Goal: Task Accomplishment & Management: Use online tool/utility

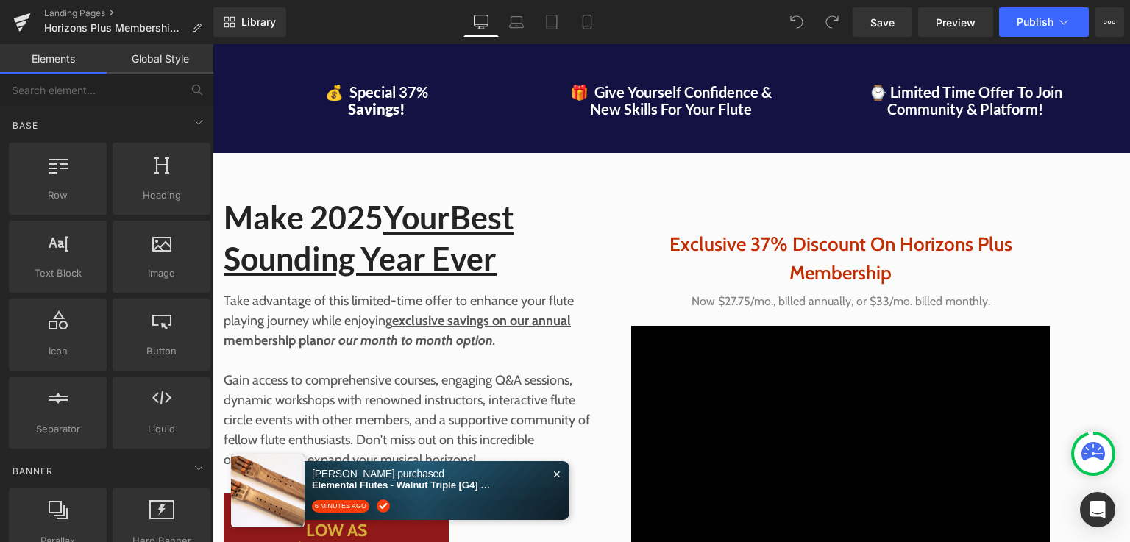
click at [552, 474] on div at bounding box center [529, 491] width 66 height 74
click at [556, 475] on span "✕" at bounding box center [556, 474] width 9 height 10
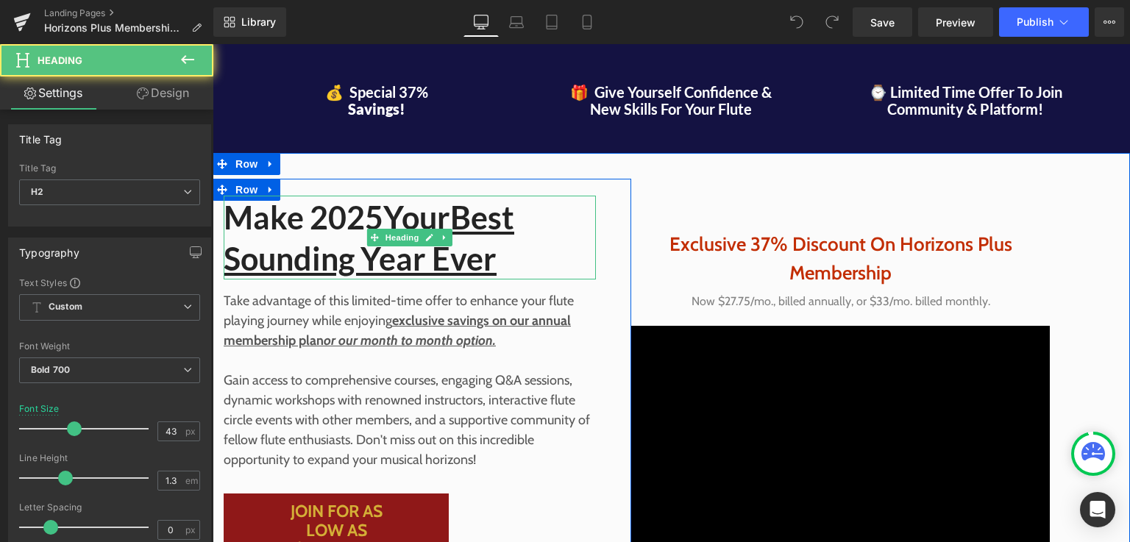
click at [491, 266] on span "Best Sounding Year Ever" at bounding box center [369, 238] width 290 height 79
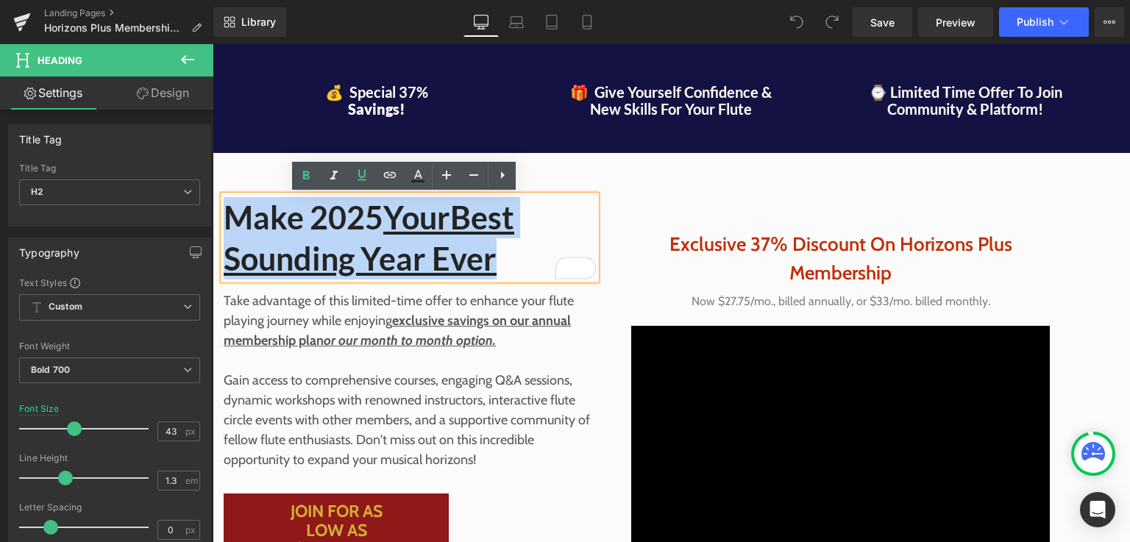
drag, startPoint x: 491, startPoint y: 266, endPoint x: 225, endPoint y: 216, distance: 270.2
click at [225, 216] on h2 "Make 2025 Your Best Sounding Year Ever" at bounding box center [410, 238] width 372 height 82
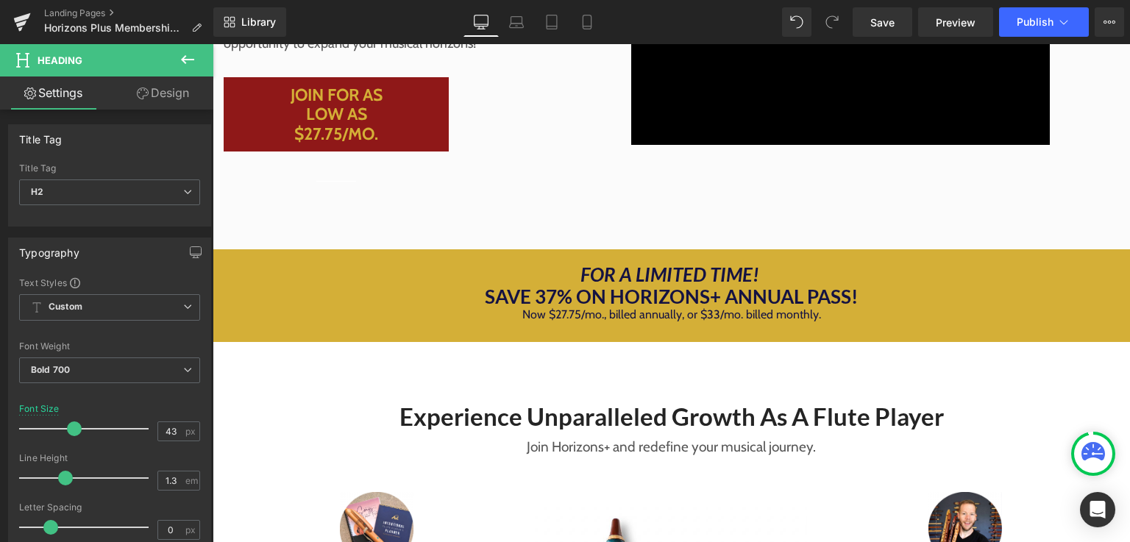
scroll to position [388, 0]
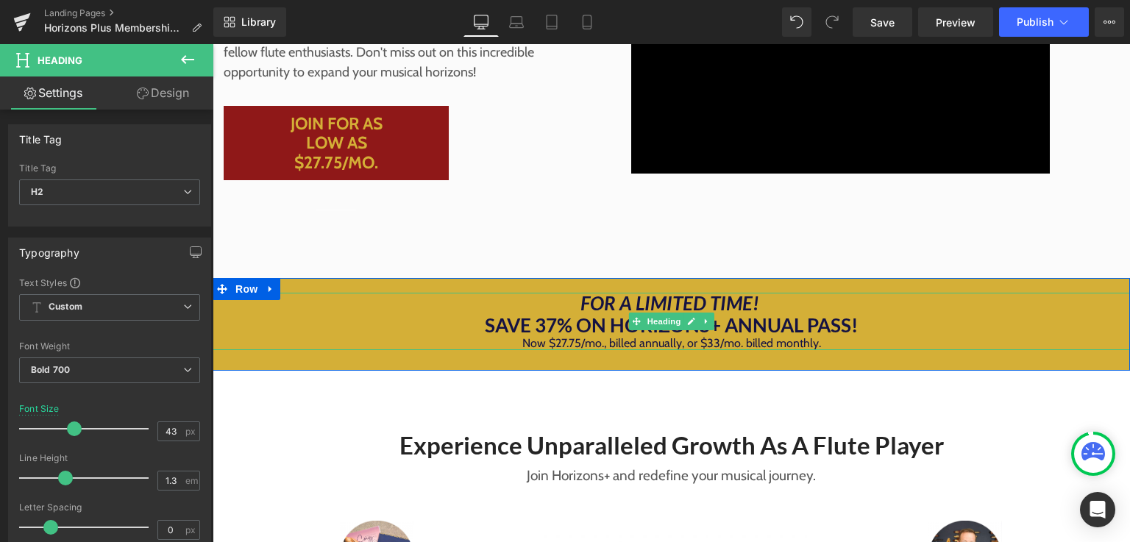
click at [837, 343] on div "Now $27.75/mo., billed annually, or $33/mo. billed monthly." at bounding box center [671, 343] width 917 height 13
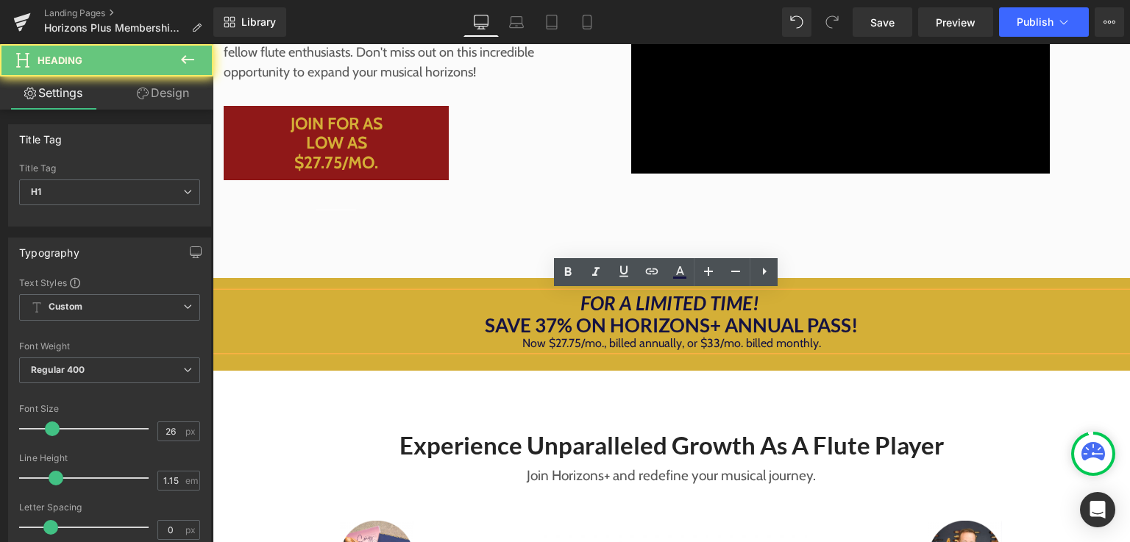
click at [830, 343] on div "Now $27.75/mo., billed annually, or $33/mo. billed monthly." at bounding box center [671, 343] width 917 height 13
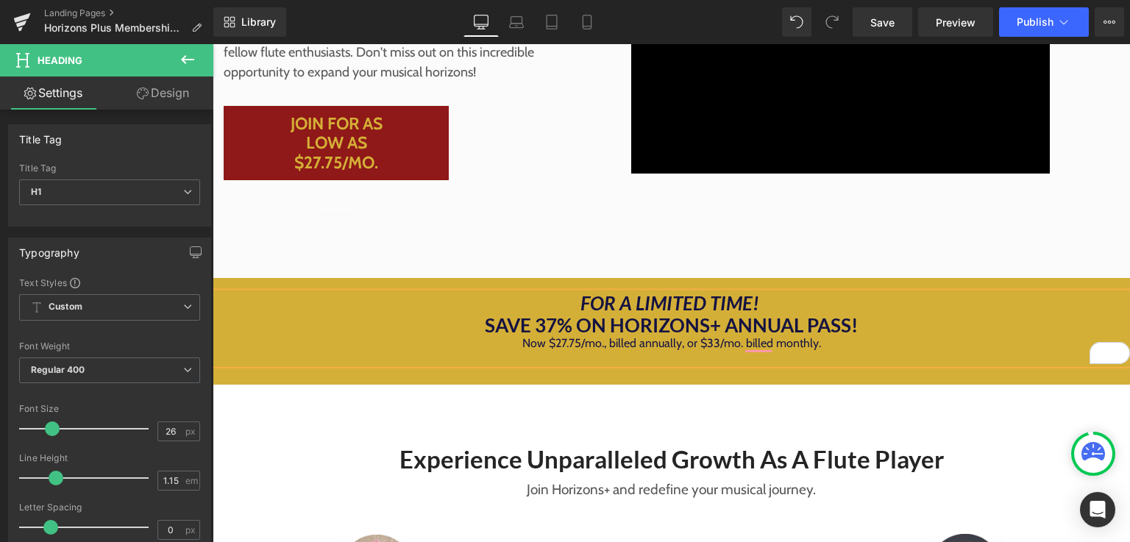
scroll to position [388, 11]
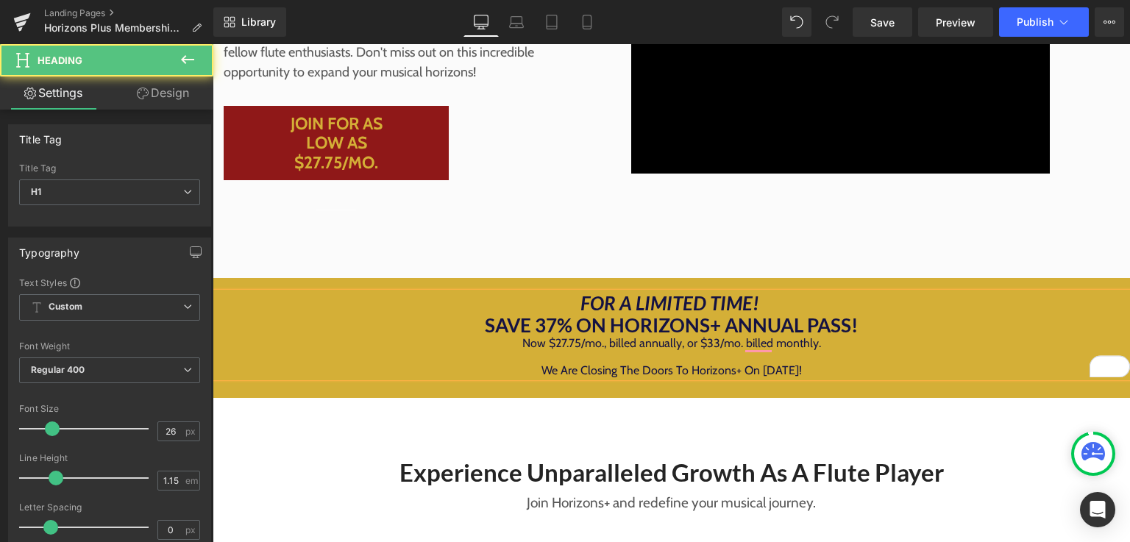
click at [812, 364] on div "We Are Closing The Doors To Horizons+ On [DATE]!" at bounding box center [671, 370] width 917 height 13
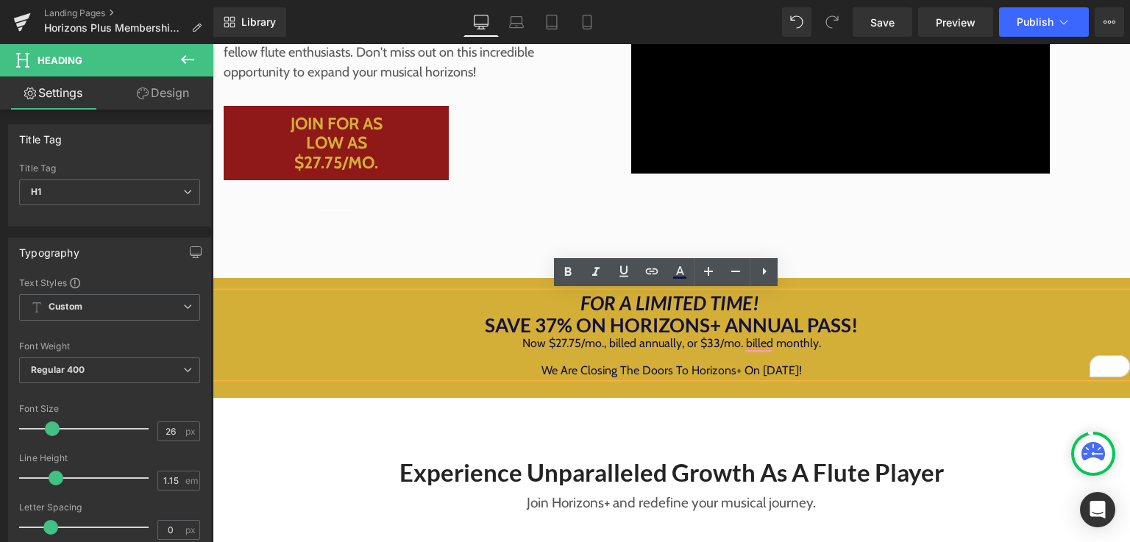
drag, startPoint x: 801, startPoint y: 371, endPoint x: 512, endPoint y: 388, distance: 289.5
click at [512, 388] on div "FOR A LIMITED TIME! SAVE 37% ON HORIZONS+ ANNUAL PASS! Now $27.75/mo., billed a…" at bounding box center [671, 338] width 917 height 120
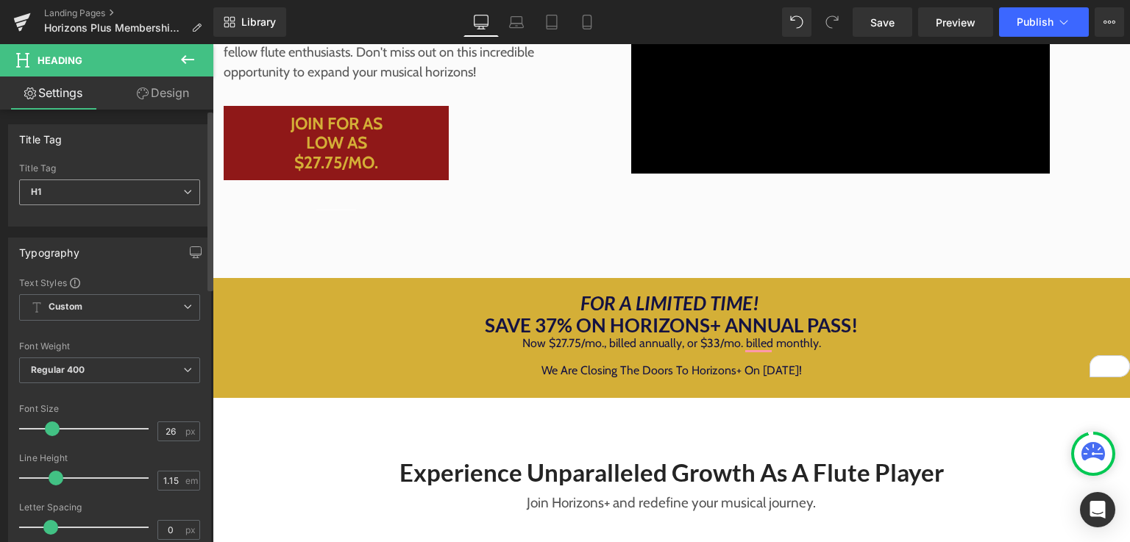
click at [138, 208] on div "H1 H1 H2 H3 H4 H5 H6" at bounding box center [109, 195] width 181 height 33
click at [135, 197] on span "H1" at bounding box center [109, 192] width 181 height 26
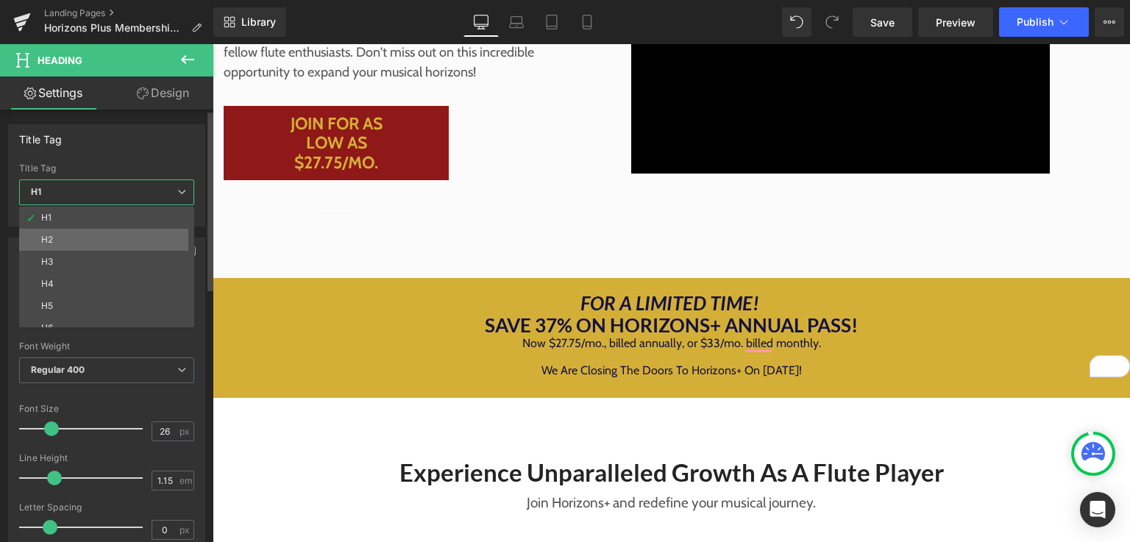
click at [63, 235] on li "H2" at bounding box center [110, 240] width 182 height 22
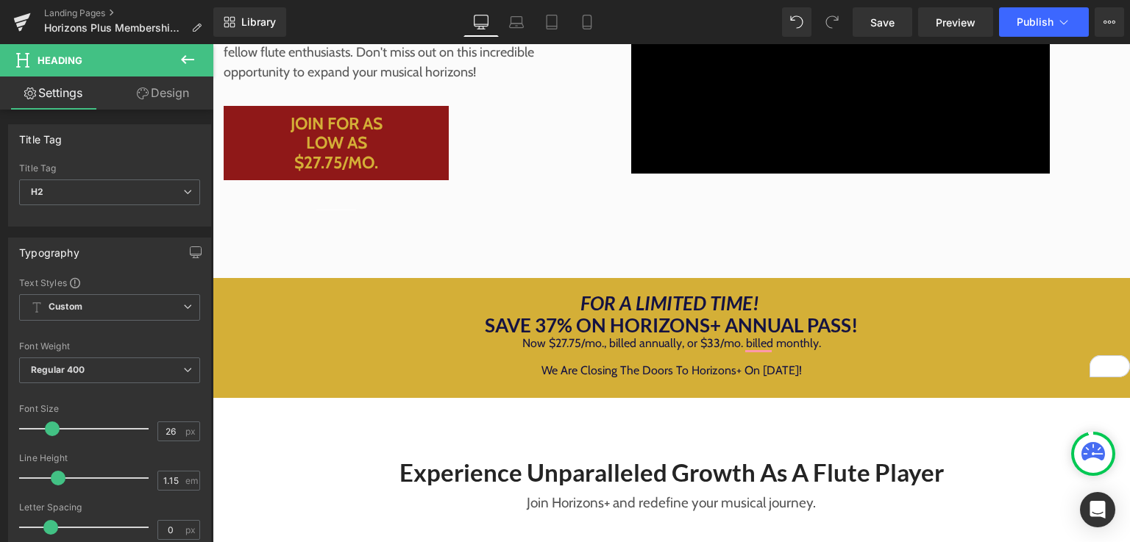
click at [235, 297] on span "Row" at bounding box center [247, 289] width 24 height 18
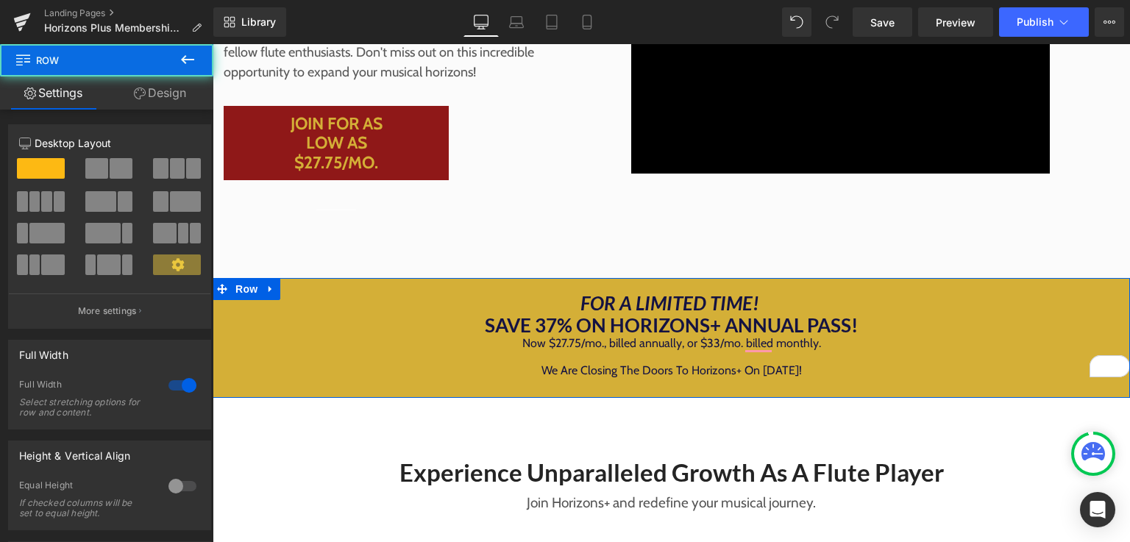
click at [435, 385] on div "FOR A LIMITED TIME! SAVE 37% ON HORIZONS+ ANNUAL PASS! Now $27.75/mo., billed a…" at bounding box center [671, 338] width 917 height 120
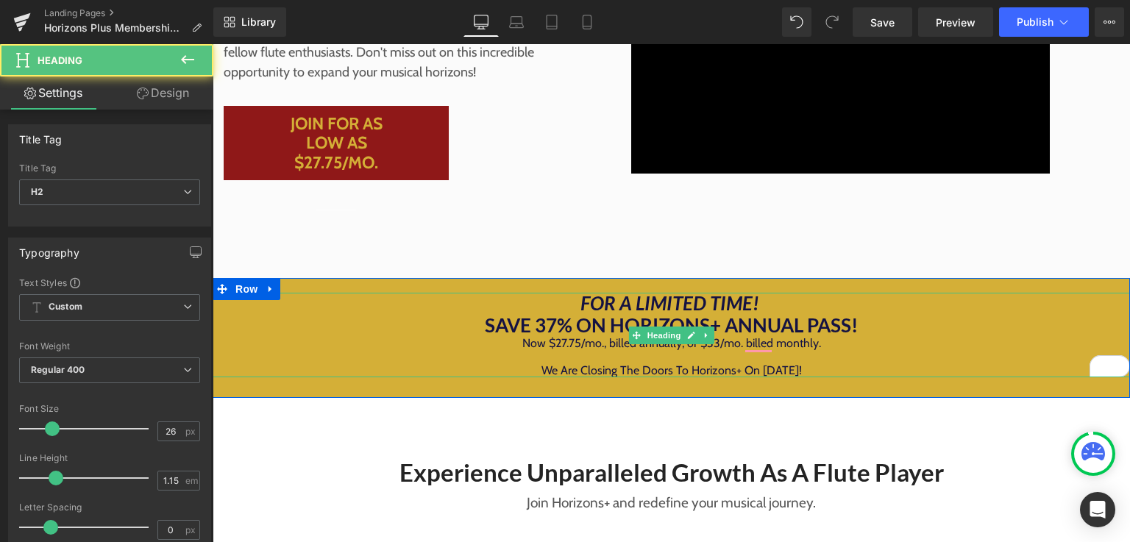
drag, startPoint x: 518, startPoint y: 374, endPoint x: 532, endPoint y: 360, distance: 19.8
click at [570, 369] on div "FOR A LIMITED TIME! SAVE 37% ON HORIZONS+ ANNUAL PASS! Now $27.75/mo., billed a…" at bounding box center [671, 335] width 917 height 85
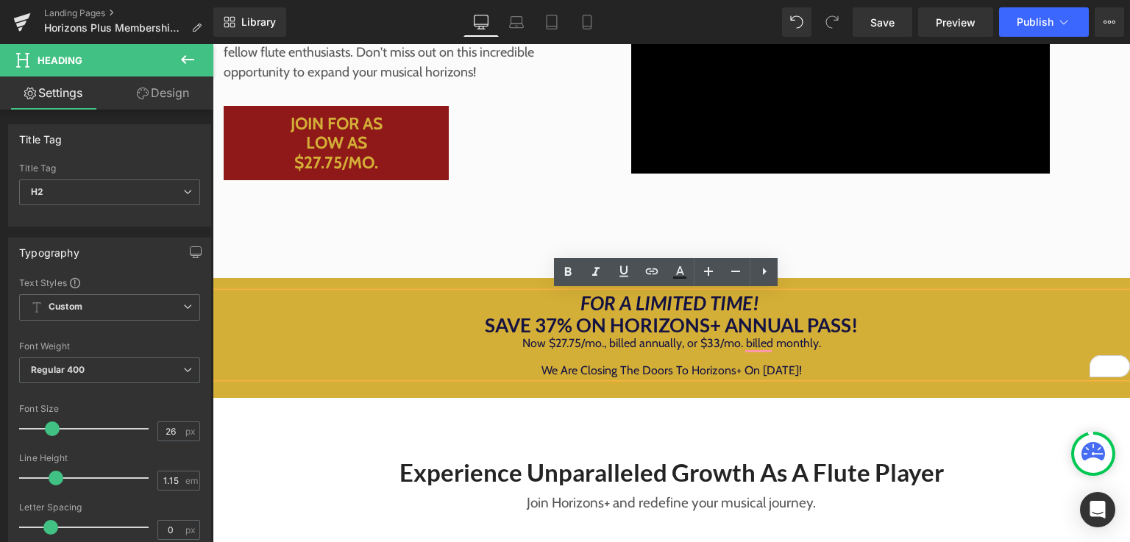
drag, startPoint x: 522, startPoint y: 367, endPoint x: 827, endPoint y: 385, distance: 305.0
click at [827, 385] on div "FOR A LIMITED TIME! SAVE 37% ON HORIZONS+ ANNUAL PASS! Now $27.75/mo., billed a…" at bounding box center [671, 338] width 917 height 120
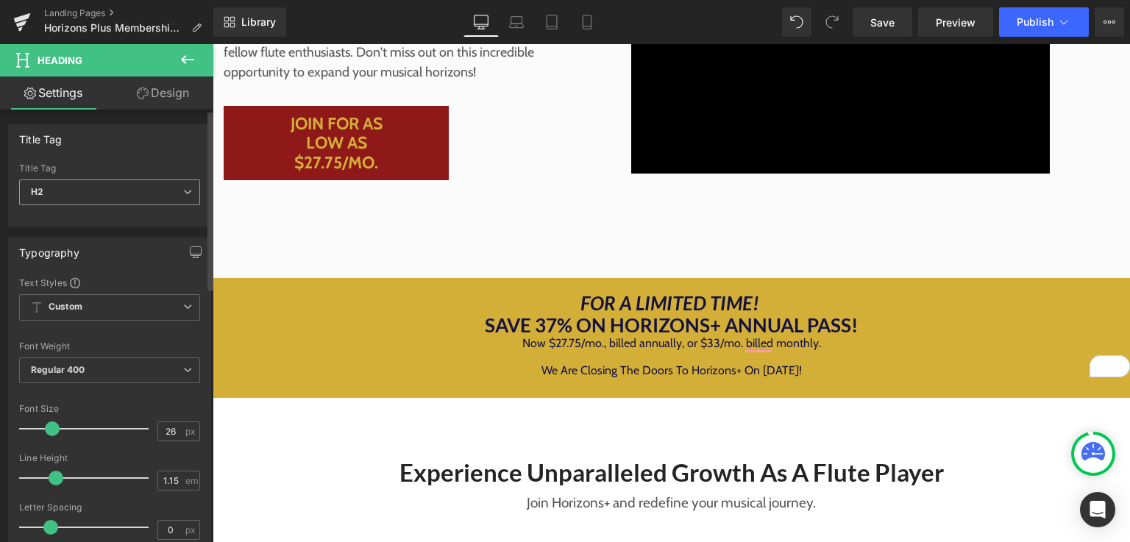
click at [165, 190] on span "H2" at bounding box center [109, 192] width 181 height 26
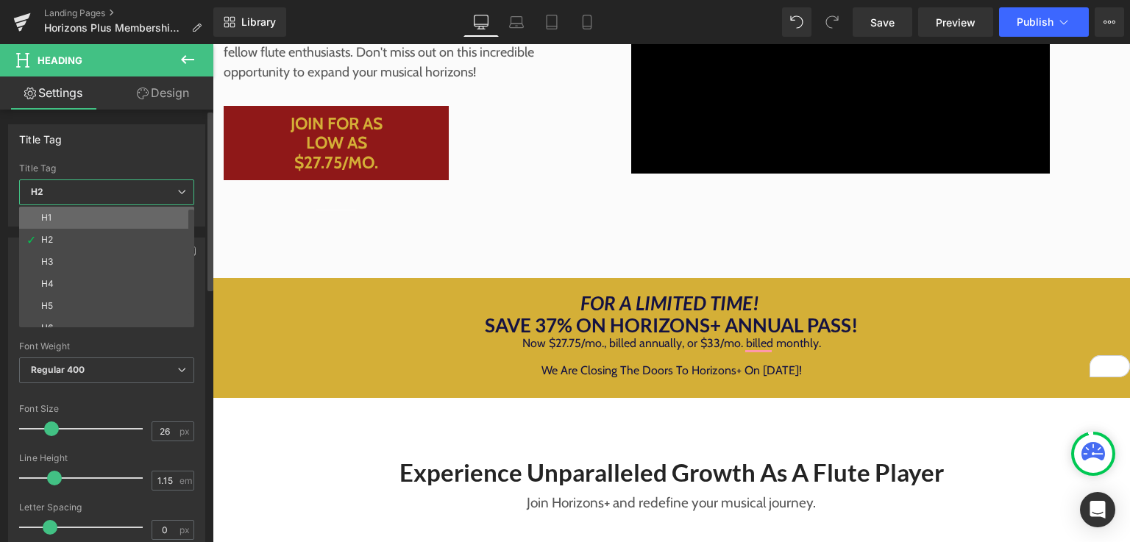
click at [101, 215] on li "H1" at bounding box center [110, 218] width 182 height 22
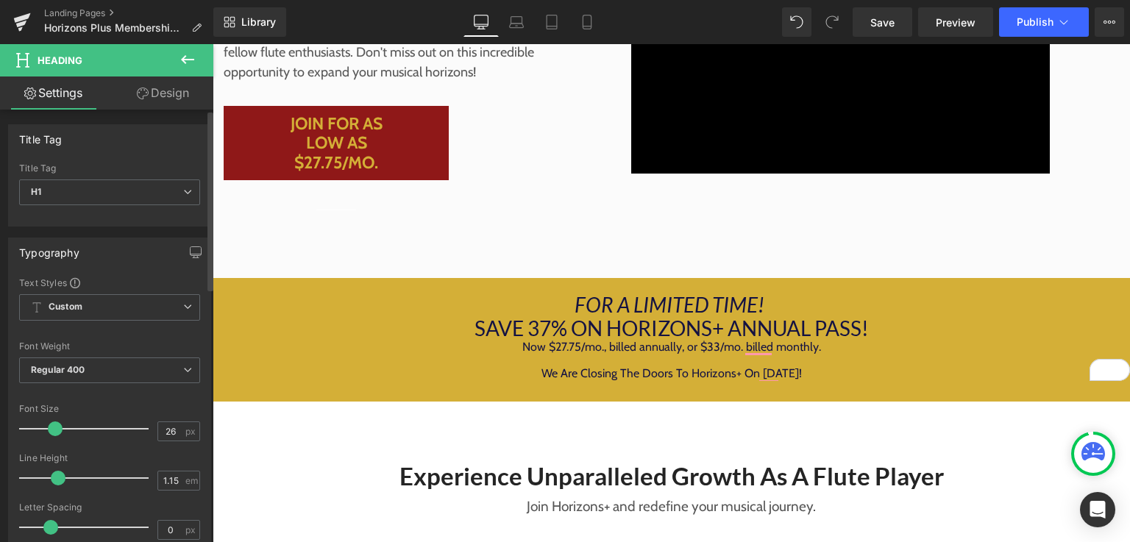
click at [54, 429] on span at bounding box center [55, 428] width 15 height 15
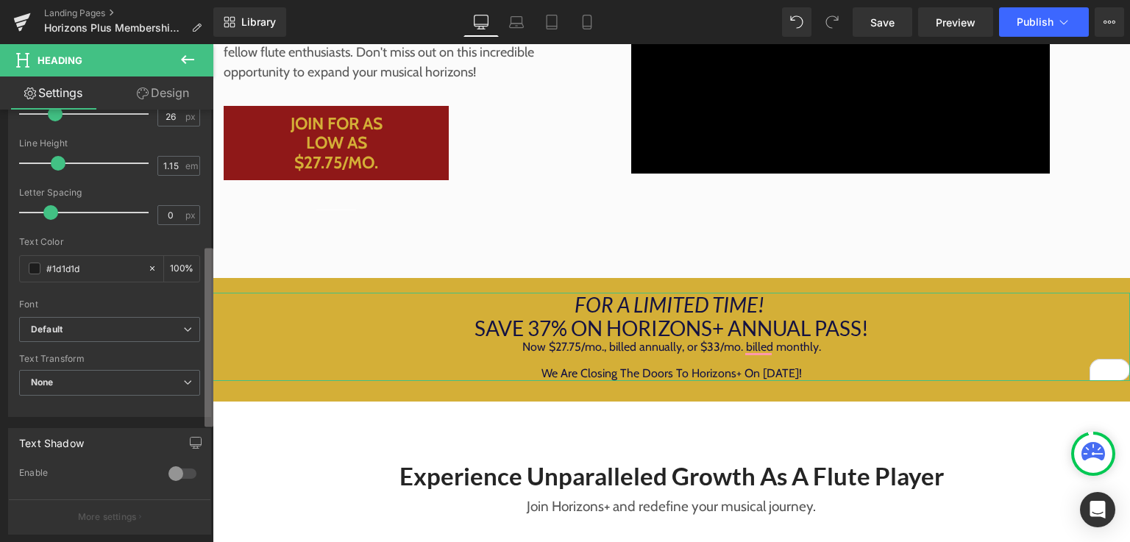
scroll to position [324, 0]
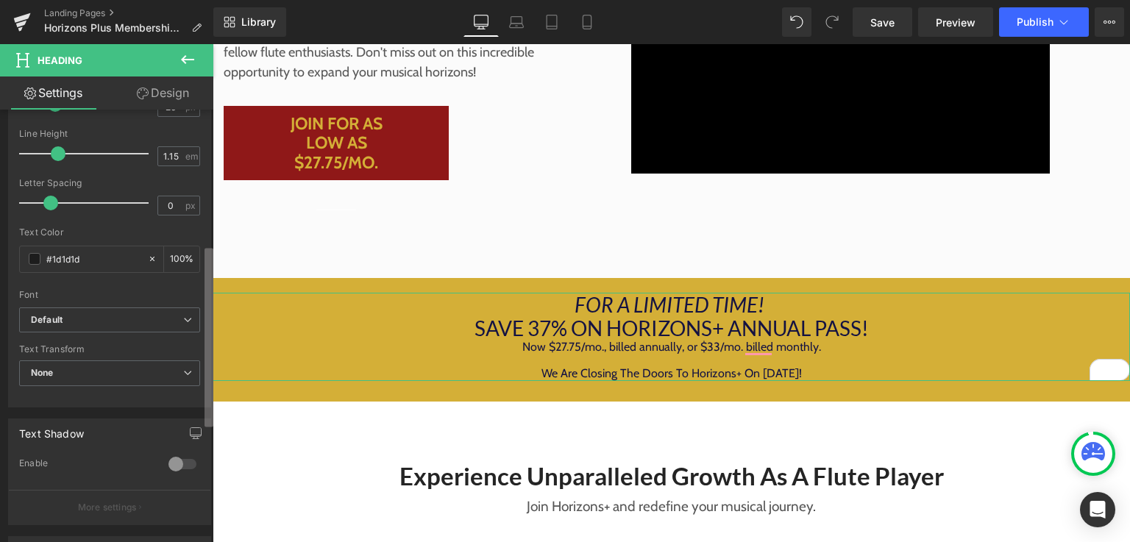
click at [197, 396] on div "Title Tag H1 H2 H3 H4 H5 H6 Title Tag H1 H1 H2 H3 H4 H5 H6 Typography Text Styl…" at bounding box center [106, 329] width 213 height 439
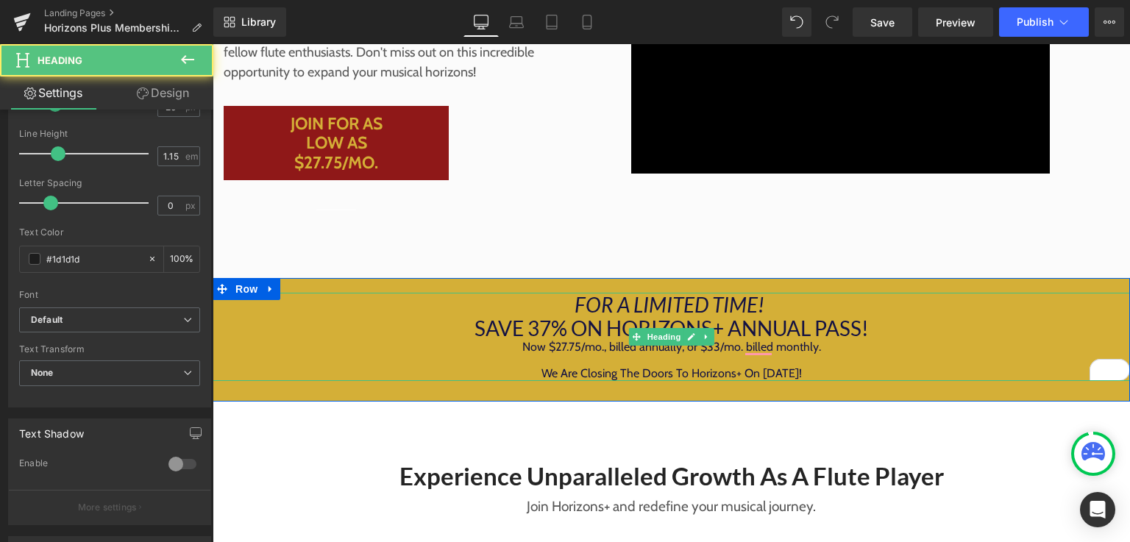
click at [788, 372] on div "We Are Closing The Doors To Horizons+ On [DATE]!" at bounding box center [671, 373] width 917 height 13
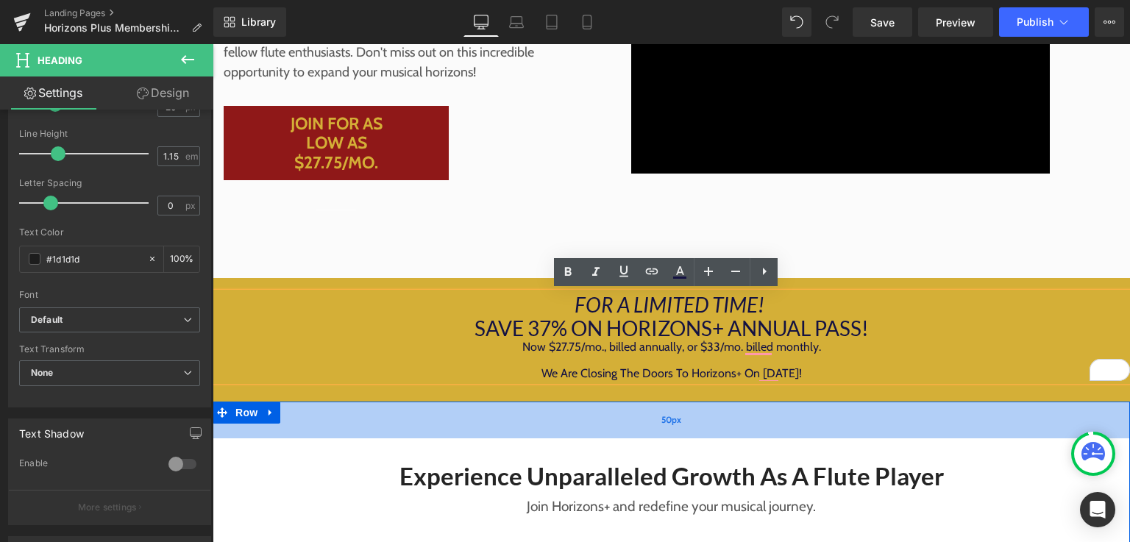
drag, startPoint x: 788, startPoint y: 372, endPoint x: 515, endPoint y: 411, distance: 276.3
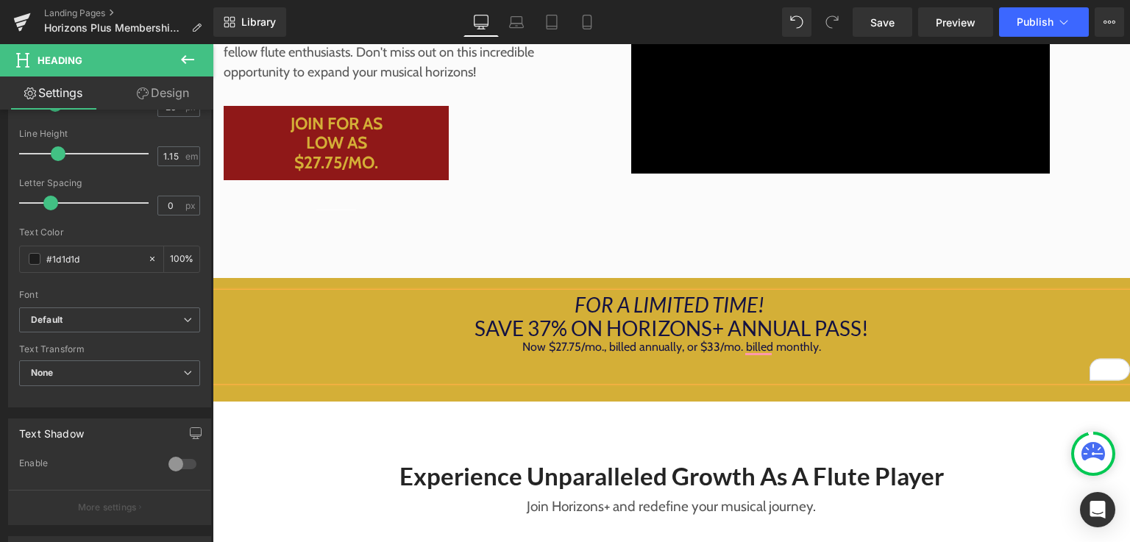
click at [574, 301] on icon "FOR A LIMITED TIME!" at bounding box center [669, 304] width 190 height 25
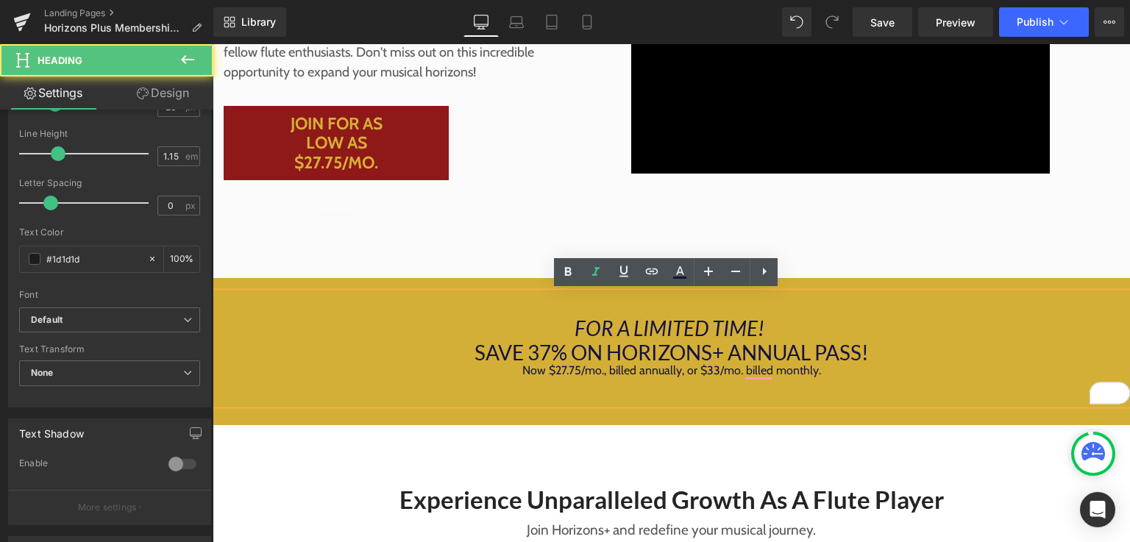
scroll to position [412, 11]
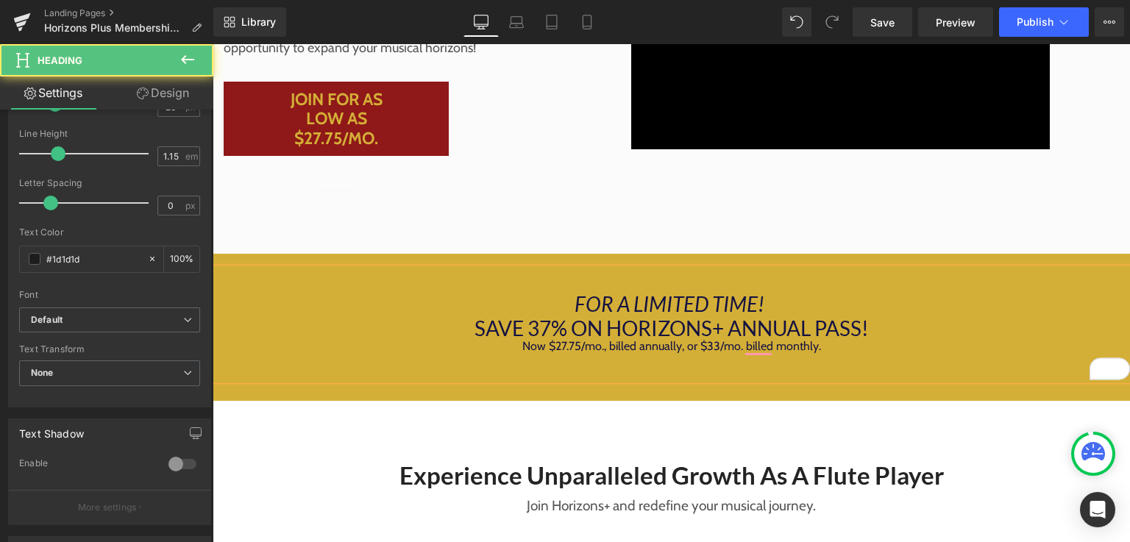
click at [581, 289] on h1 "To enrich screen reader interactions, please activate Accessibility in Grammarl…" at bounding box center [671, 280] width 917 height 24
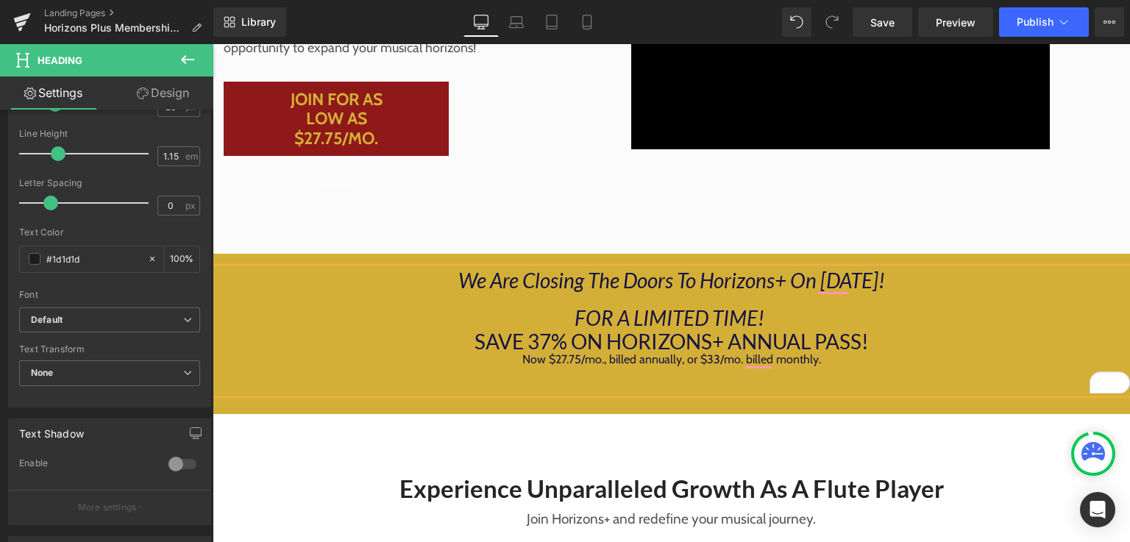
scroll to position [425, 11]
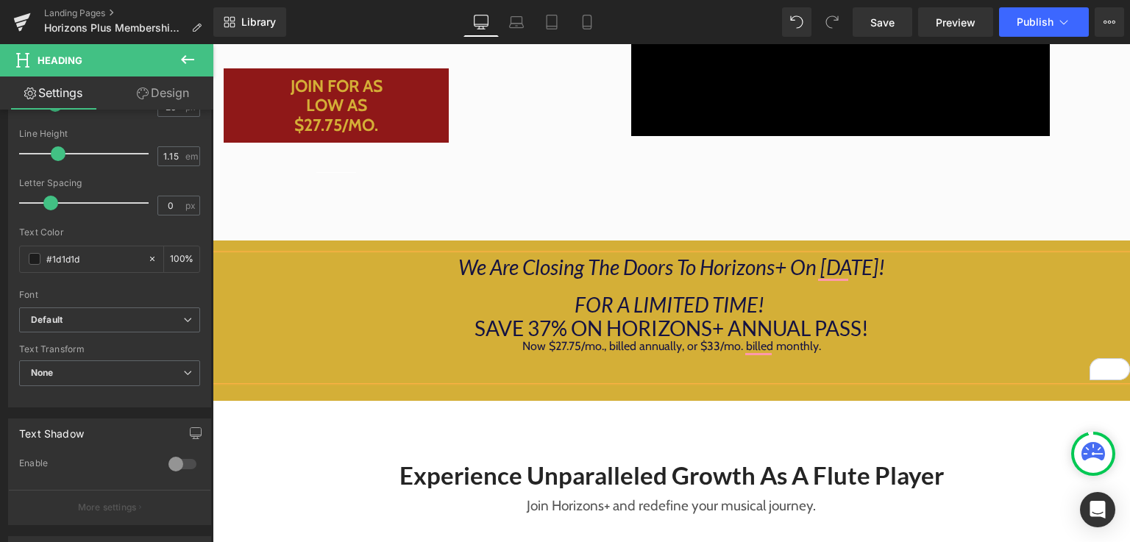
drag, startPoint x: 880, startPoint y: 268, endPoint x: 418, endPoint y: 265, distance: 461.1
click at [418, 265] on h1 "We Are Closing The Doors To Horizons+ On [DATE]!" at bounding box center [671, 267] width 917 height 24
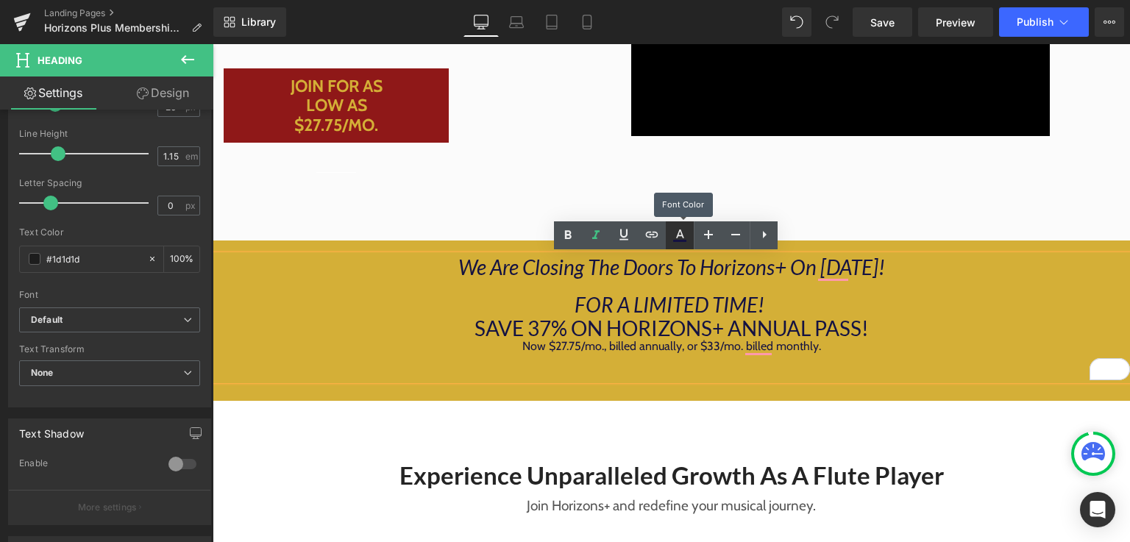
click at [677, 233] on icon at bounding box center [680, 236] width 18 height 18
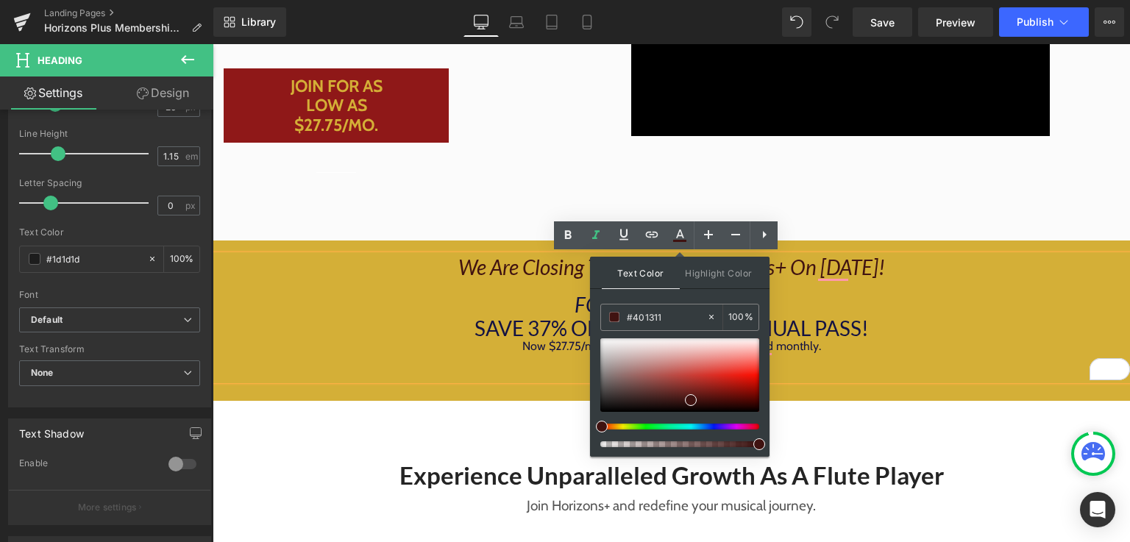
drag, startPoint x: 607, startPoint y: 428, endPoint x: 596, endPoint y: 427, distance: 11.1
click at [0, 0] on div at bounding box center [0, 0] width 0 height 0
click at [564, 238] on icon at bounding box center [568, 236] width 18 height 18
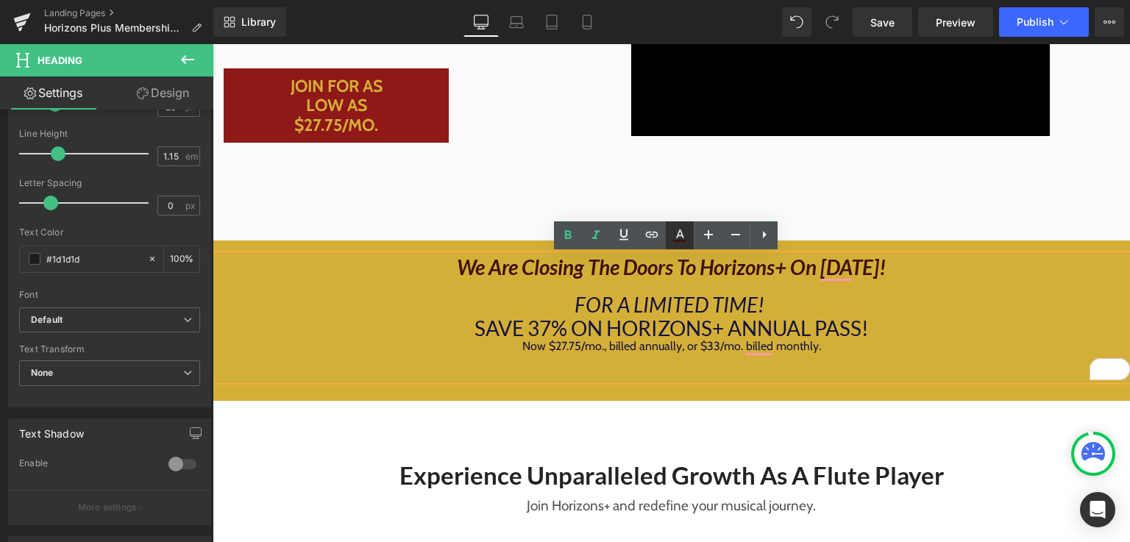
click at [680, 235] on icon at bounding box center [680, 233] width 8 height 9
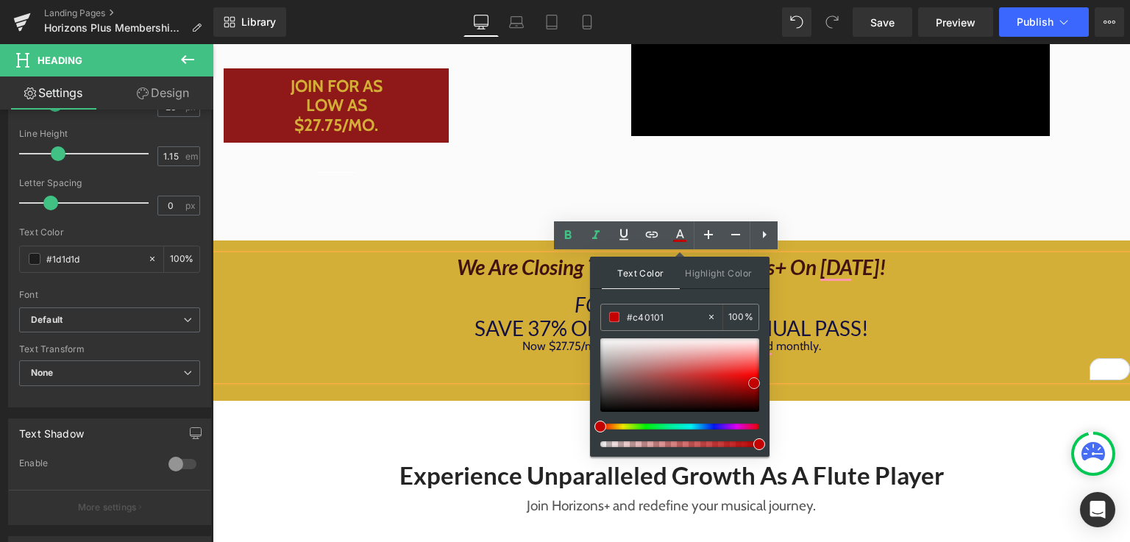
drag, startPoint x: 752, startPoint y: 352, endPoint x: 754, endPoint y: 382, distance: 30.9
click at [0, 0] on div at bounding box center [0, 0] width 0 height 0
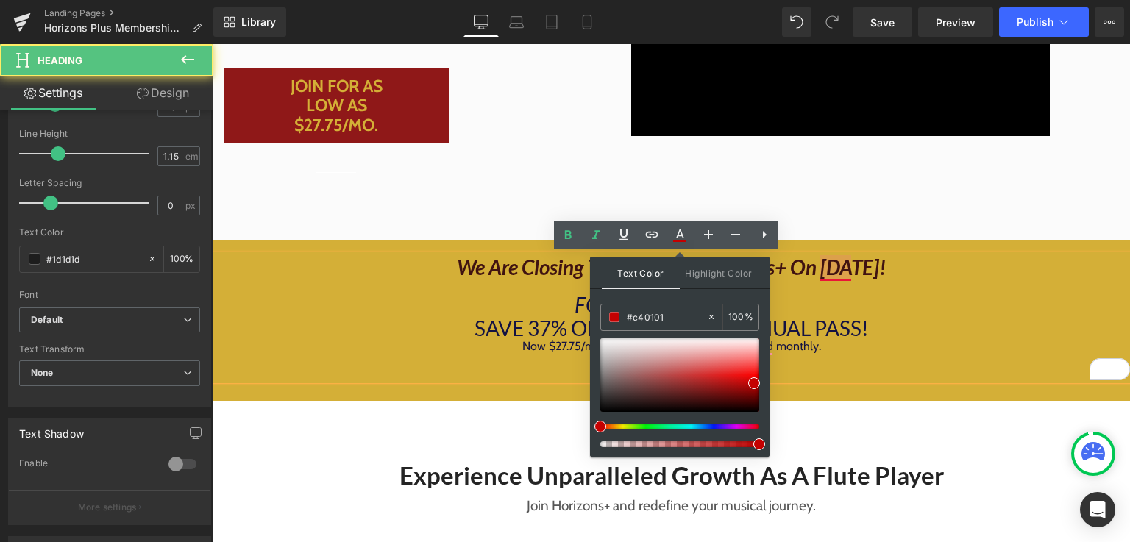
click at [819, 279] on icon "We Are Closing The Doors To Horizons+ On [DATE]!" at bounding box center [671, 266] width 429 height 25
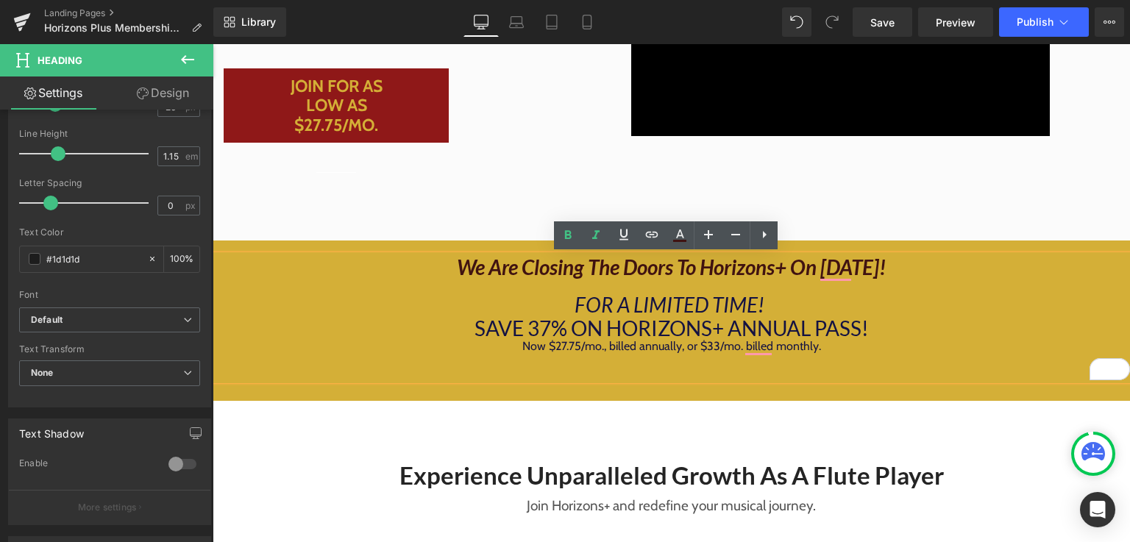
drag, startPoint x: 899, startPoint y: 265, endPoint x: 421, endPoint y: 249, distance: 478.3
click at [421, 249] on div "We Are Closing The Doors To Horizons+ On [DATE]! FOR A LIMITED TIME! SAVE 37% O…" at bounding box center [671, 320] width 917 height 160
click at [674, 233] on icon at bounding box center [680, 236] width 18 height 18
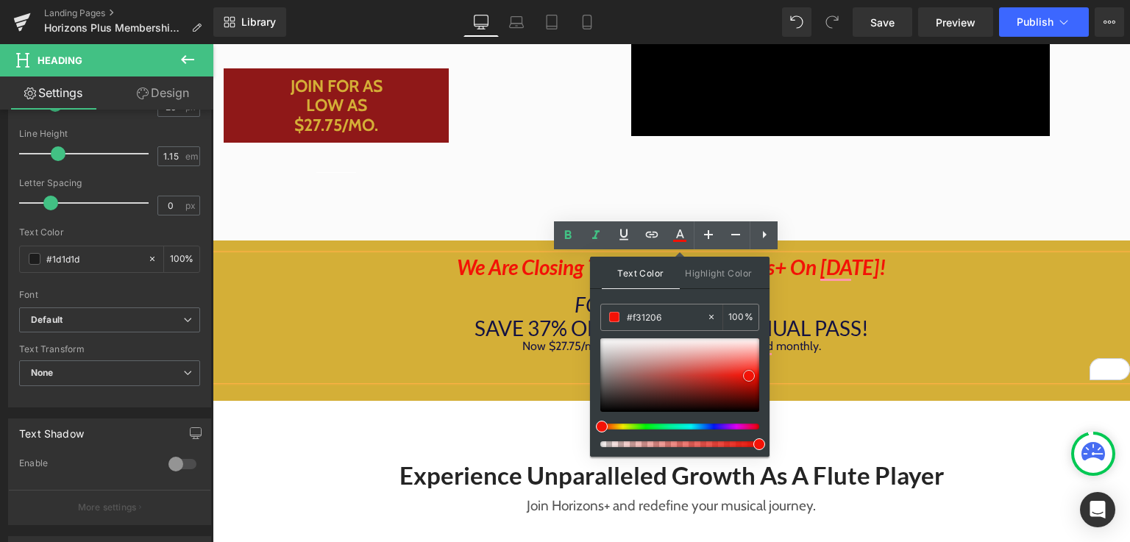
click at [0, 0] on div at bounding box center [0, 0] width 0 height 0
drag, startPoint x: 752, startPoint y: 377, endPoint x: 757, endPoint y: 386, distance: 11.2
click at [0, 0] on span at bounding box center [0, 0] width 0 height 0
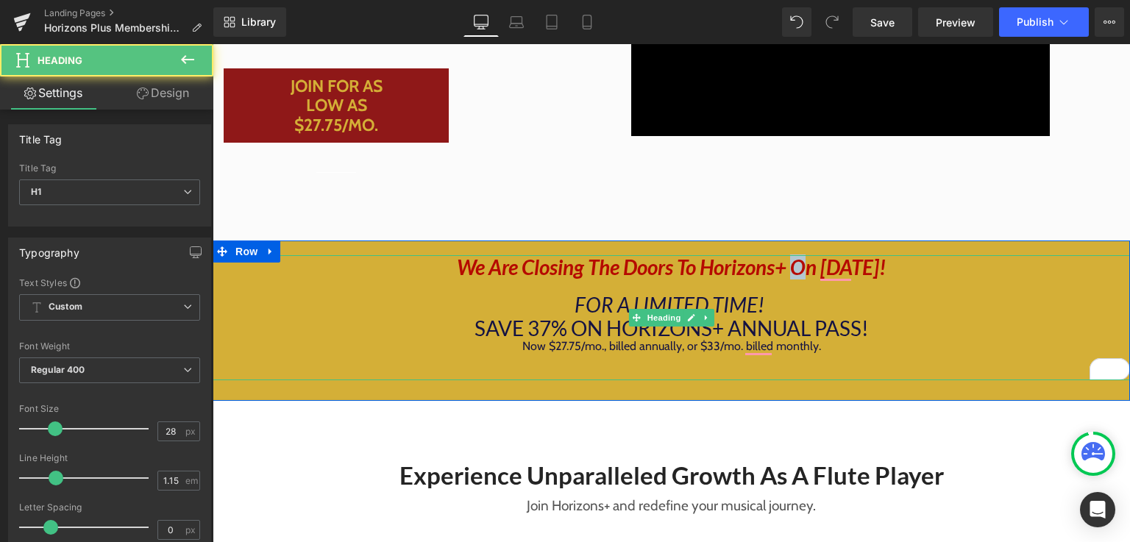
click at [778, 268] on icon "We Are Closing The Doors To Horizons+ On [DATE]!" at bounding box center [671, 266] width 429 height 25
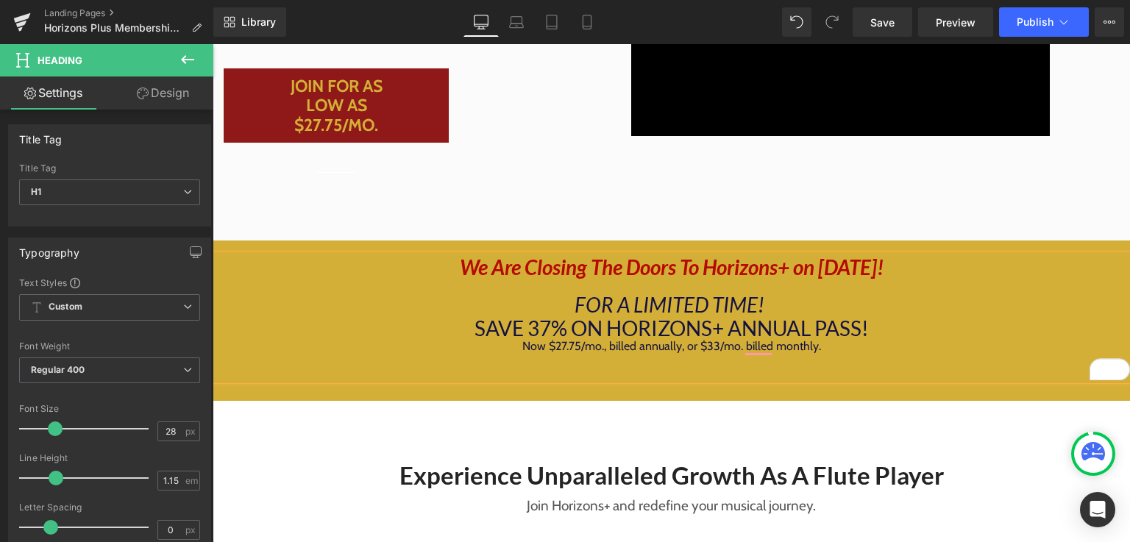
click at [574, 268] on icon "We Are Closing The Doors To Horizons+ on [DATE]!" at bounding box center [672, 266] width 424 height 25
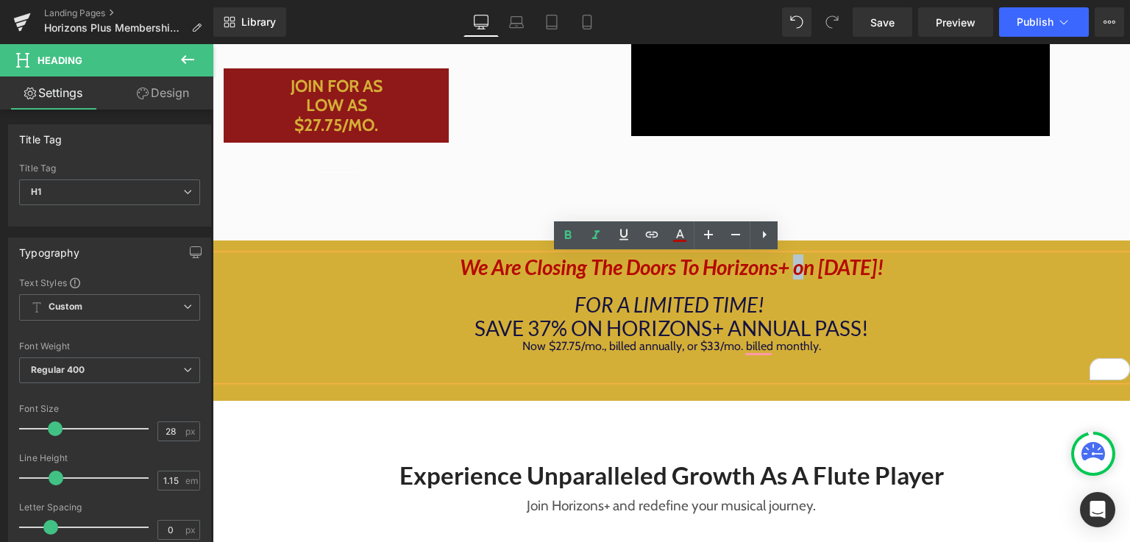
click at [778, 274] on icon "We Are Closing The Doors To Horizons+ on [DATE]!" at bounding box center [672, 266] width 424 height 25
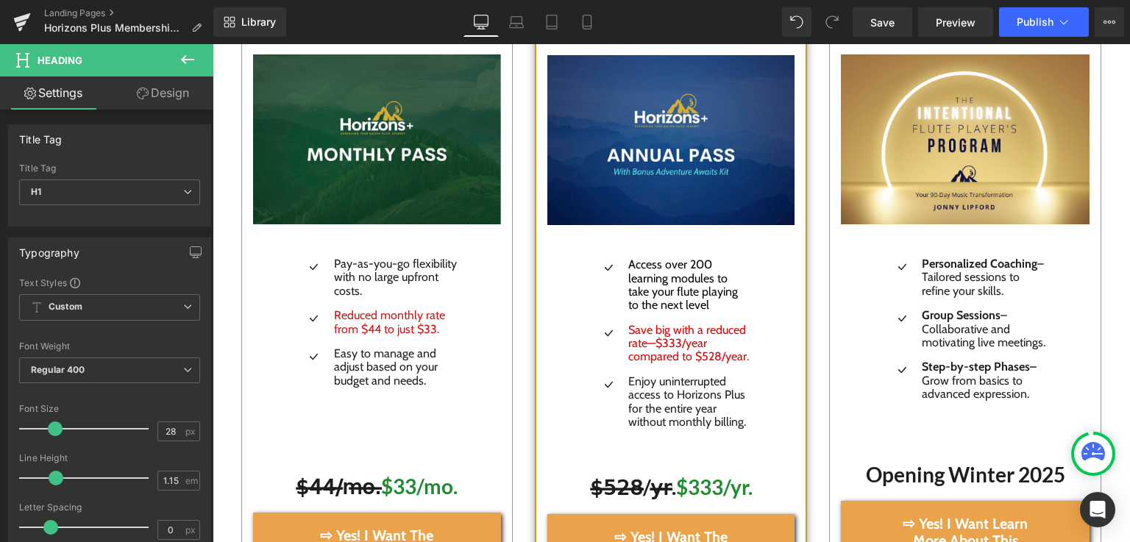
scroll to position [2349, 11]
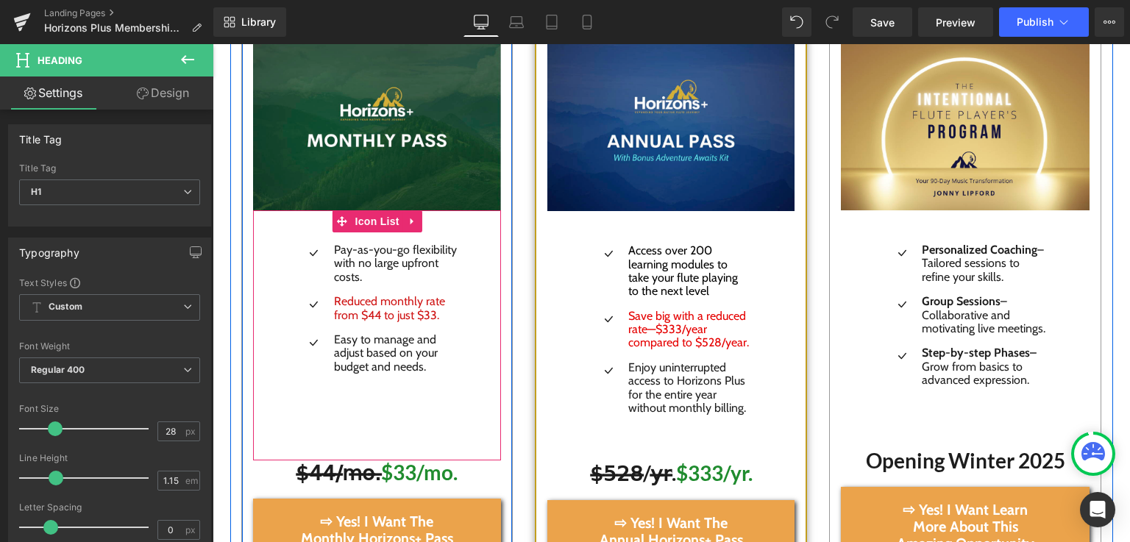
click at [347, 382] on div "Icon Pay-as-you-go flexibility with no large upfront costs. Text Block Icon Red…" at bounding box center [377, 335] width 249 height 250
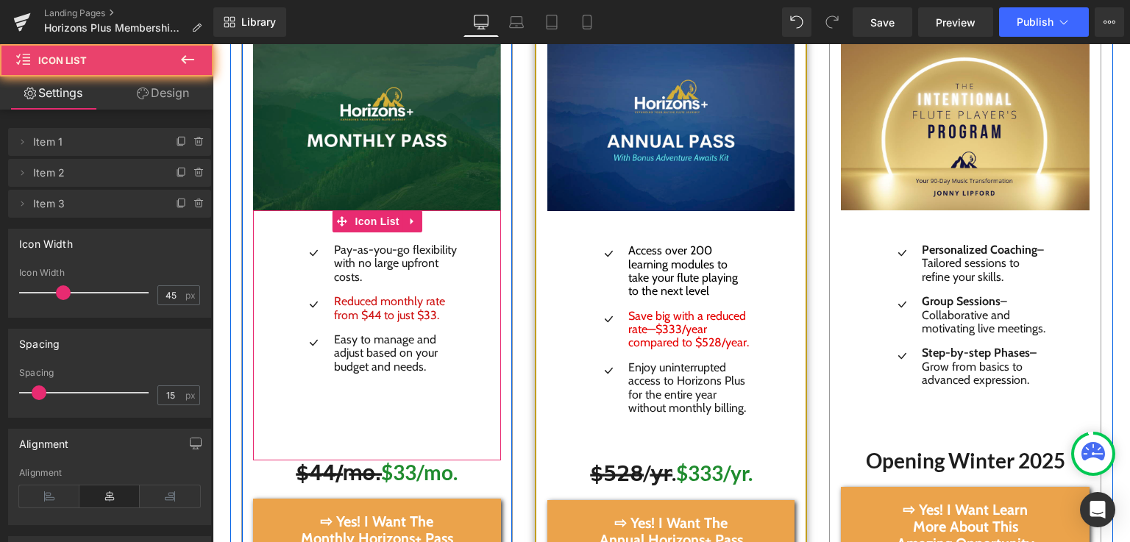
click at [353, 362] on ul "Icon Pay-as-you-go flexibility with no large upfront costs. Text Block Icon Red…" at bounding box center [377, 313] width 160 height 141
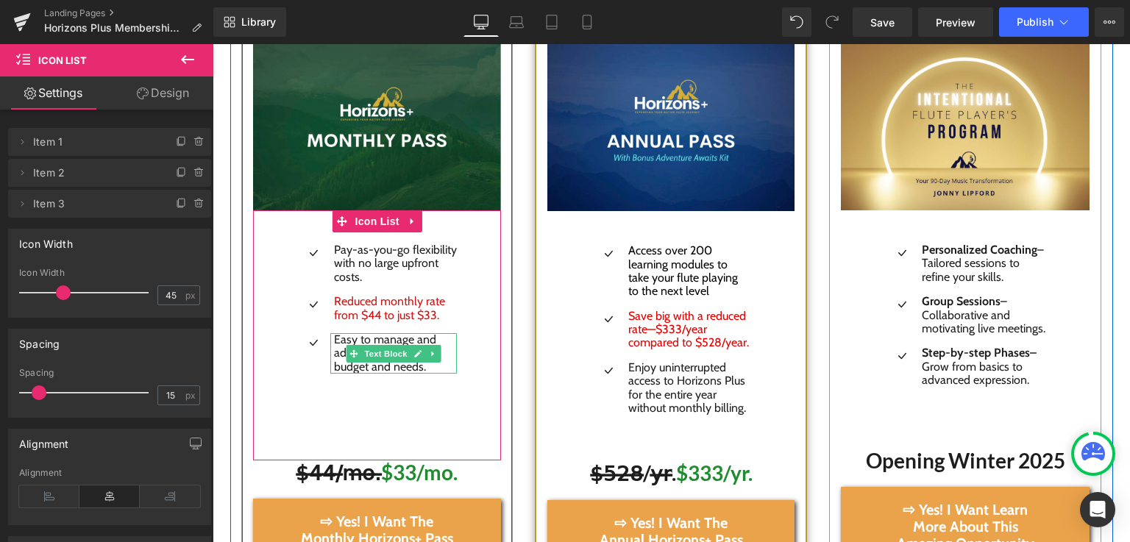
click at [419, 348] on p "Easy to manage and adjust based on your budget and needs." at bounding box center [396, 353] width 124 height 40
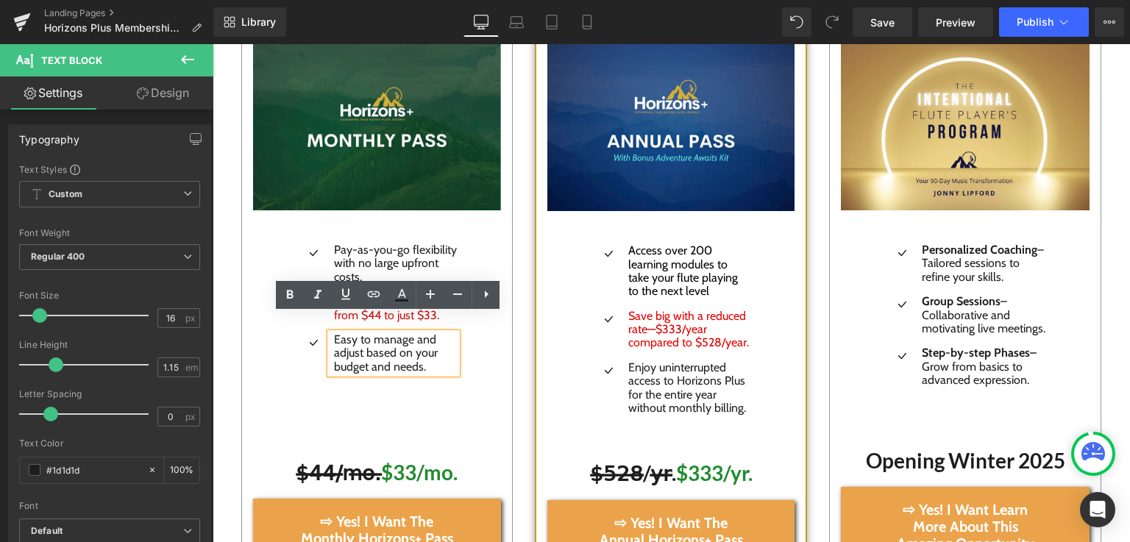
click at [402, 382] on div "Icon Pay-as-you-go flexibility with no large upfront costs. Text Block Icon Red…" at bounding box center [377, 335] width 249 height 250
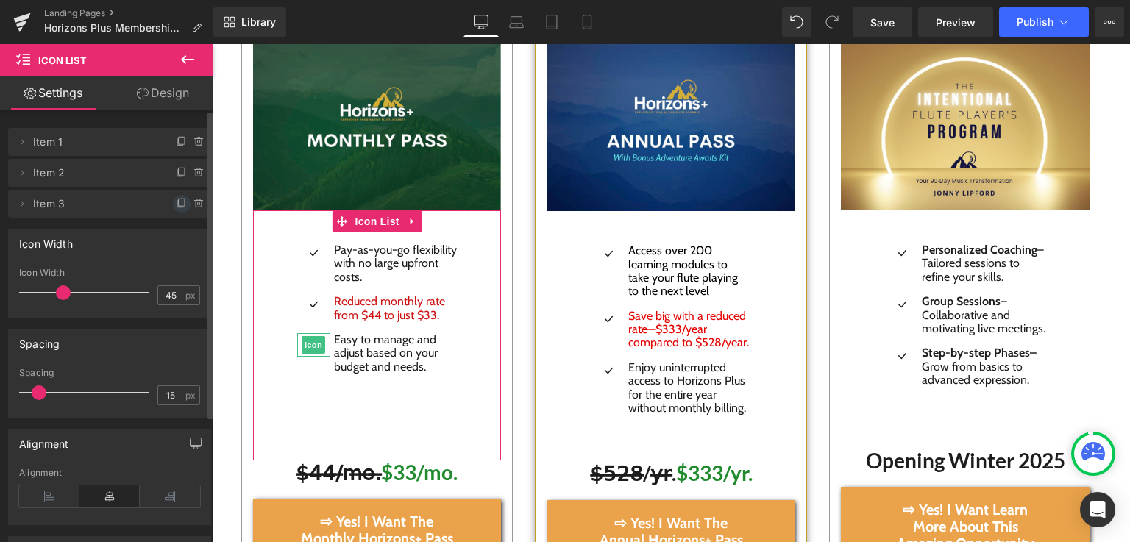
click at [176, 204] on icon at bounding box center [182, 204] width 12 height 12
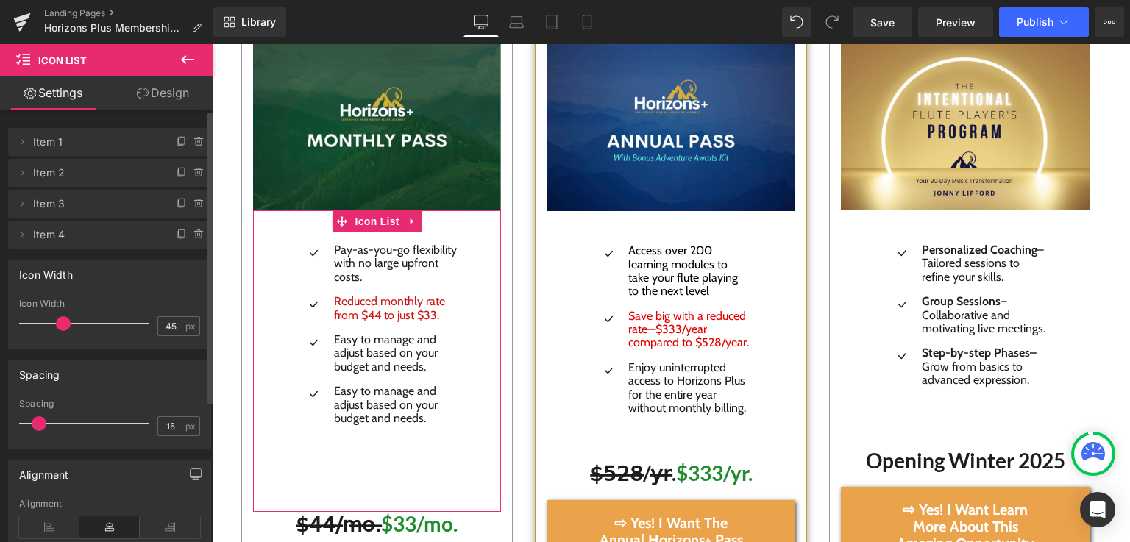
drag, startPoint x: 22, startPoint y: 236, endPoint x: 41, endPoint y: 245, distance: 21.1
click at [41, 245] on li "Delete Cancel Item 4 Item 4" at bounding box center [109, 235] width 203 height 28
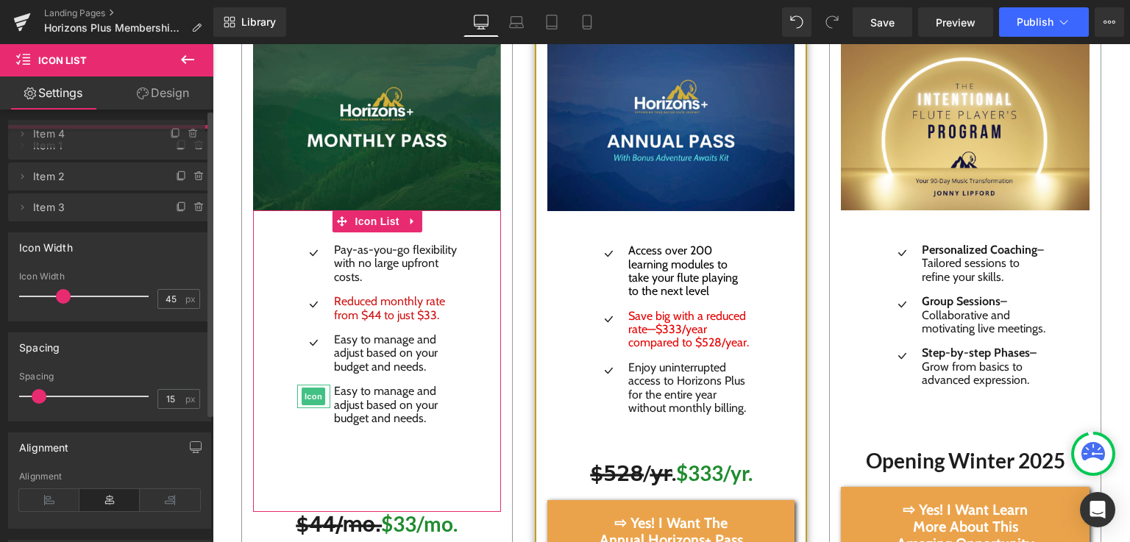
drag, startPoint x: 107, startPoint y: 238, endPoint x: 104, endPoint y: 138, distance: 100.8
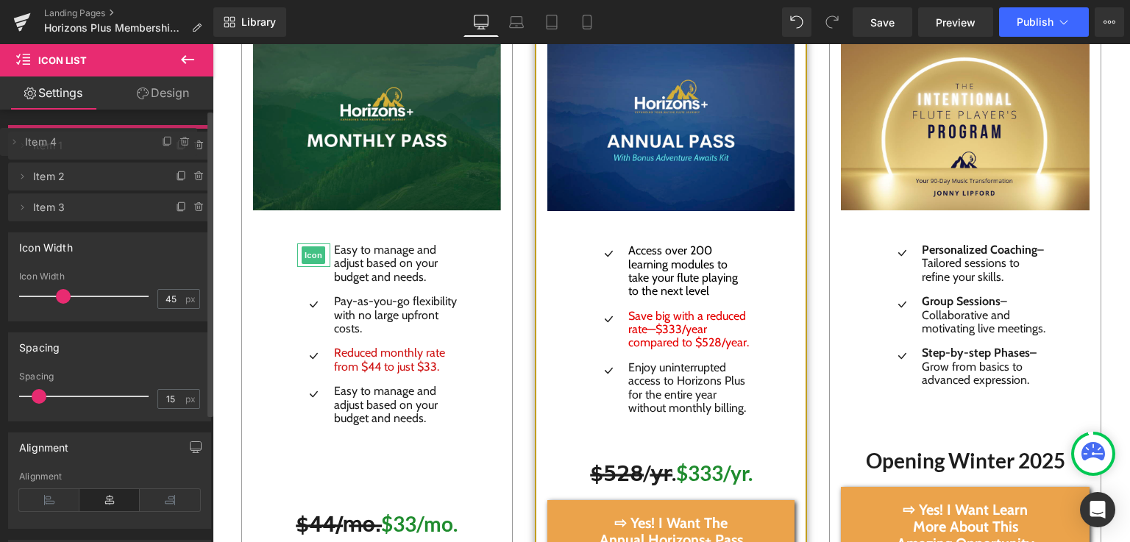
drag, startPoint x: 85, startPoint y: 143, endPoint x: 40, endPoint y: 143, distance: 45.6
drag, startPoint x: 75, startPoint y: 145, endPoint x: 26, endPoint y: 144, distance: 48.5
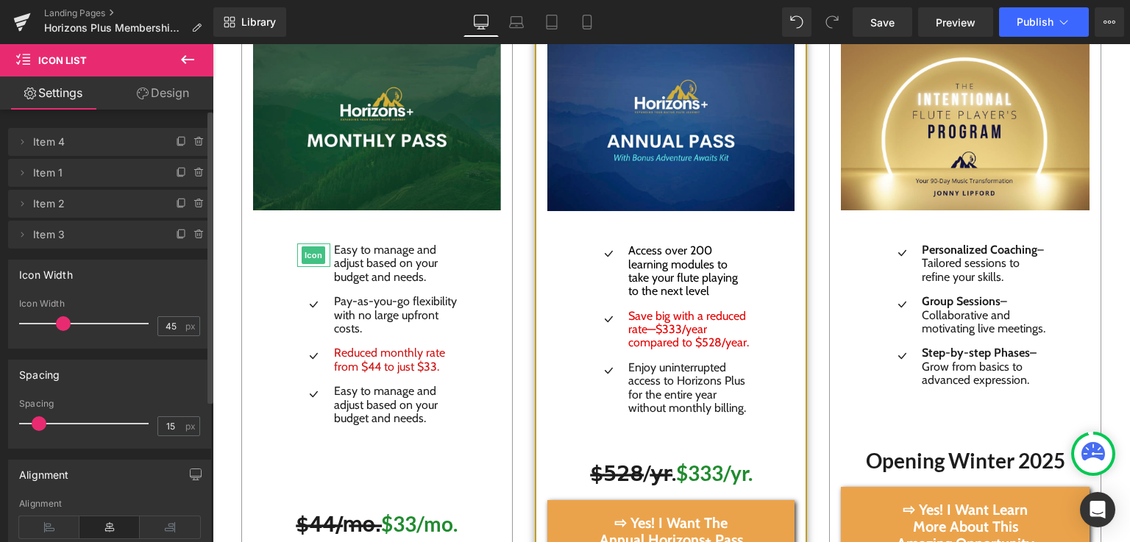
click at [143, 146] on span "Item 4" at bounding box center [95, 142] width 124 height 28
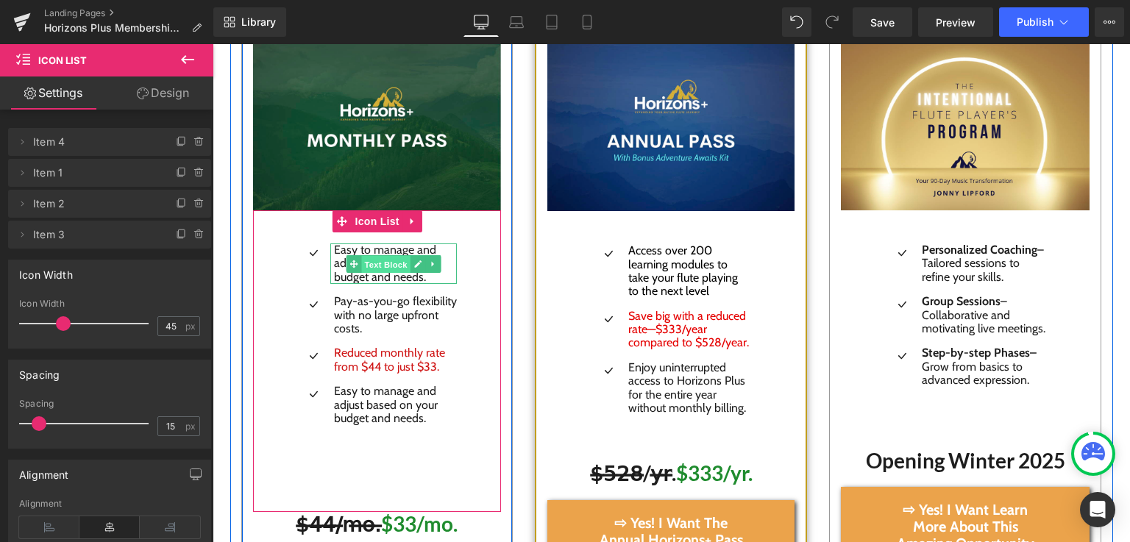
click at [362, 255] on span "Text Block" at bounding box center [386, 264] width 49 height 18
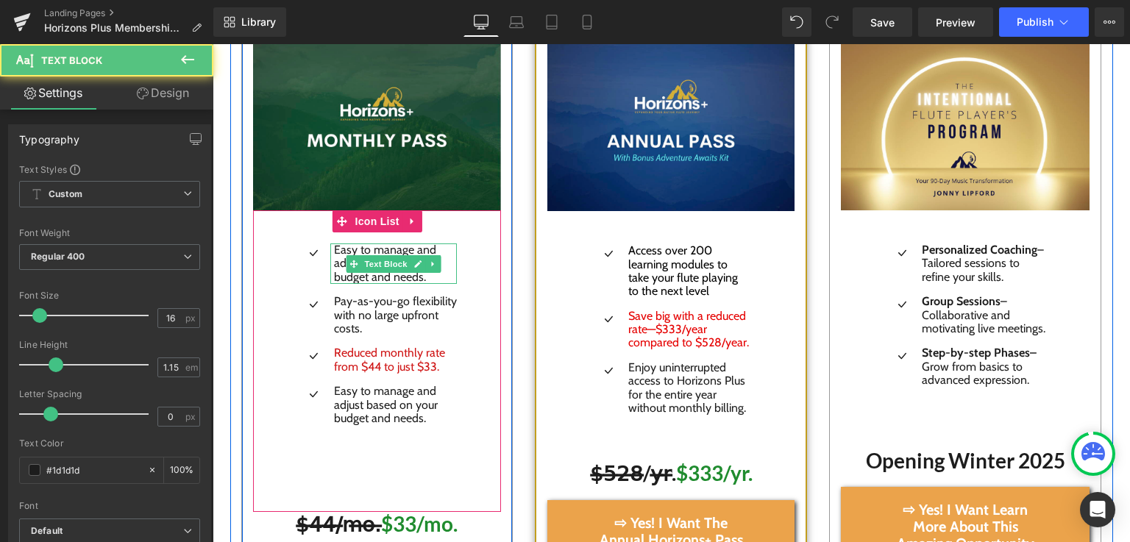
click at [411, 261] on p "Easy to manage and adjust based on your budget and needs." at bounding box center [396, 263] width 124 height 40
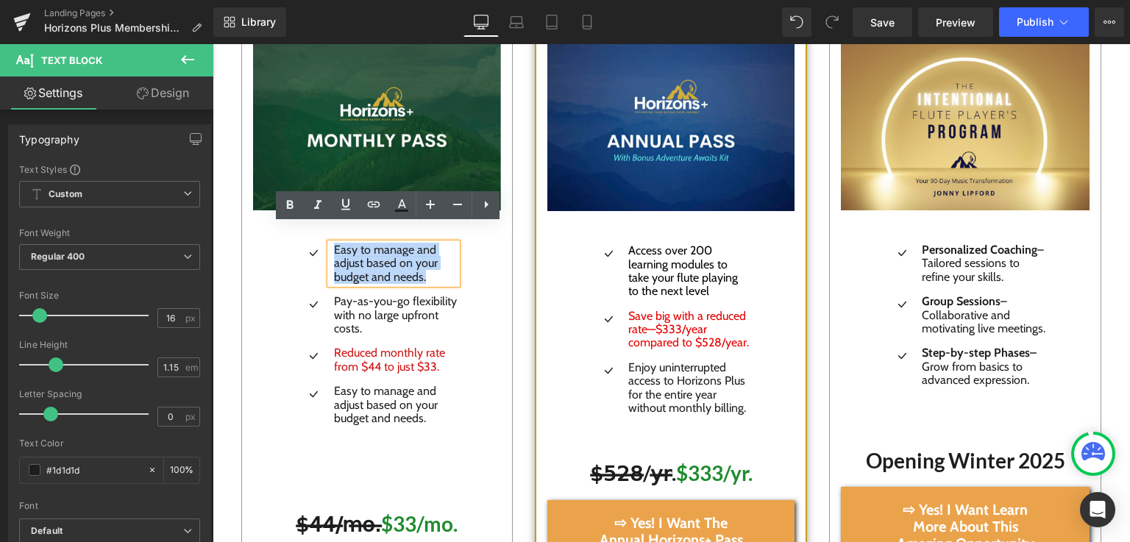
drag, startPoint x: 410, startPoint y: 261, endPoint x: 318, endPoint y: 232, distance: 97.2
click at [334, 243] on p "Easy to manage and adjust based on your budget and needs." at bounding box center [396, 263] width 124 height 40
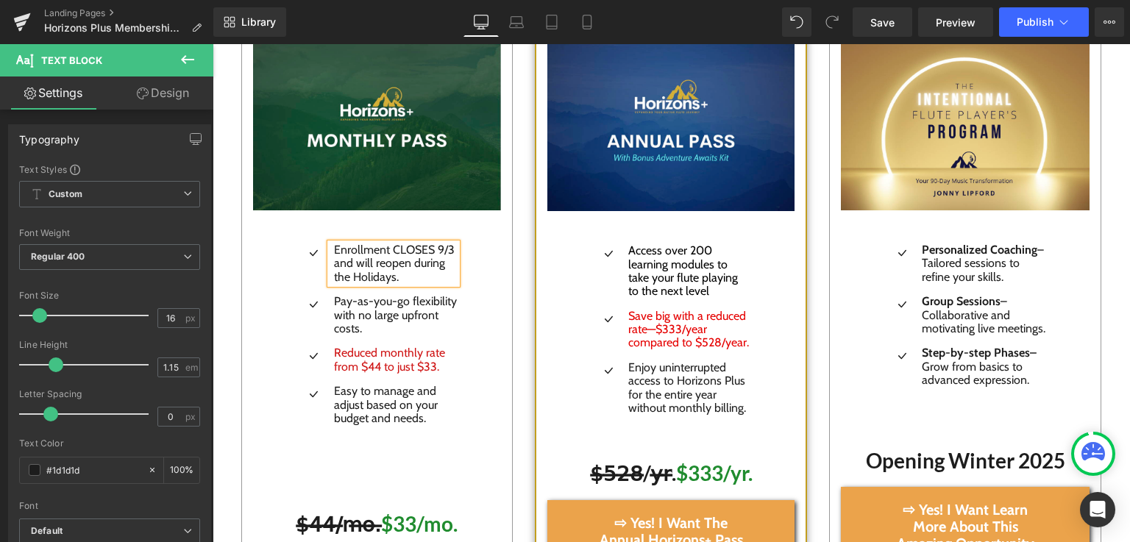
drag, startPoint x: 394, startPoint y: 261, endPoint x: 313, endPoint y: 233, distance: 85.6
click at [330, 243] on div "Enrollment CLOSES 9/3 and will reopen during the Holidays." at bounding box center [393, 263] width 127 height 40
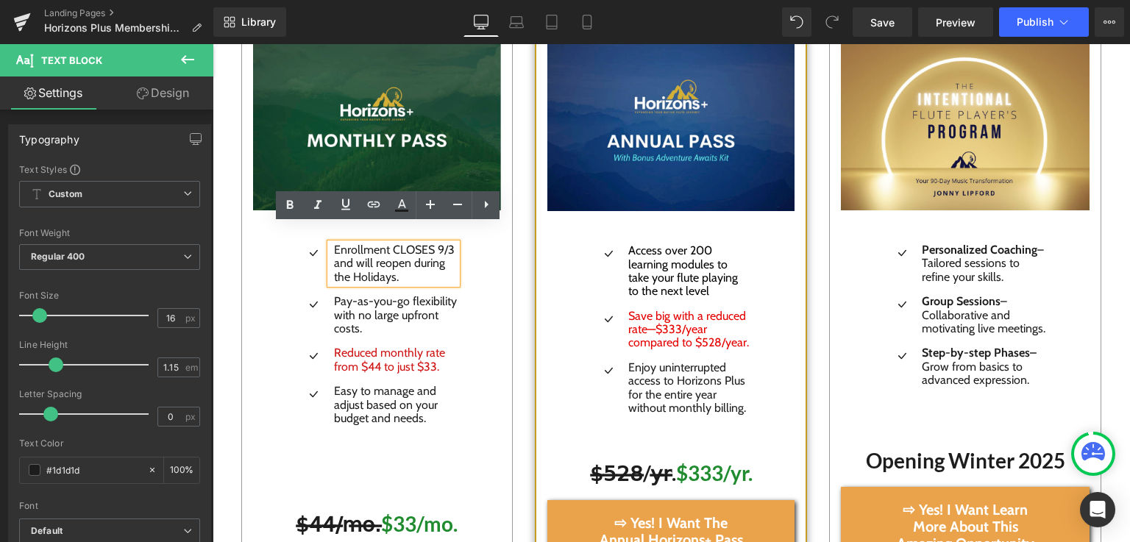
copy p "Enrollment CLOSES 9/3 and will reopen during the Holidays."
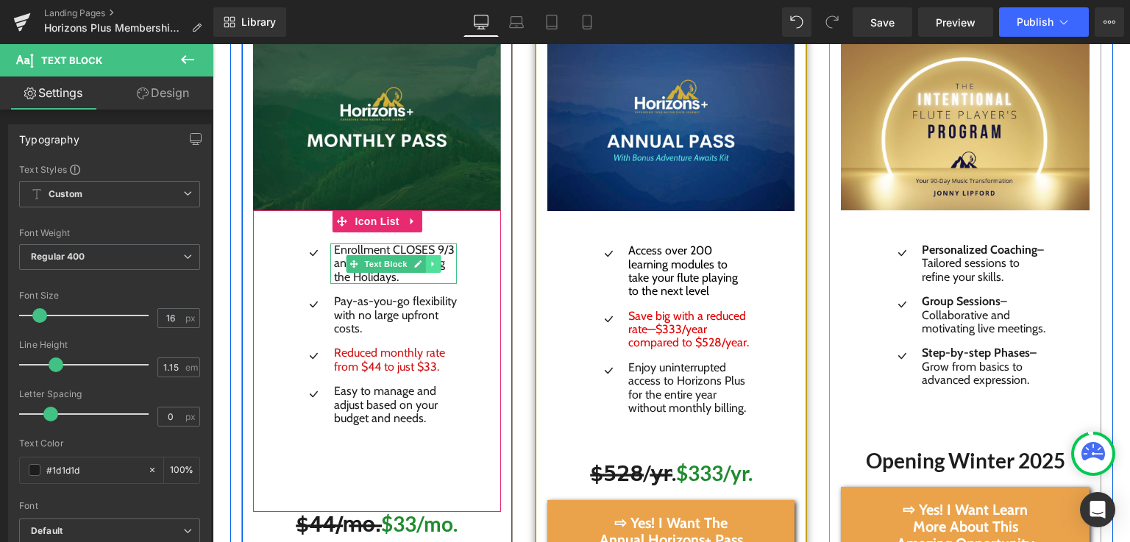
click at [432, 261] on icon at bounding box center [433, 263] width 2 height 5
click at [404, 260] on p "Enrollment CLOSES 9/3 and will reopen during the Holidays." at bounding box center [396, 263] width 124 height 40
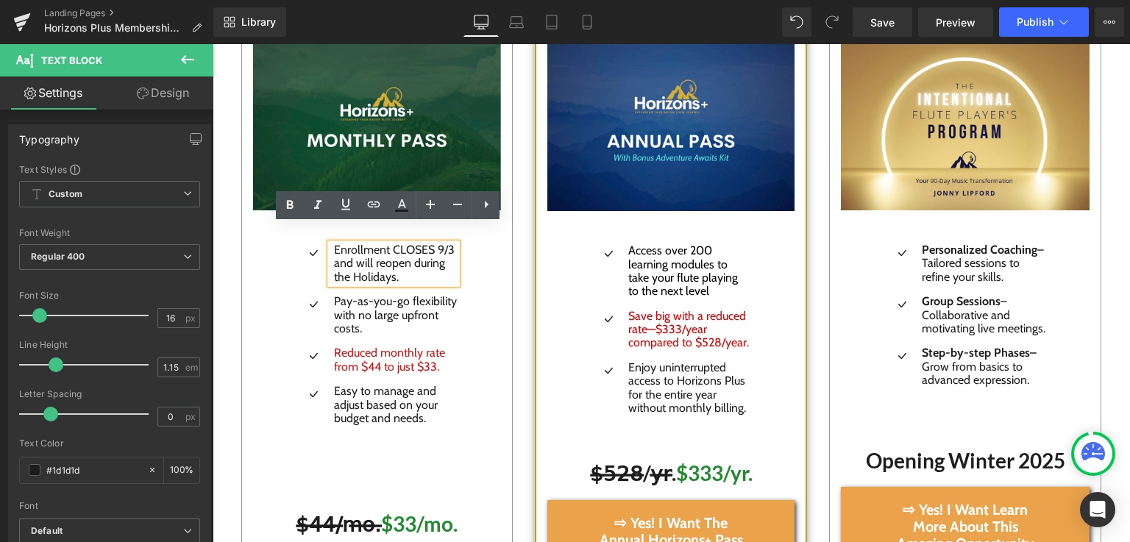
drag, startPoint x: 404, startPoint y: 257, endPoint x: 316, endPoint y: 229, distance: 92.8
click at [330, 243] on div "Enrollment CLOSES 9/3 and will reopen during the Holidays." at bounding box center [393, 263] width 127 height 40
click at [296, 199] on icon at bounding box center [290, 205] width 18 height 18
click at [405, 208] on icon at bounding box center [402, 205] width 18 height 18
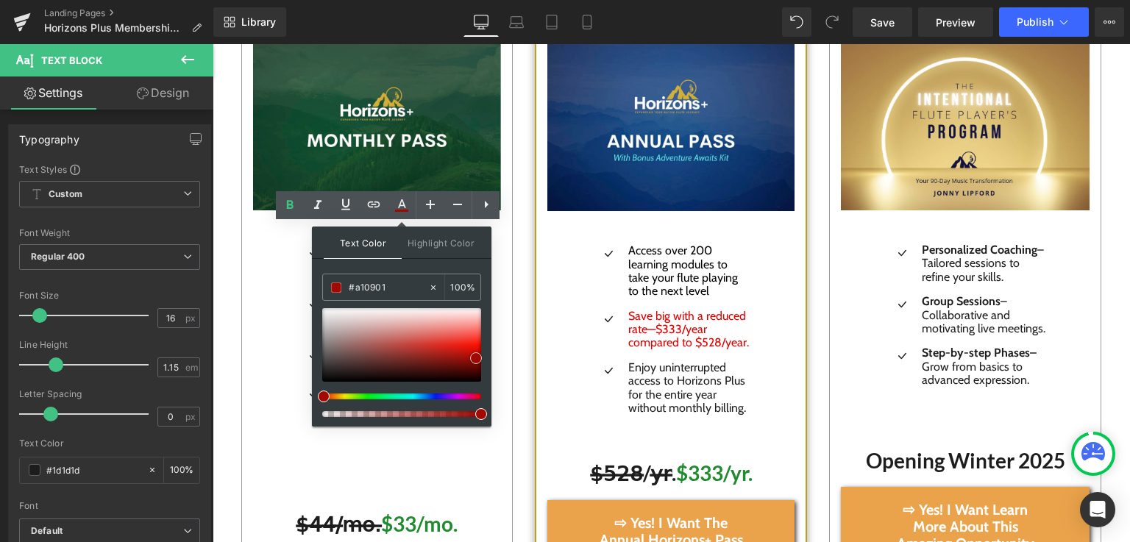
click at [0, 0] on span at bounding box center [0, 0] width 0 height 0
click at [262, 298] on div "Icon Enrollment CLOSES 9/3 and will reopen during the Holidays. Text Block Icon…" at bounding box center [377, 361] width 249 height 302
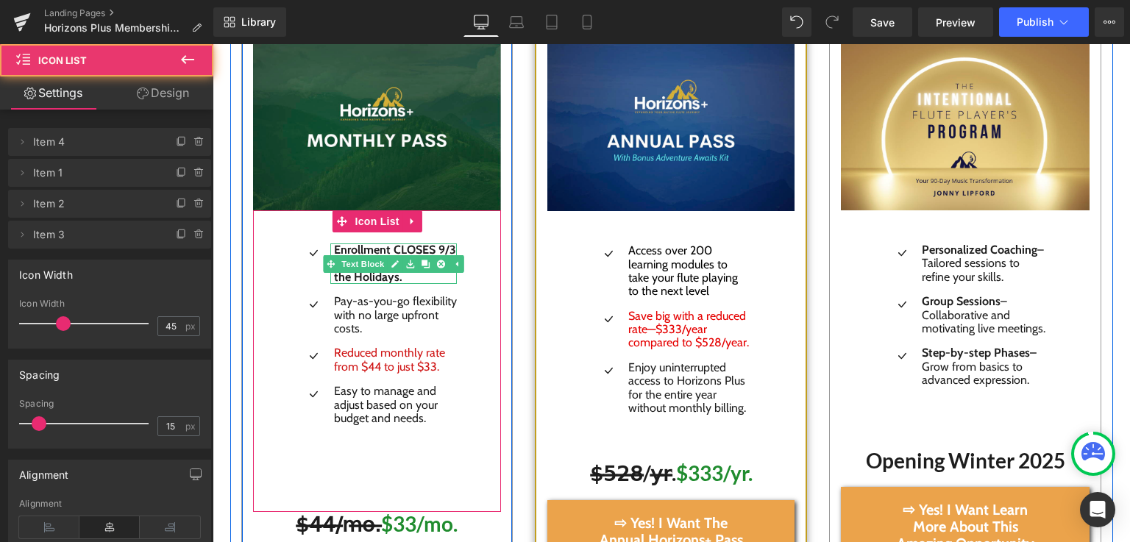
drag, startPoint x: 383, startPoint y: 257, endPoint x: 371, endPoint y: 257, distance: 11.8
click at [371, 257] on span "Enrollment CLOSES 9/3 and will reopen during the Holidays." at bounding box center [395, 263] width 122 height 41
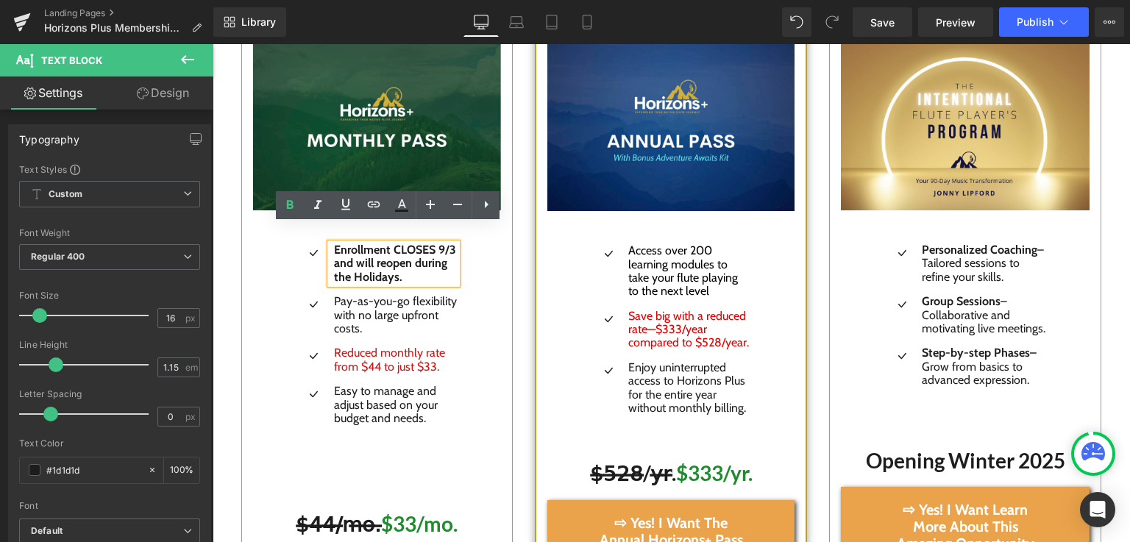
drag, startPoint x: 393, startPoint y: 256, endPoint x: 313, endPoint y: 232, distance: 83.8
click at [330, 243] on div "Enrollment CLOSES 9/3 and will reopen during the Holidays." at bounding box center [393, 263] width 127 height 40
click at [399, 206] on icon at bounding box center [402, 203] width 8 height 9
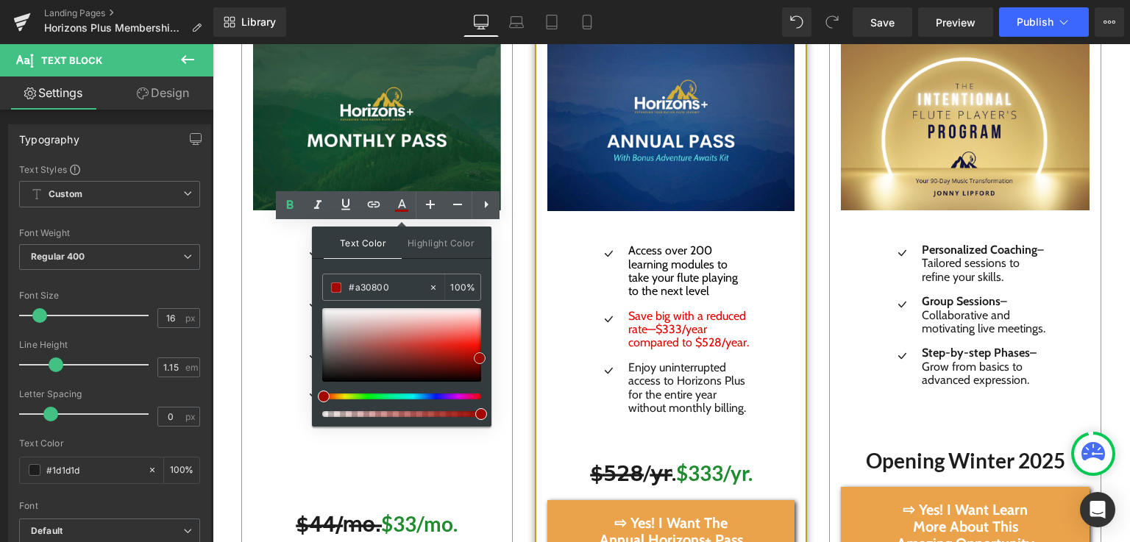
click at [0, 0] on span at bounding box center [0, 0] width 0 height 0
click at [242, 332] on div "Image Icon Enrollment CLOSES 9/3 and will reopen during the Holidays. Text Bloc…" at bounding box center [377, 347] width 271 height 614
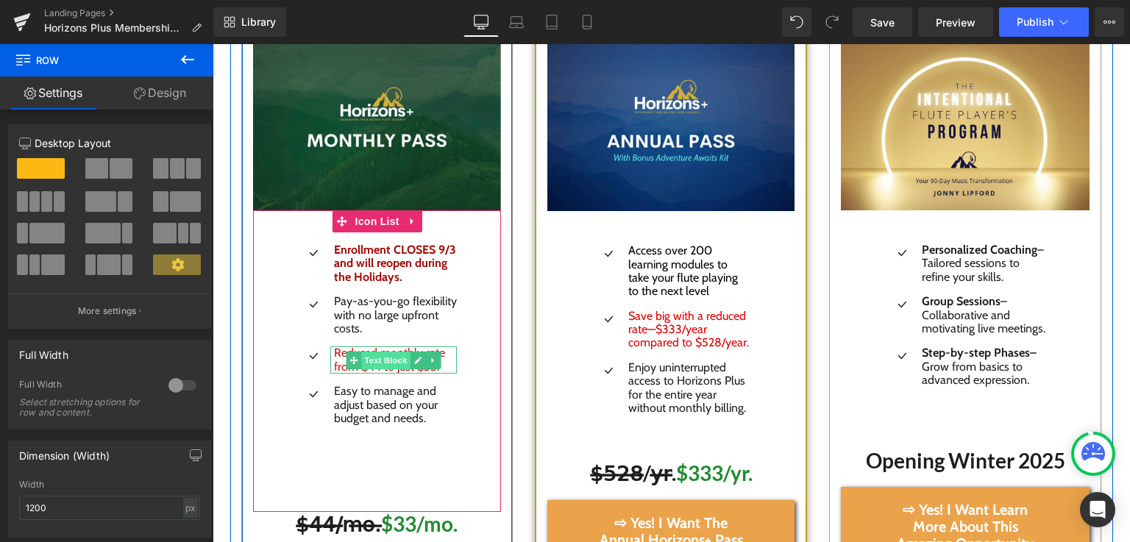
click at [386, 352] on span "Text Block" at bounding box center [386, 361] width 49 height 18
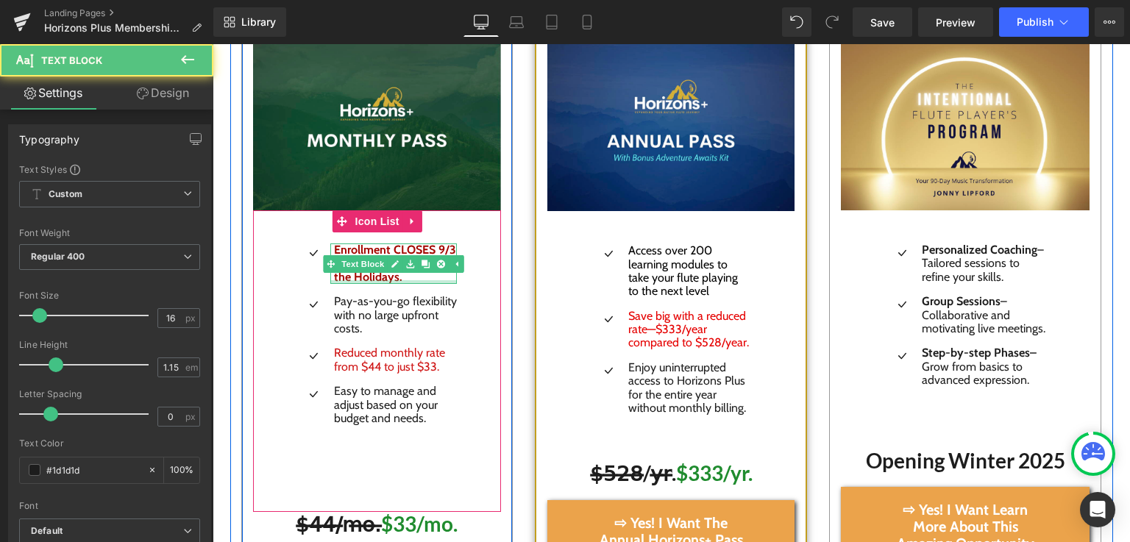
click at [392, 280] on div at bounding box center [393, 282] width 127 height 4
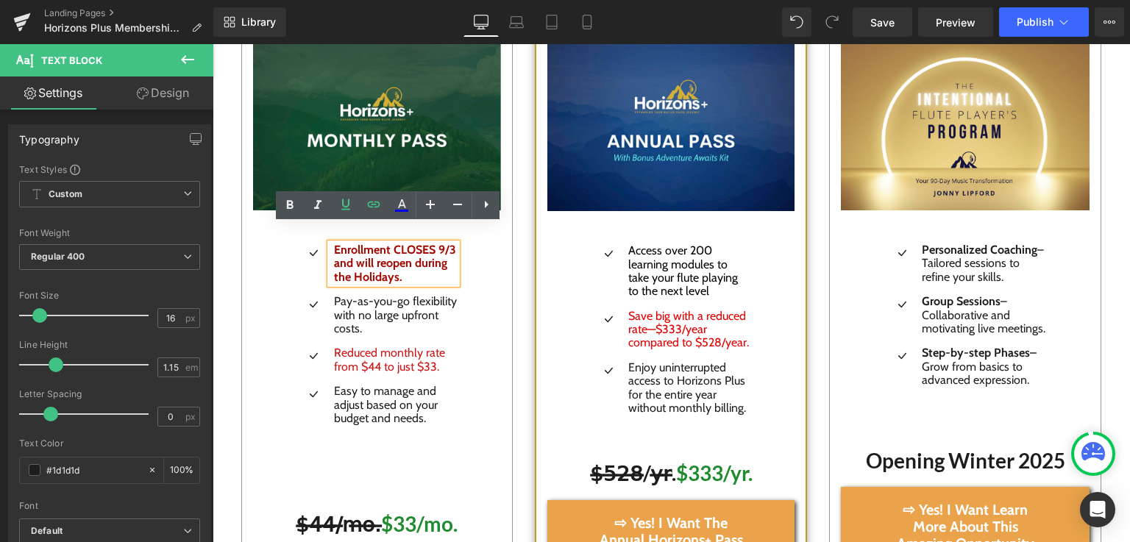
drag, startPoint x: 392, startPoint y: 262, endPoint x: 317, endPoint y: 229, distance: 82.0
click at [334, 243] on p "Enrollment CLOSES 9/3 and will reopen during the Holidays." at bounding box center [396, 263] width 124 height 40
click at [402, 205] on icon at bounding box center [402, 203] width 8 height 9
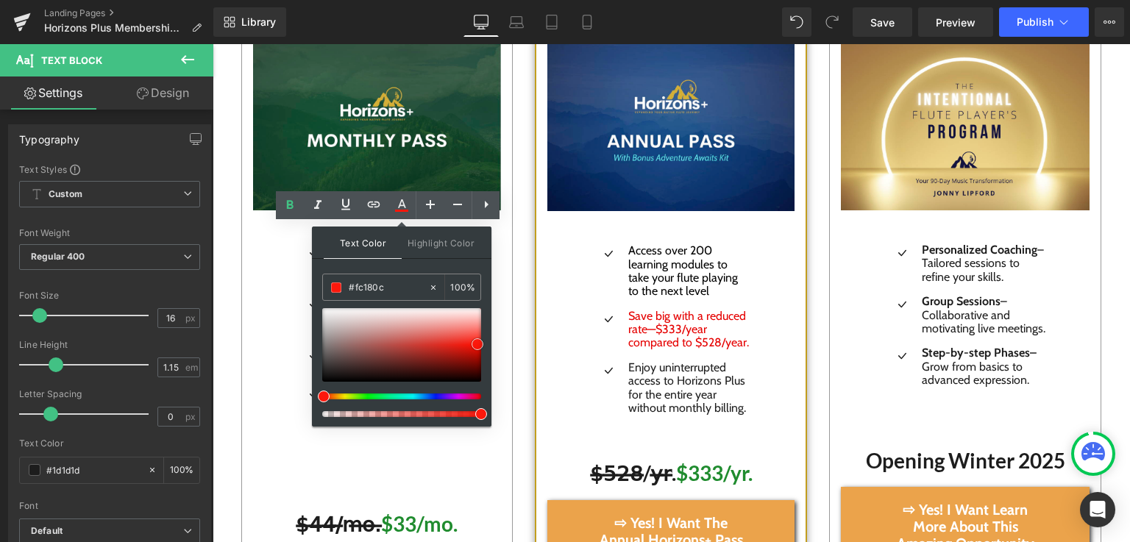
click at [0, 0] on div at bounding box center [0, 0] width 0 height 0
click at [260, 317] on div "Icon Enrollment CLOSES 9/3 and will reopen during the Holidays. Text Block Icon…" at bounding box center [377, 361] width 249 height 302
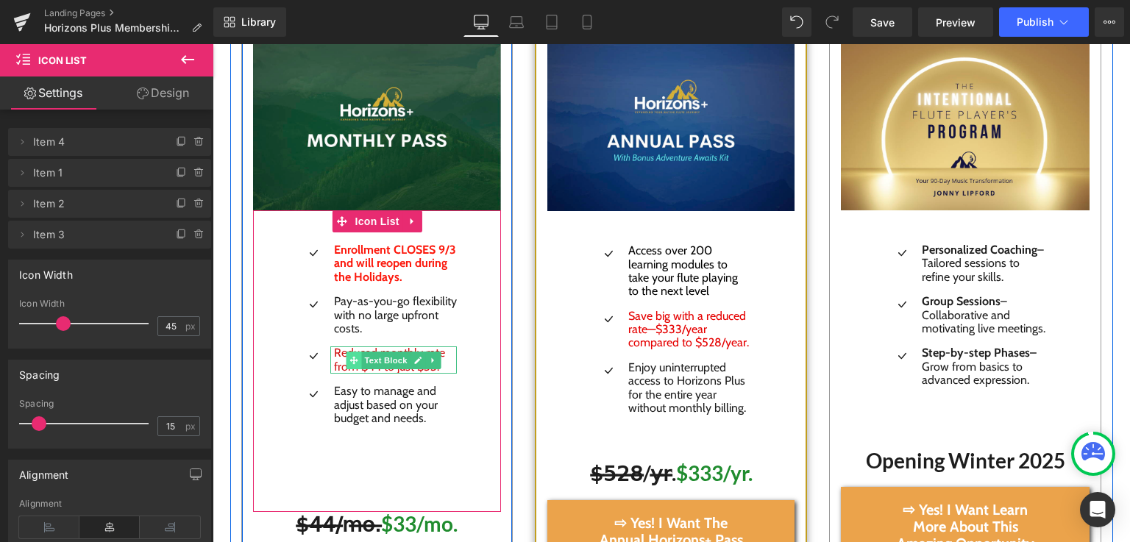
click at [350, 356] on icon at bounding box center [354, 360] width 8 height 8
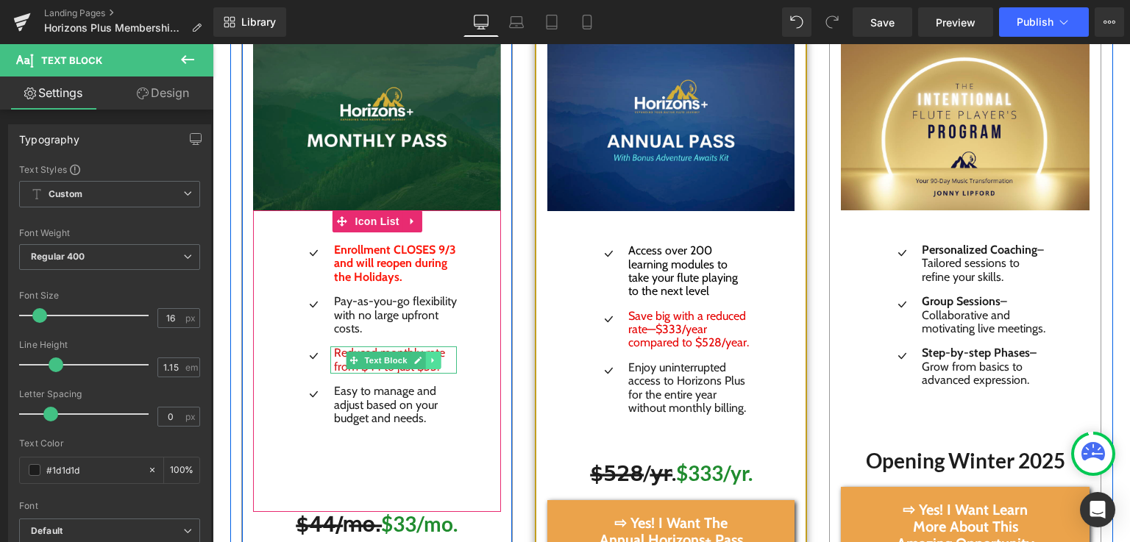
click at [426, 352] on link at bounding box center [433, 361] width 15 height 18
click at [346, 352] on link "Text Block" at bounding box center [378, 361] width 64 height 18
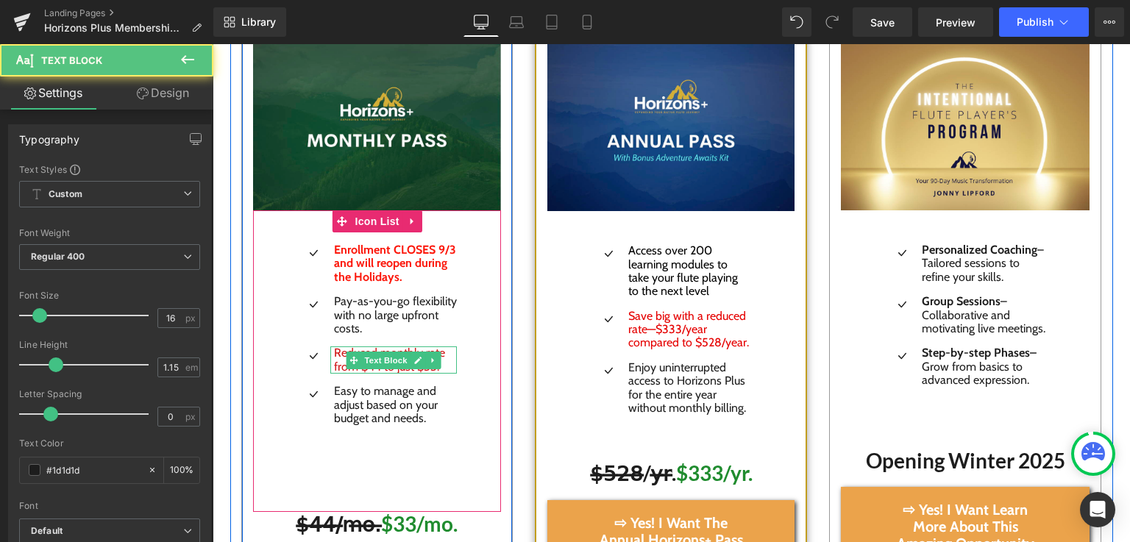
drag, startPoint x: 328, startPoint y: 351, endPoint x: 336, endPoint y: 351, distance: 8.1
click at [336, 351] on span "Reduced monthly rate from $44 to just $33." at bounding box center [389, 359] width 111 height 27
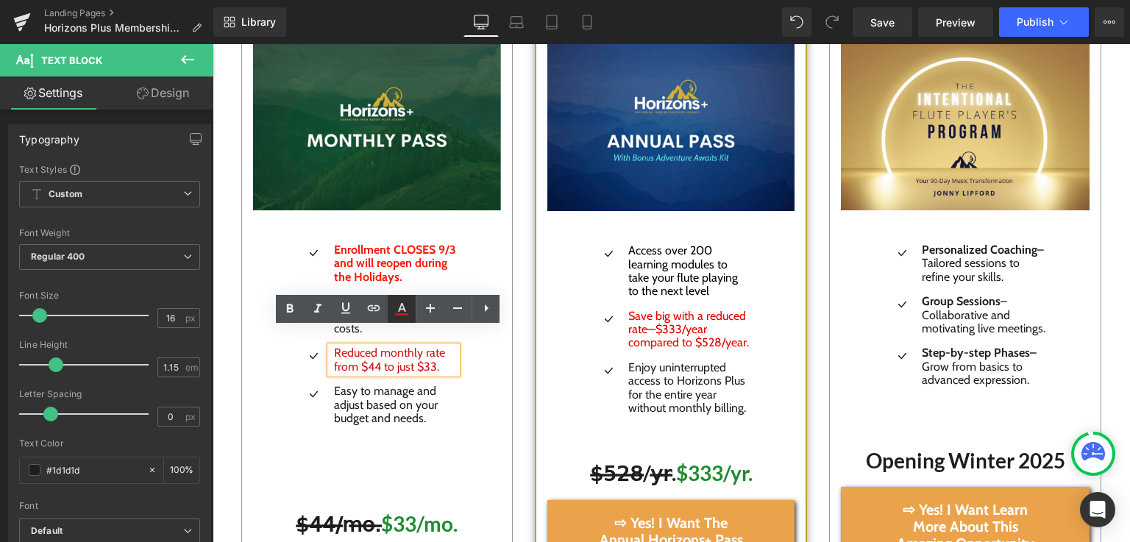
click at [409, 308] on icon at bounding box center [402, 309] width 18 height 18
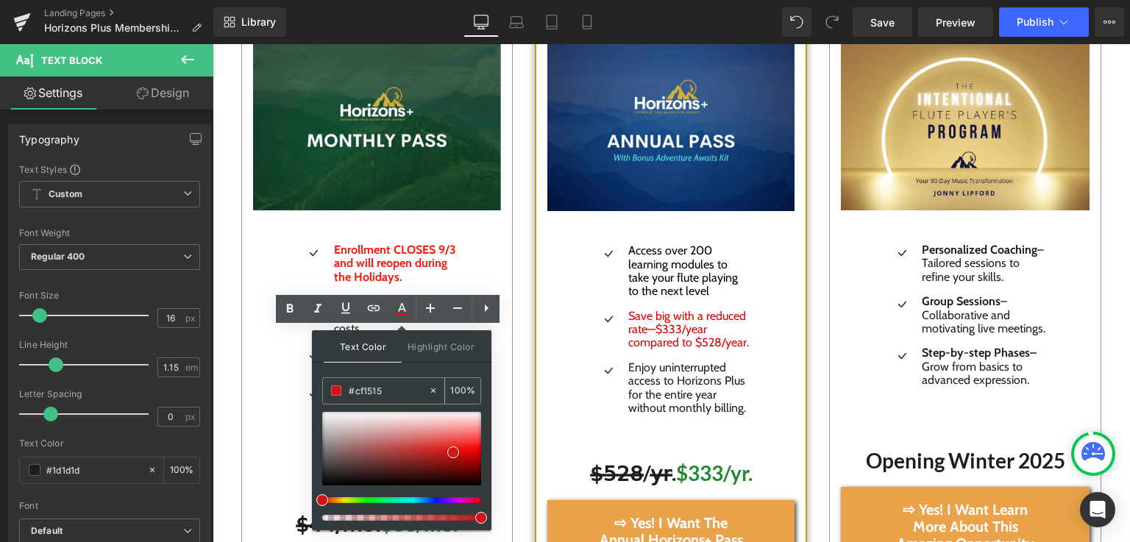
drag, startPoint x: 394, startPoint y: 388, endPoint x: 345, endPoint y: 389, distance: 49.3
click at [0, 0] on div "#141242" at bounding box center [0, 0] width 0 height 0
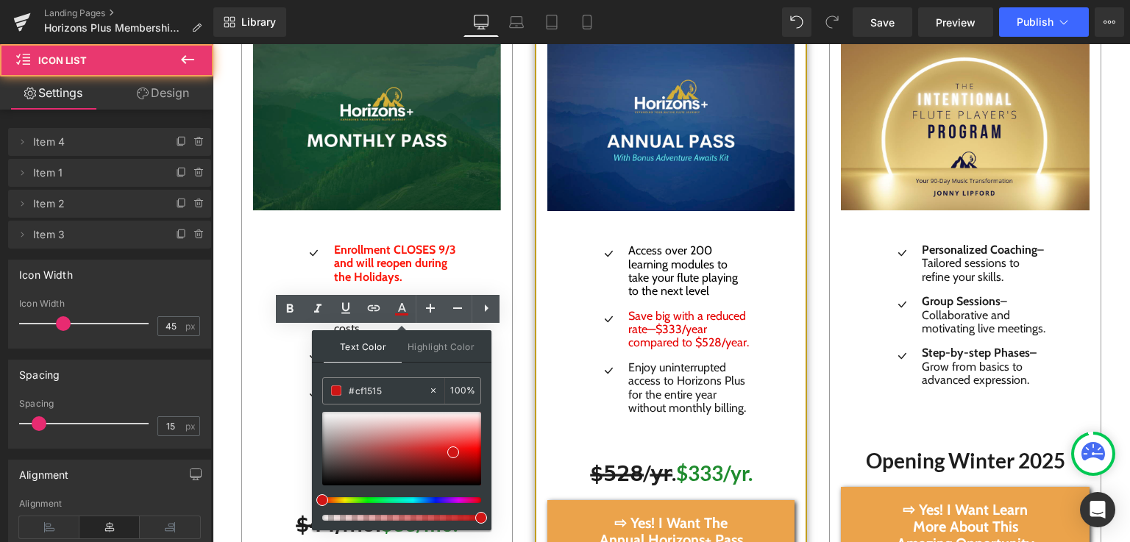
click at [377, 267] on ul "Icon Enrollment CLOSES 9/3 and will reopen during the Holidays. Text Block Icon…" at bounding box center [377, 339] width 160 height 193
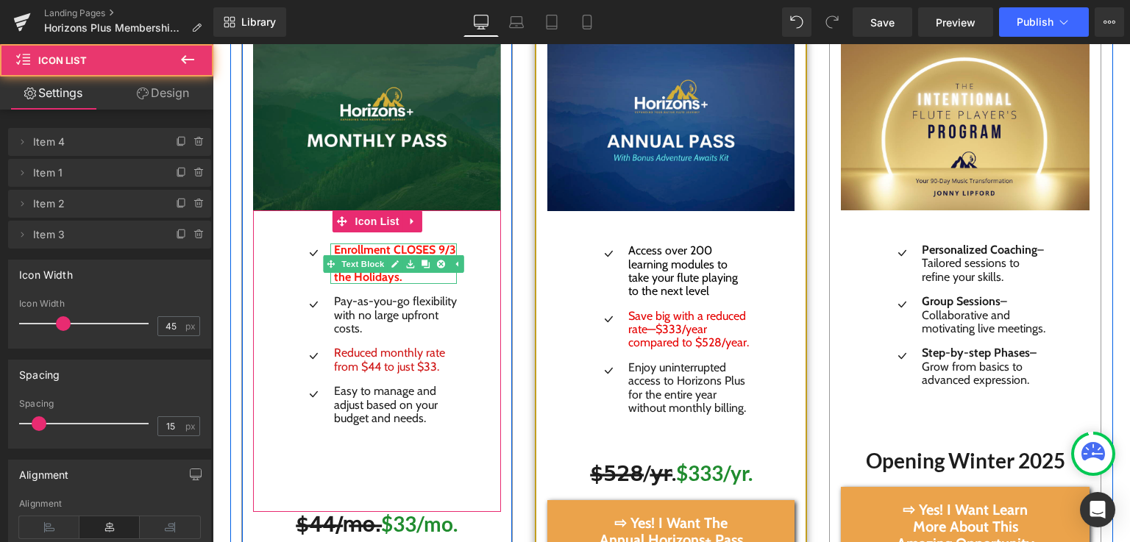
click at [387, 255] on p "Enrollment CLOSES 9/3 and will reopen during the Holidays." at bounding box center [396, 263] width 124 height 40
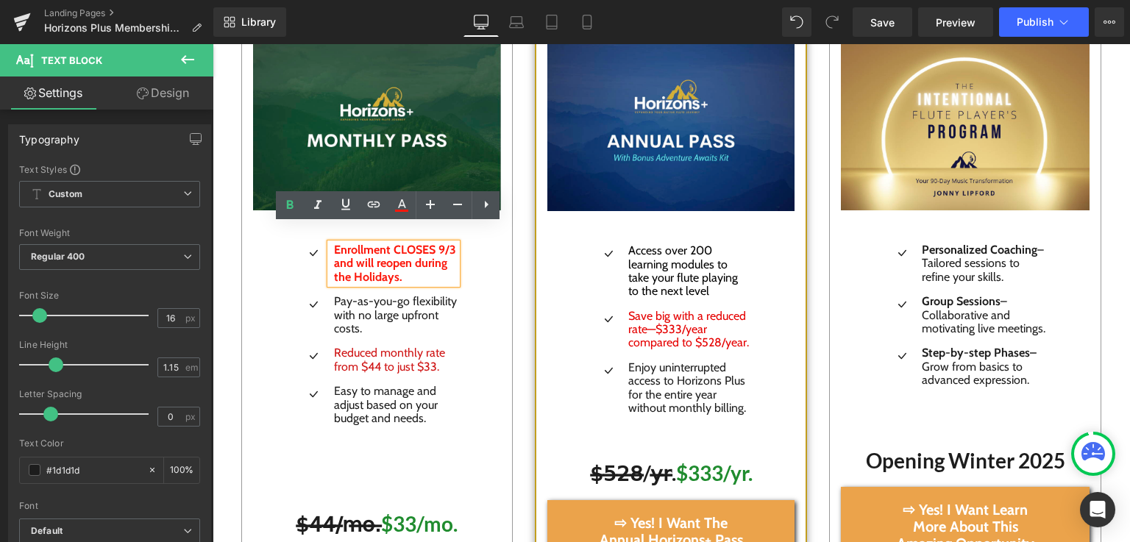
click at [387, 255] on p "Enrollment CLOSES 9/3 and will reopen during the Holidays." at bounding box center [396, 263] width 124 height 40
drag, startPoint x: 387, startPoint y: 255, endPoint x: 319, endPoint y: 235, distance: 70.7
click at [334, 243] on p "Enrollment CLOSES 9/3 and will reopen during the Holidays." at bounding box center [396, 263] width 124 height 40
click at [401, 208] on icon at bounding box center [402, 205] width 18 height 18
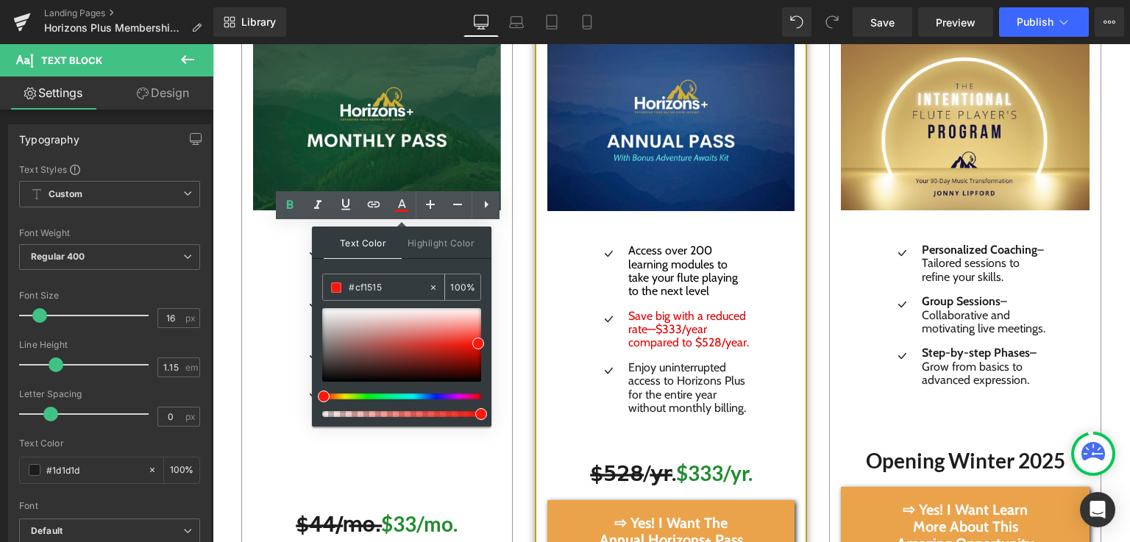
drag, startPoint x: 391, startPoint y: 291, endPoint x: 344, endPoint y: 290, distance: 46.3
click at [0, 0] on div "#cf1515" at bounding box center [0, 0] width 0 height 0
paste input "cf1515"
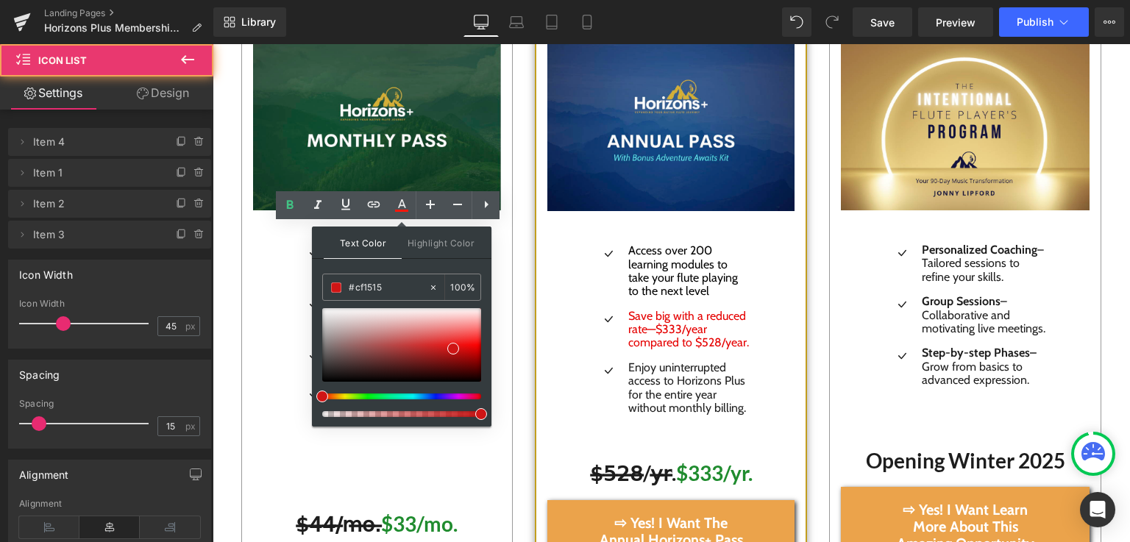
click at [268, 455] on div "Icon Enrollment CLOSES 9/3 and will reopen during the Holidays. Text Block Icon…" at bounding box center [377, 361] width 249 height 302
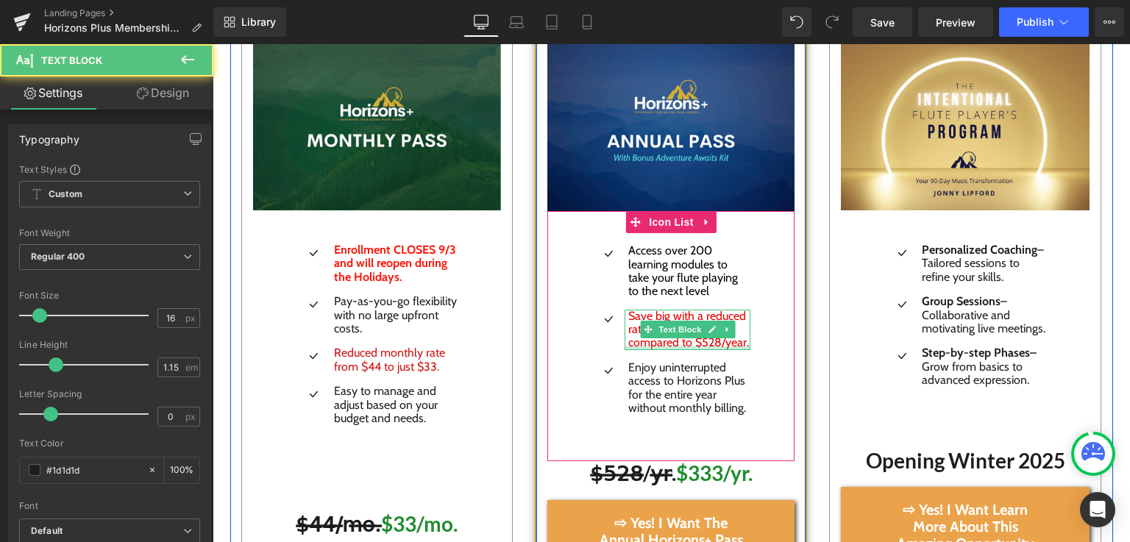
click at [624, 346] on div at bounding box center [687, 348] width 126 height 4
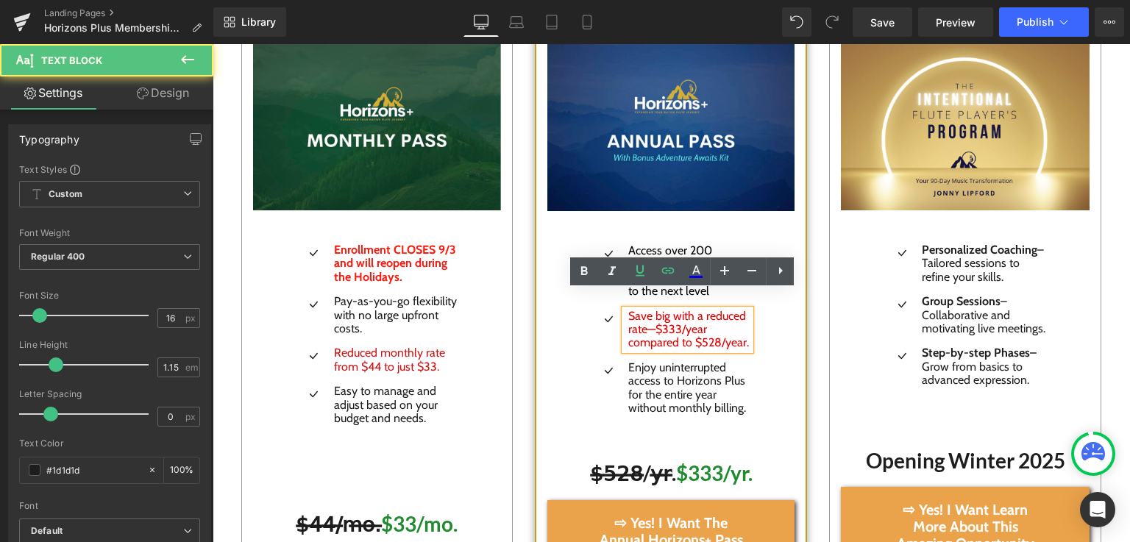
click at [628, 329] on span "Save big with a reduced rate—$333/year compared to $528/year." at bounding box center [688, 329] width 121 height 41
click at [628, 319] on span "Save big with a reduced rate—$333/year compared to $528/year." at bounding box center [688, 329] width 121 height 41
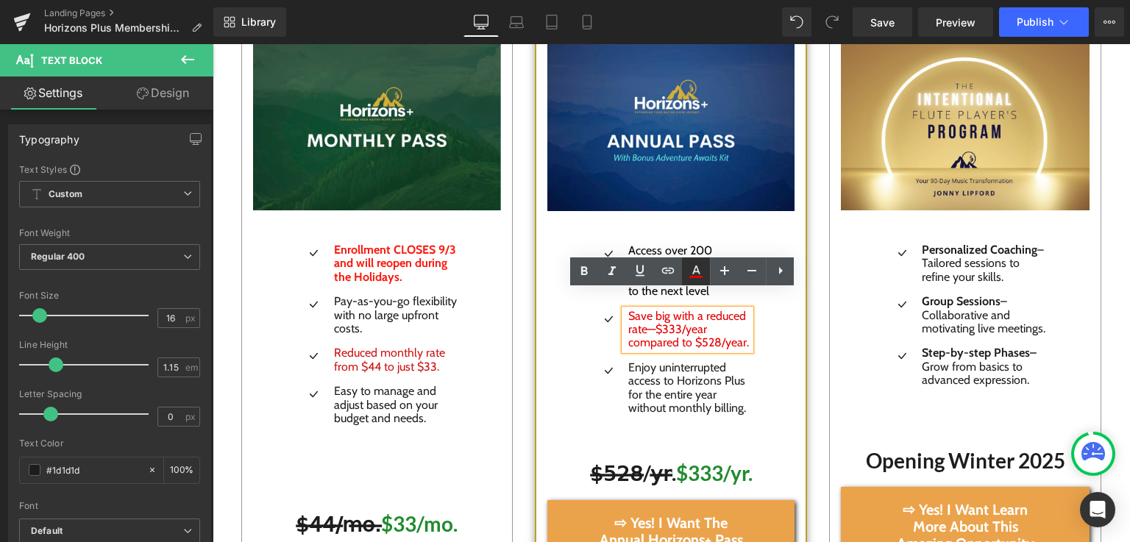
click at [697, 276] on icon at bounding box center [695, 277] width 13 height 2
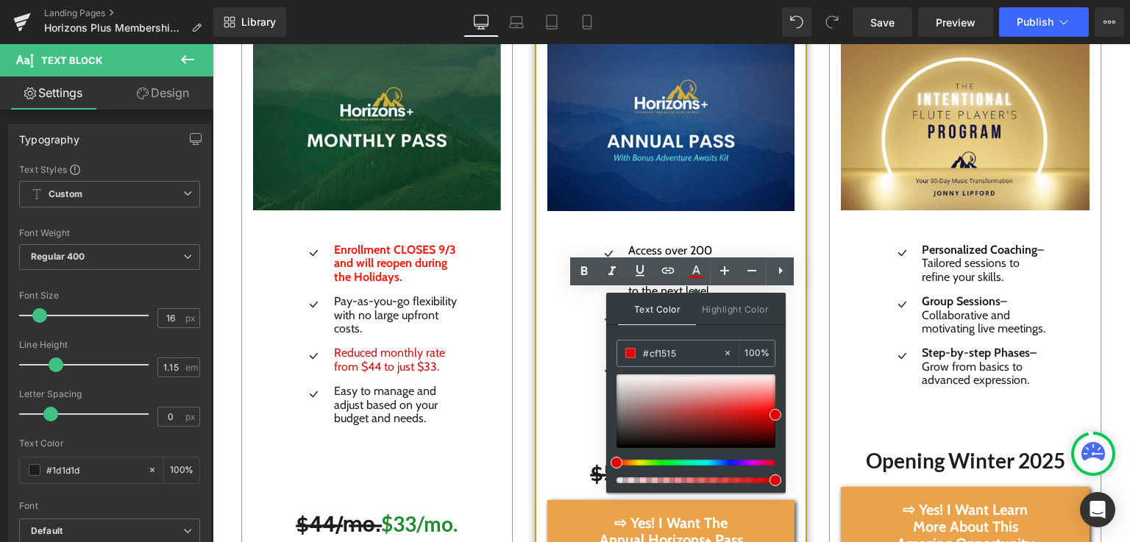
drag, startPoint x: 689, startPoint y: 354, endPoint x: 606, endPoint y: 346, distance: 83.4
click at [606, 346] on div "Text Color Highlight Color #333333 #cf1515 100 % transparent 0 %" at bounding box center [695, 393] width 179 height 200
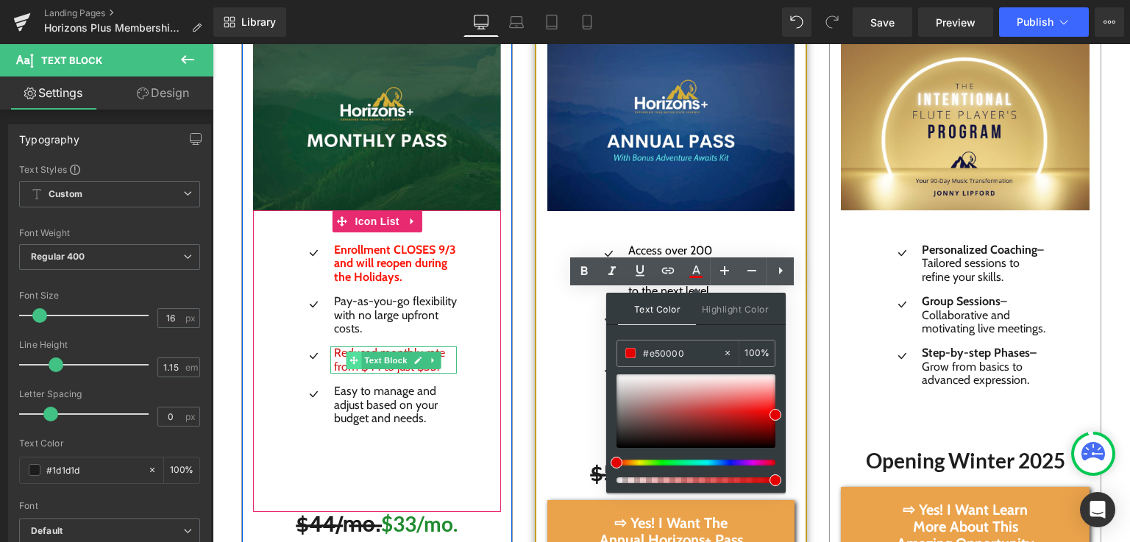
click at [346, 352] on span at bounding box center [353, 361] width 15 height 18
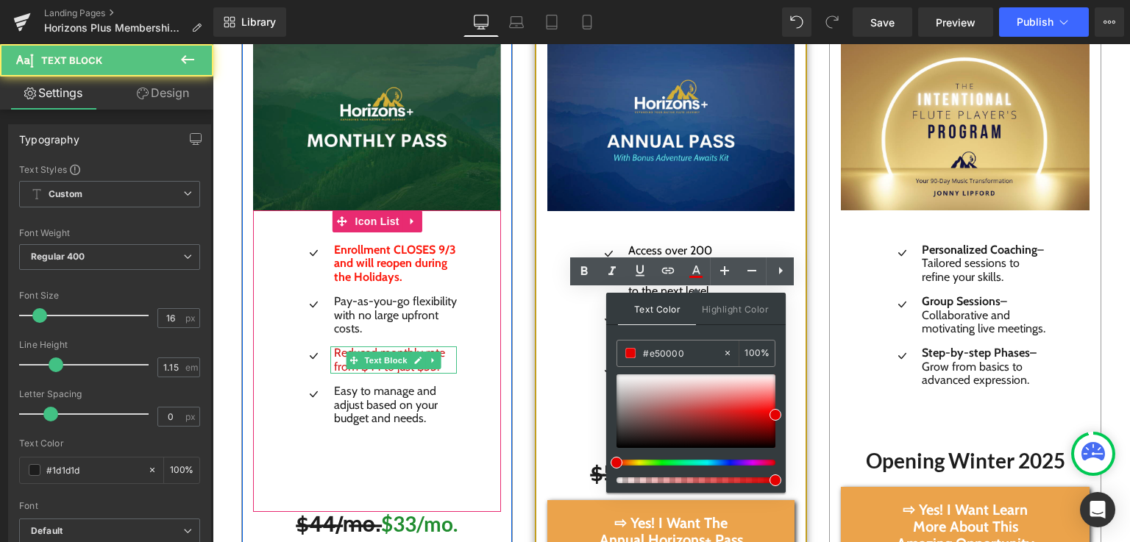
click at [334, 348] on span "Reduced monthly rate from $44 to just $33." at bounding box center [389, 359] width 111 height 27
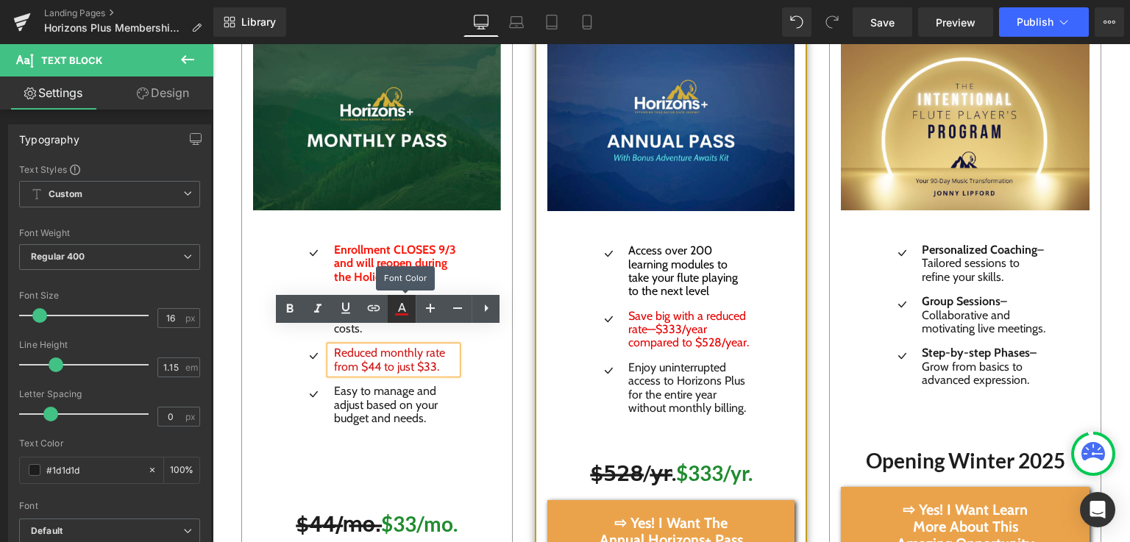
click at [399, 304] on icon at bounding box center [402, 309] width 18 height 18
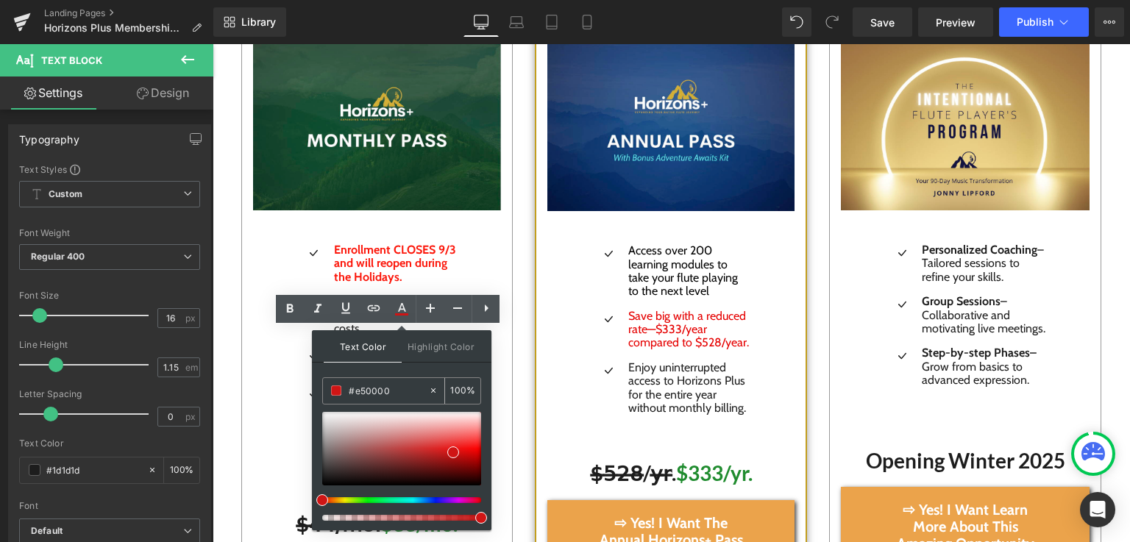
drag, startPoint x: 396, startPoint y: 390, endPoint x: 325, endPoint y: 393, distance: 70.7
click at [0, 0] on div "#e50000" at bounding box center [0, 0] width 0 height 0
paste input "e50000"
click at [275, 408] on div "Icon Enrollment CLOSES 9/3 and will reopen during the Holidays. Text Block Icon…" at bounding box center [377, 361] width 249 height 302
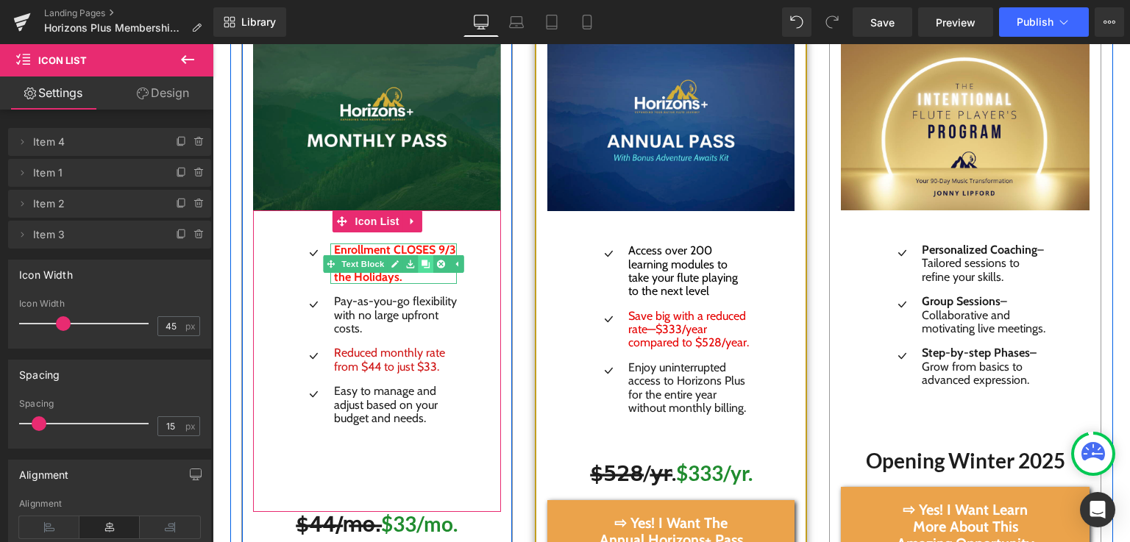
click at [418, 255] on link at bounding box center [425, 264] width 15 height 18
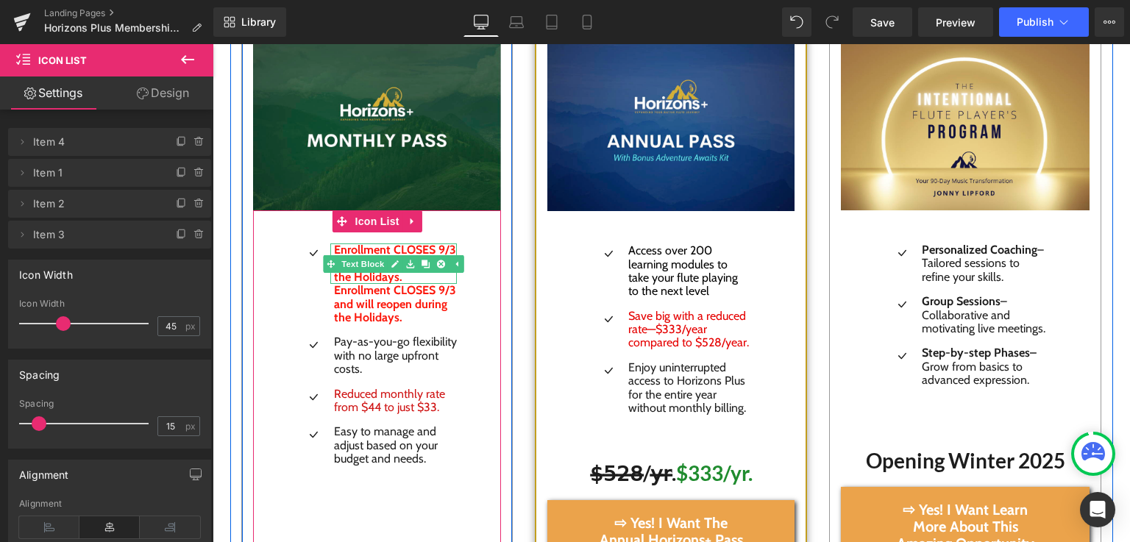
click at [357, 257] on span "Enrollment CLOSES 9/3 and will reopen during the Holidays." at bounding box center [395, 263] width 122 height 41
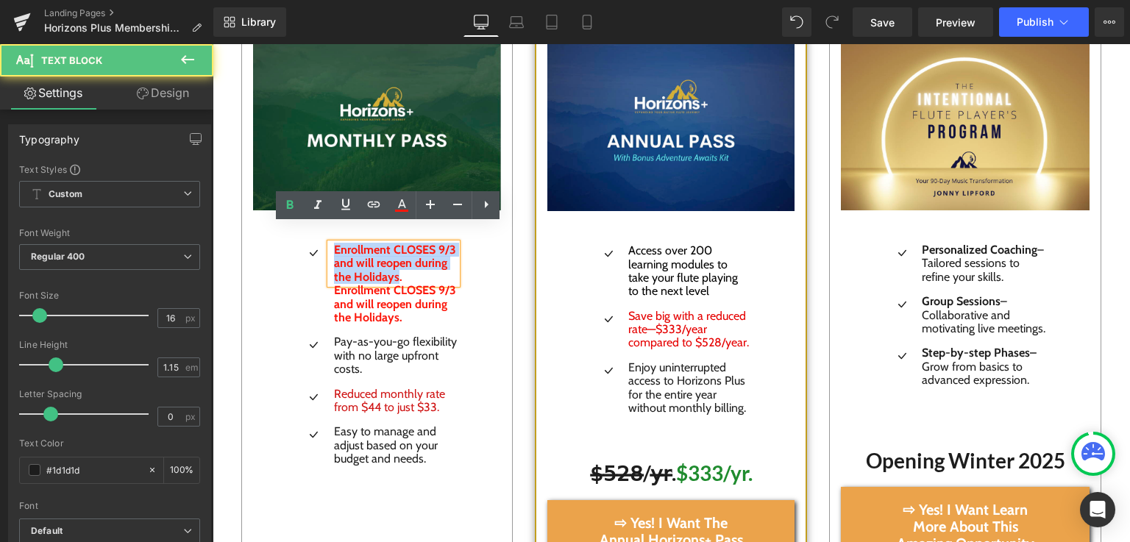
drag, startPoint x: 380, startPoint y: 260, endPoint x: 316, endPoint y: 230, distance: 70.4
click at [330, 243] on div "Enrollment CLOSES 9/3 and will reopen during the Holidays." at bounding box center [393, 263] width 127 height 40
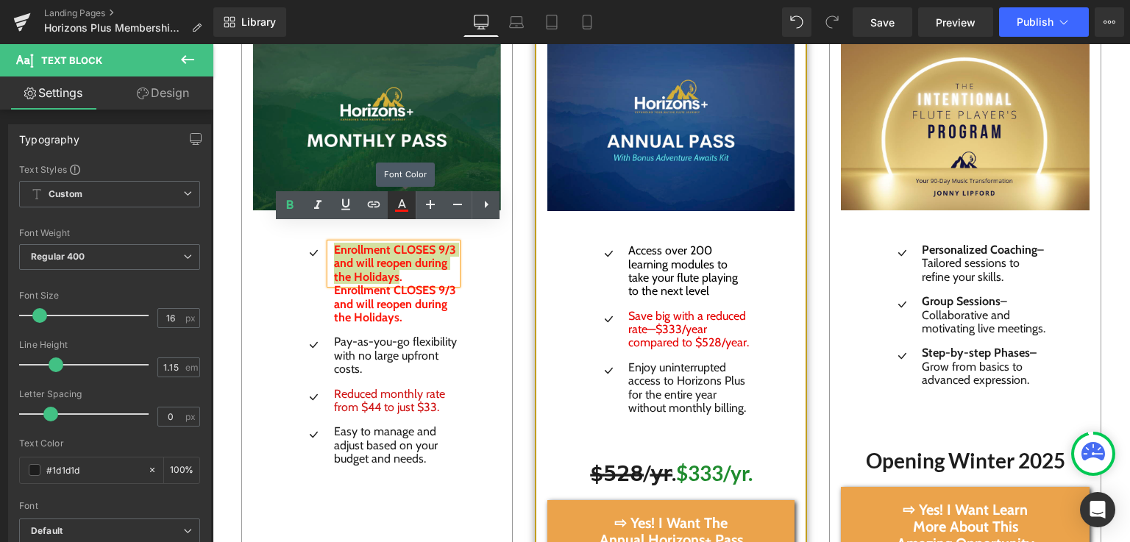
click at [399, 214] on link at bounding box center [402, 205] width 28 height 28
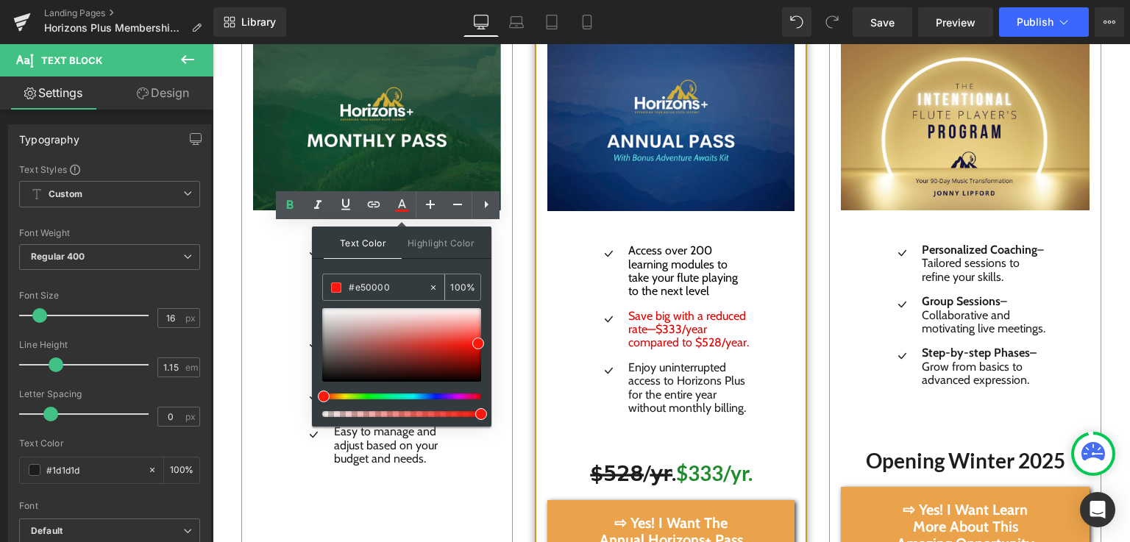
drag, startPoint x: 392, startPoint y: 279, endPoint x: 324, endPoint y: 282, distance: 67.7
click at [0, 0] on div "#e50000" at bounding box center [0, 0] width 0 height 0
paste input "e50000"
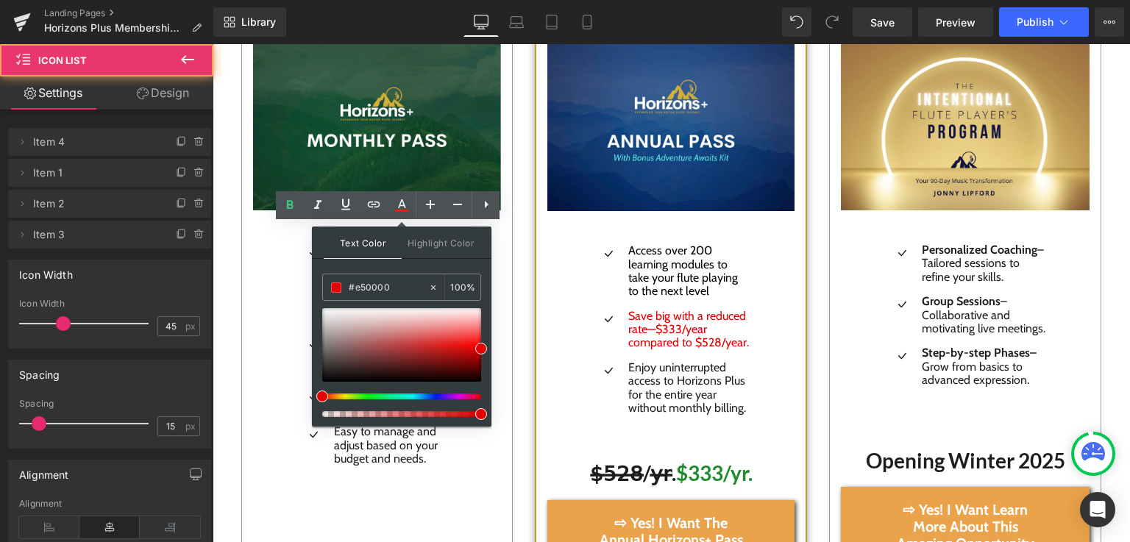
click at [297, 274] on div "Enrollment CLOSES 9/3 and will reopen during the Holidays . Text Block Enrollme…" at bounding box center [377, 283] width 160 height 81
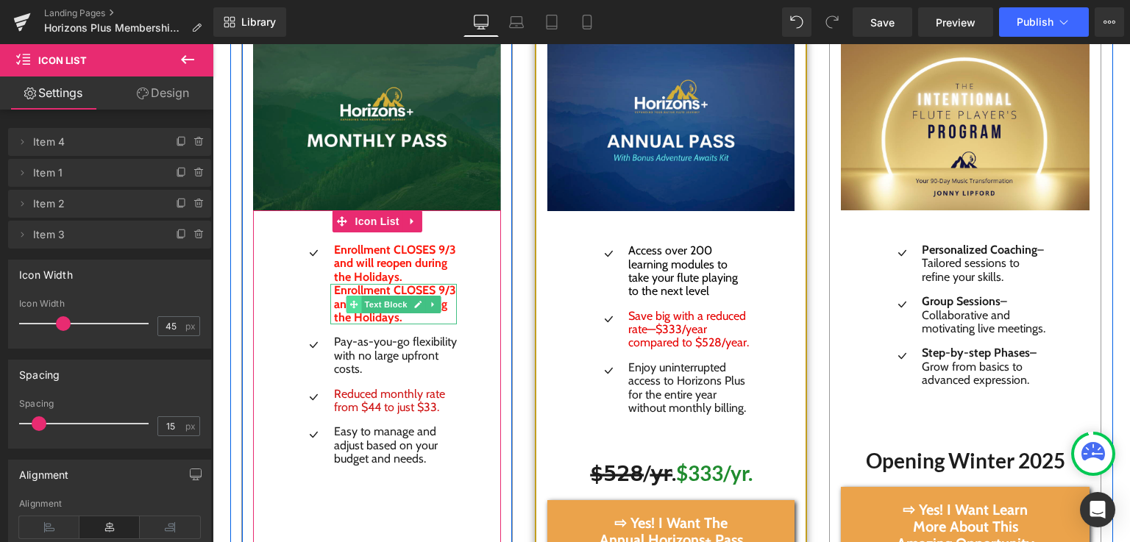
click at [350, 300] on icon at bounding box center [354, 304] width 8 height 8
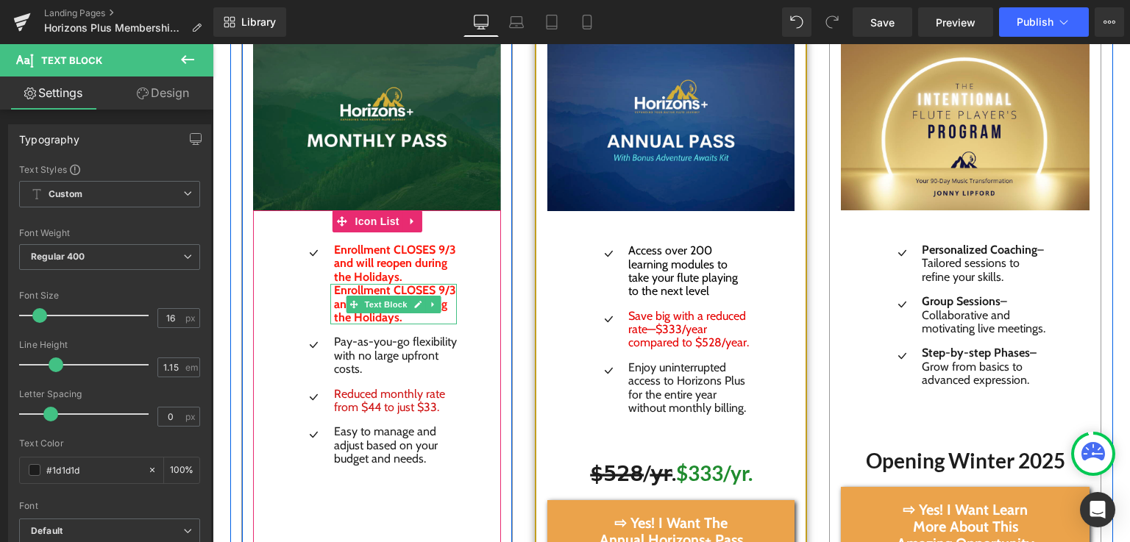
drag, startPoint x: 334, startPoint y: 288, endPoint x: 334, endPoint y: 297, distance: 9.6
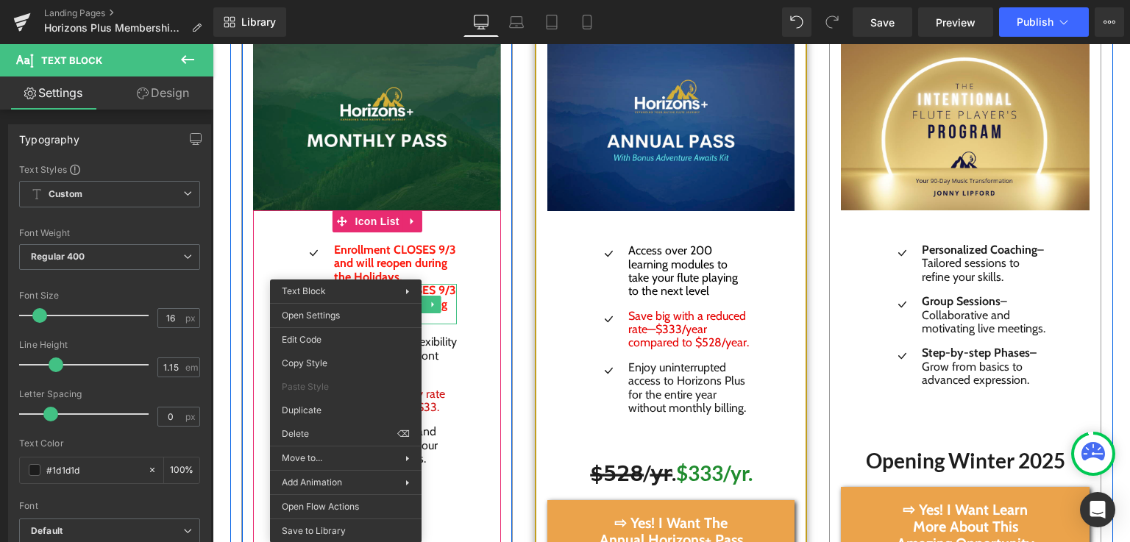
click at [257, 272] on div "Icon Enrollment CLOSES 9/3 and will reopen during the Holidays . Text Block Enr…" at bounding box center [377, 381] width 249 height 342
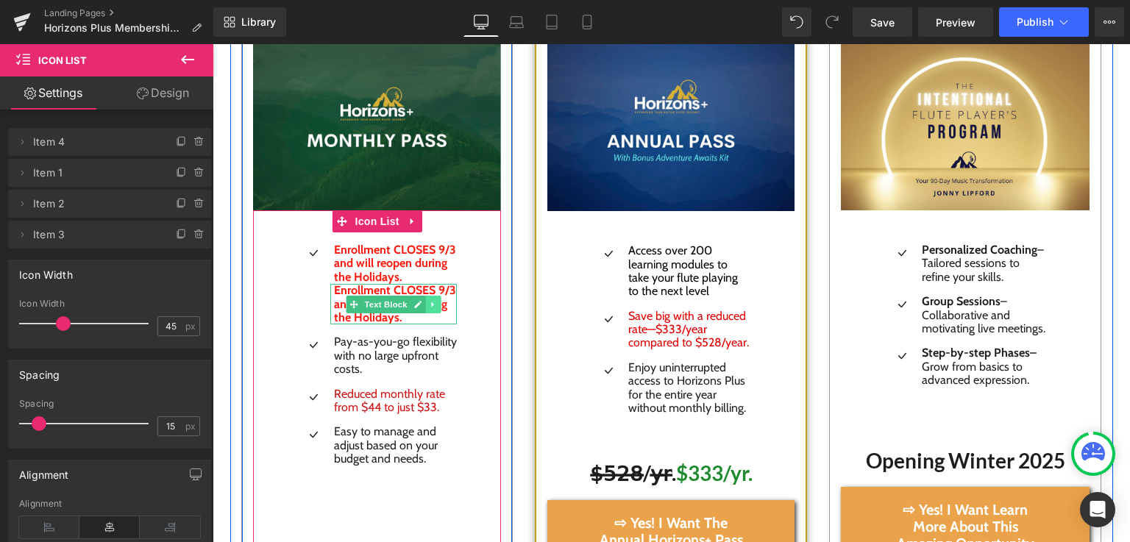
click at [429, 300] on icon at bounding box center [433, 304] width 8 height 9
click at [437, 300] on icon at bounding box center [441, 304] width 8 height 8
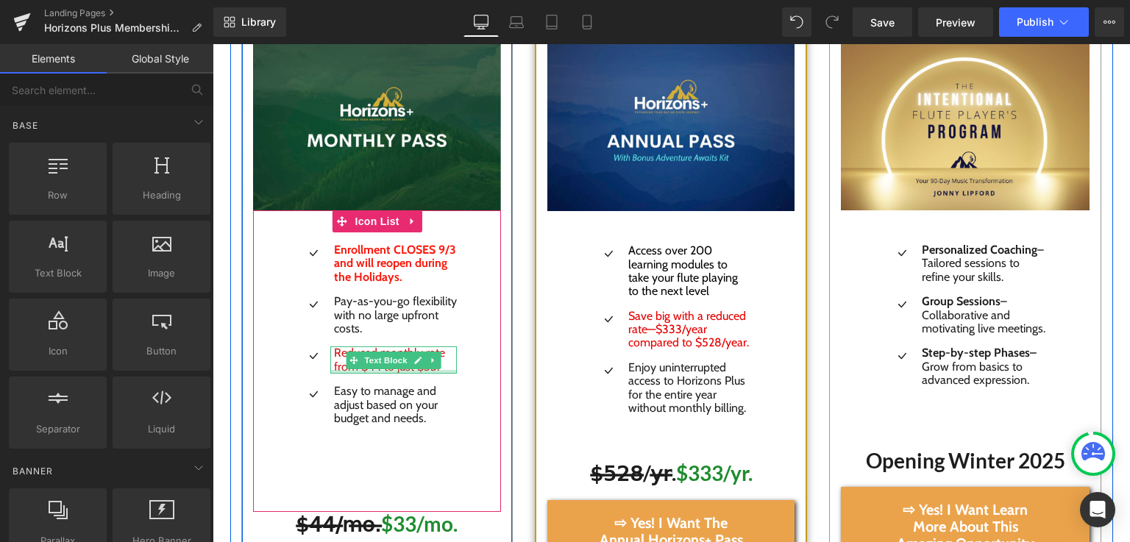
click at [374, 370] on div at bounding box center [393, 372] width 127 height 4
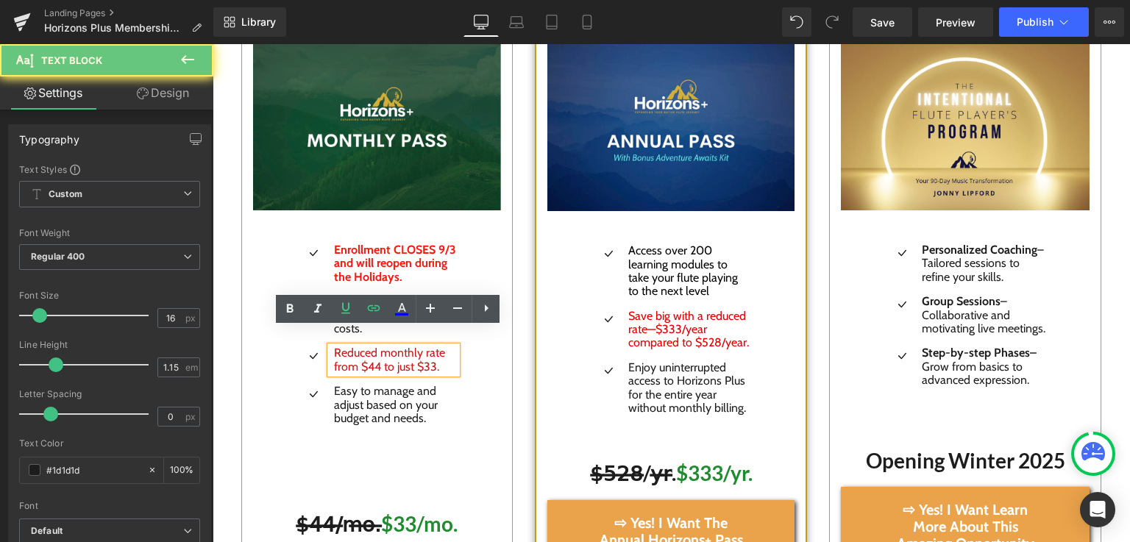
click at [396, 348] on span "Reduced monthly rate from $44 to just $33." at bounding box center [389, 359] width 111 height 27
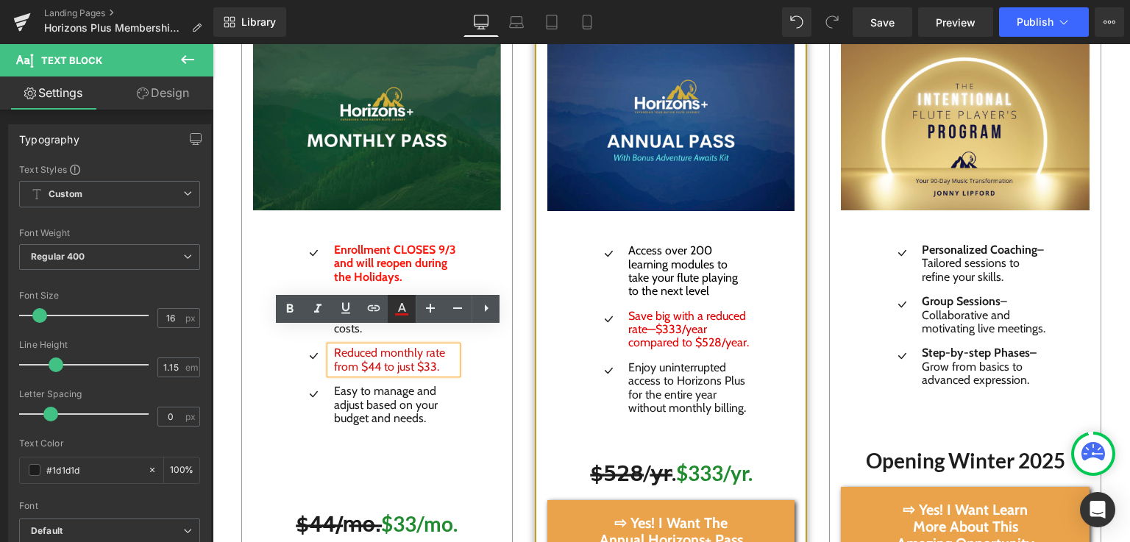
click at [399, 314] on icon at bounding box center [401, 314] width 13 height 2
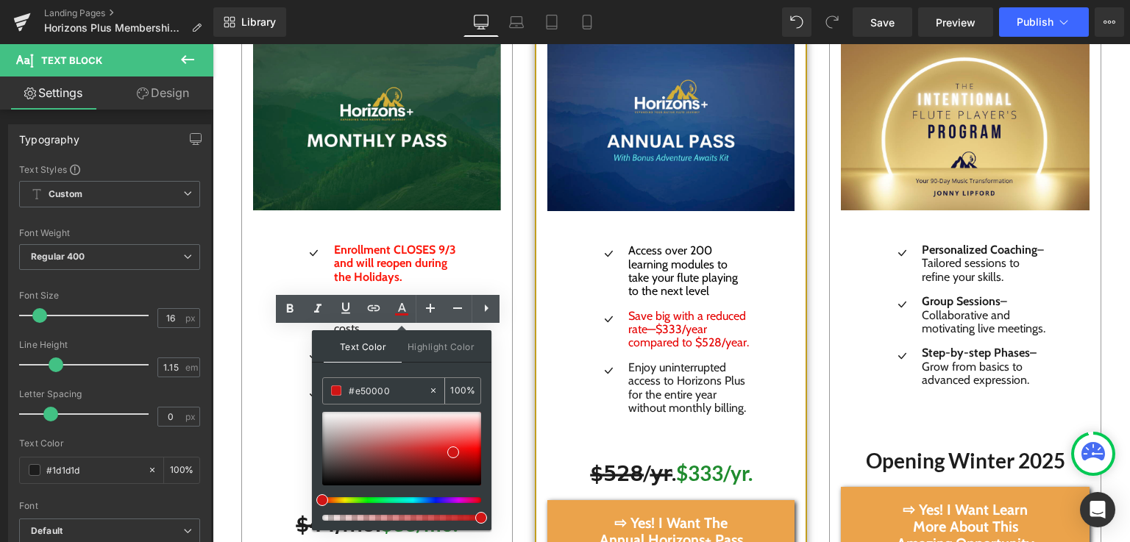
drag, startPoint x: 385, startPoint y: 389, endPoint x: 328, endPoint y: 384, distance: 57.6
click at [0, 0] on div "#e50000" at bounding box center [0, 0] width 0 height 0
paste input "e50000"
click at [0, 0] on input "#e50000" at bounding box center [0, 0] width 0 height 0
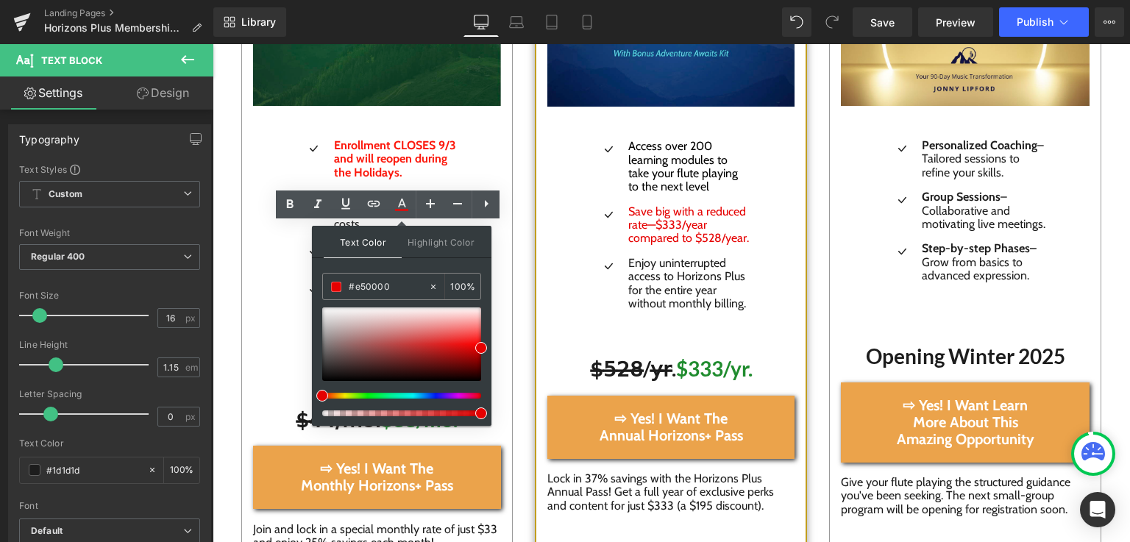
scroll to position [2461, 11]
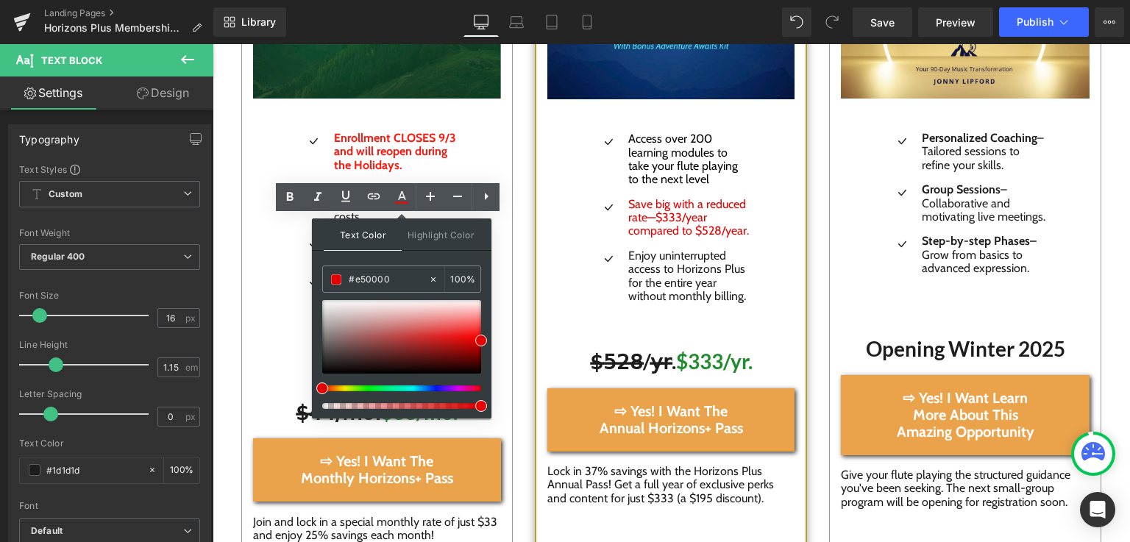
click at [297, 302] on ul "Icon Enrollment CLOSES 9/3 and will reopen during the Holidays . Text Block Ico…" at bounding box center [377, 228] width 160 height 193
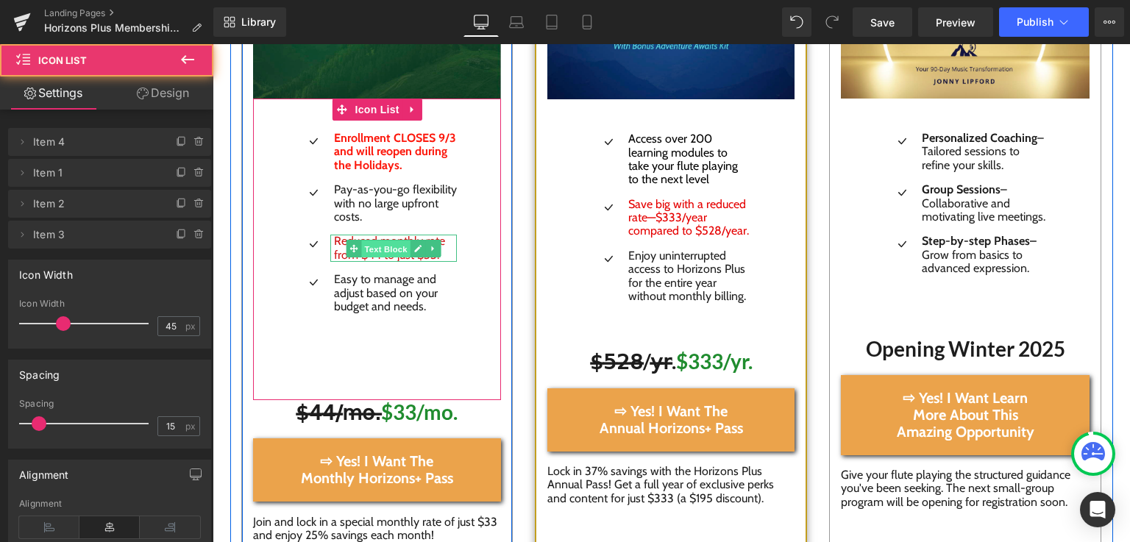
click at [383, 240] on span "Text Block" at bounding box center [386, 249] width 49 height 18
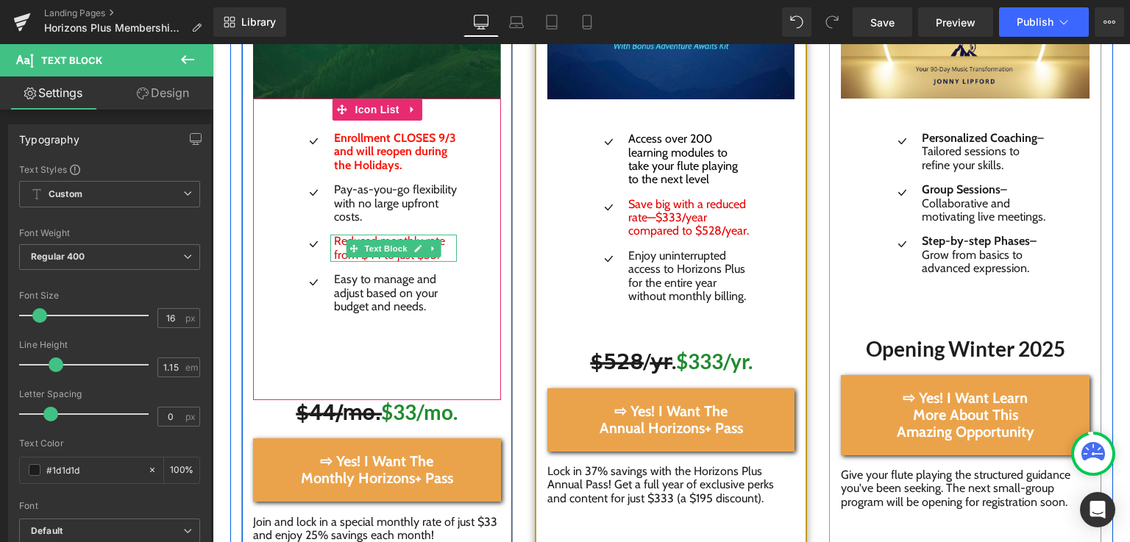
click at [393, 244] on span "Reduced monthly rate from $44 to just $33." at bounding box center [389, 247] width 111 height 27
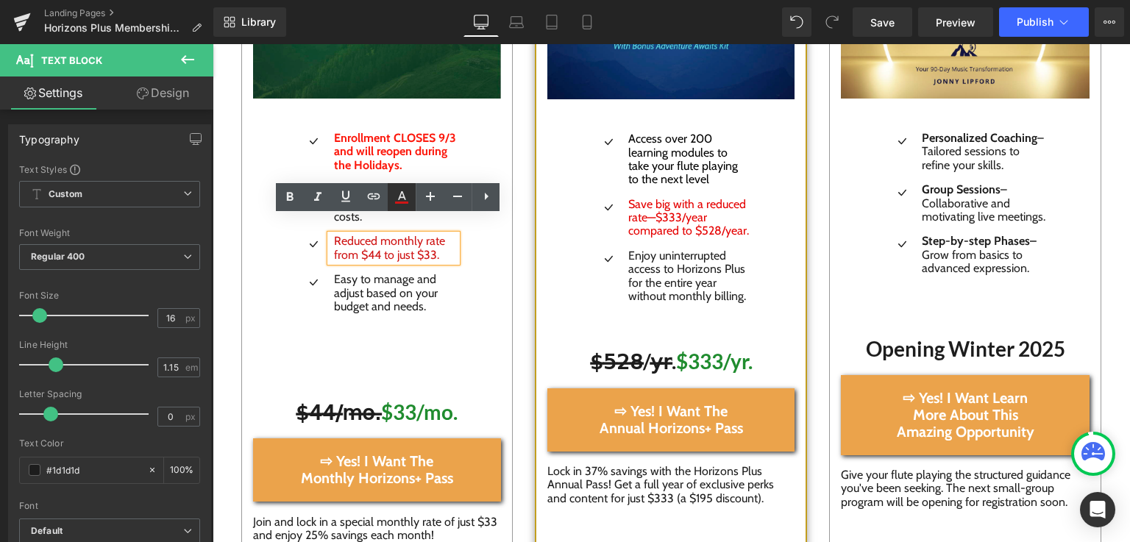
click at [398, 198] on icon at bounding box center [402, 197] width 18 height 18
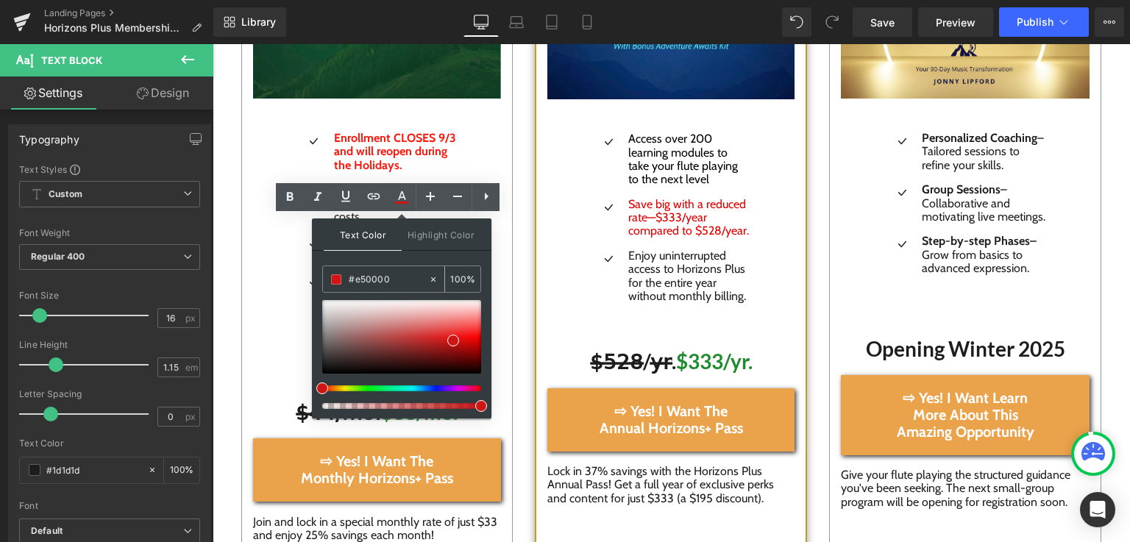
drag, startPoint x: 388, startPoint y: 273, endPoint x: 338, endPoint y: 279, distance: 51.2
click at [0, 0] on div "#e50000" at bounding box center [0, 0] width 0 height 0
paste input "e50000"
type input "#e50000"
click at [0, 0] on span at bounding box center [0, 0] width 0 height 0
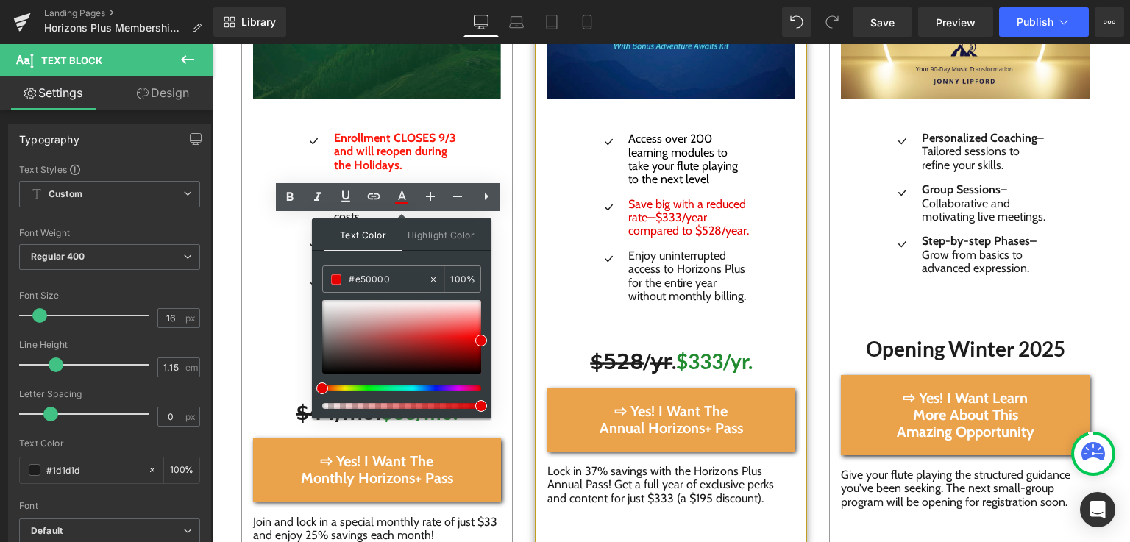
click at [268, 319] on div "Icon Enrollment CLOSES 9/3 and will reopen during the Holidays . Text Block Ico…" at bounding box center [377, 250] width 249 height 302
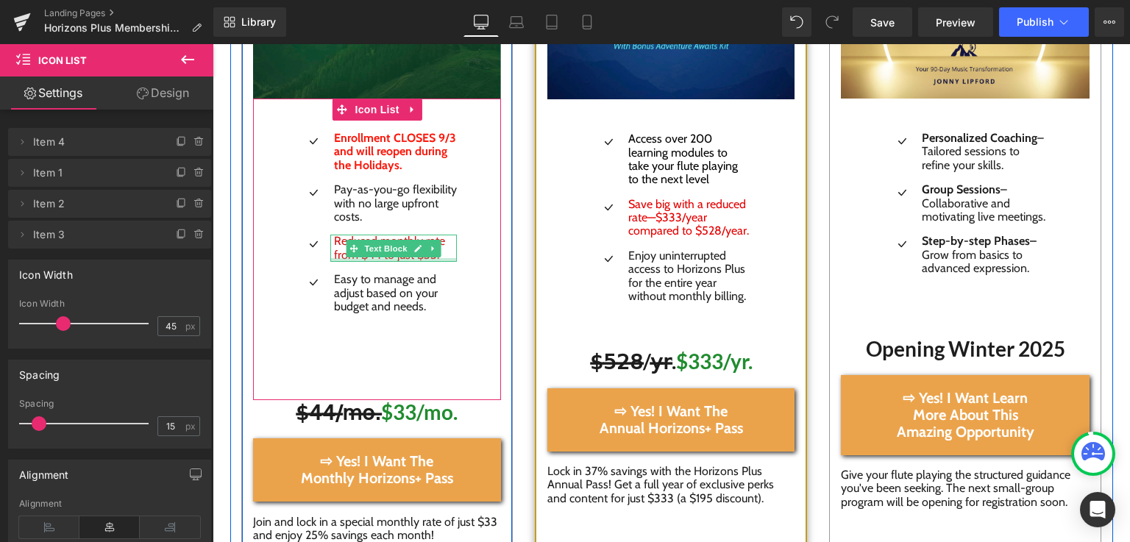
click at [330, 258] on div at bounding box center [393, 260] width 127 height 4
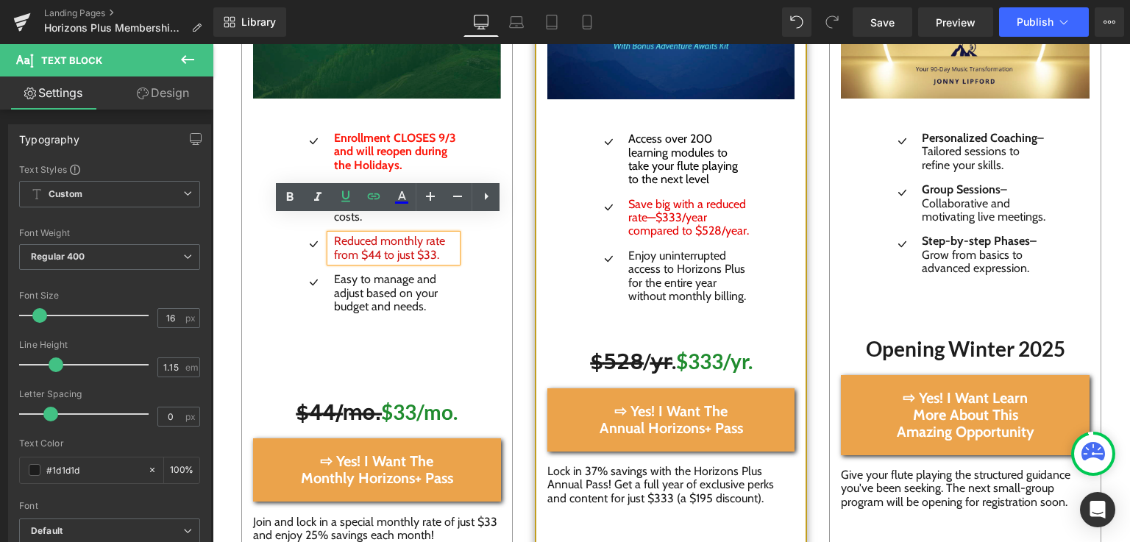
click at [336, 240] on span "Reduced monthly rate from $44 to just $33." at bounding box center [389, 247] width 111 height 27
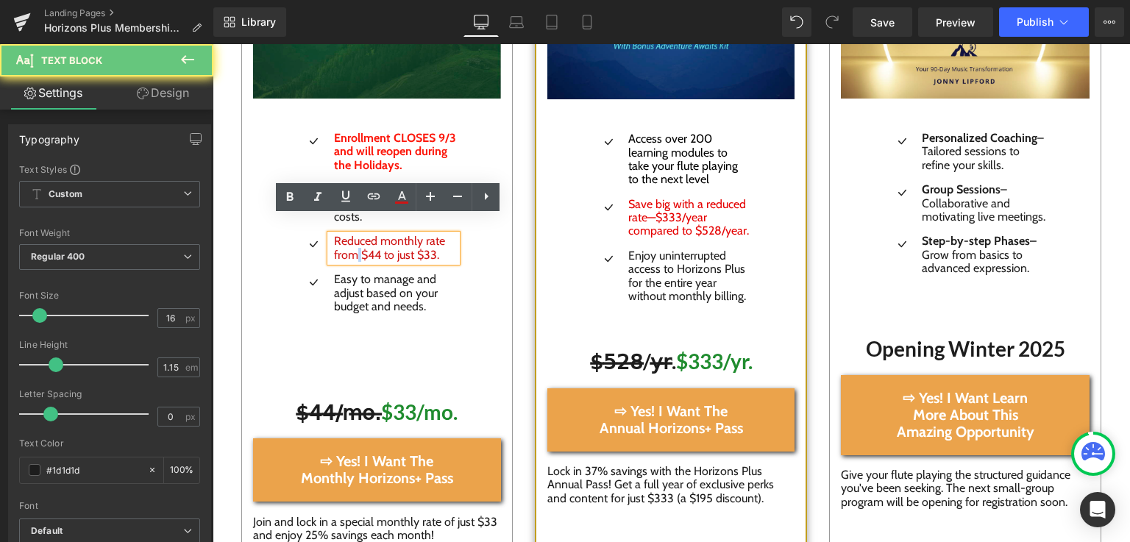
click at [336, 240] on span "Reduced monthly rate from $44 to just $33." at bounding box center [389, 247] width 111 height 27
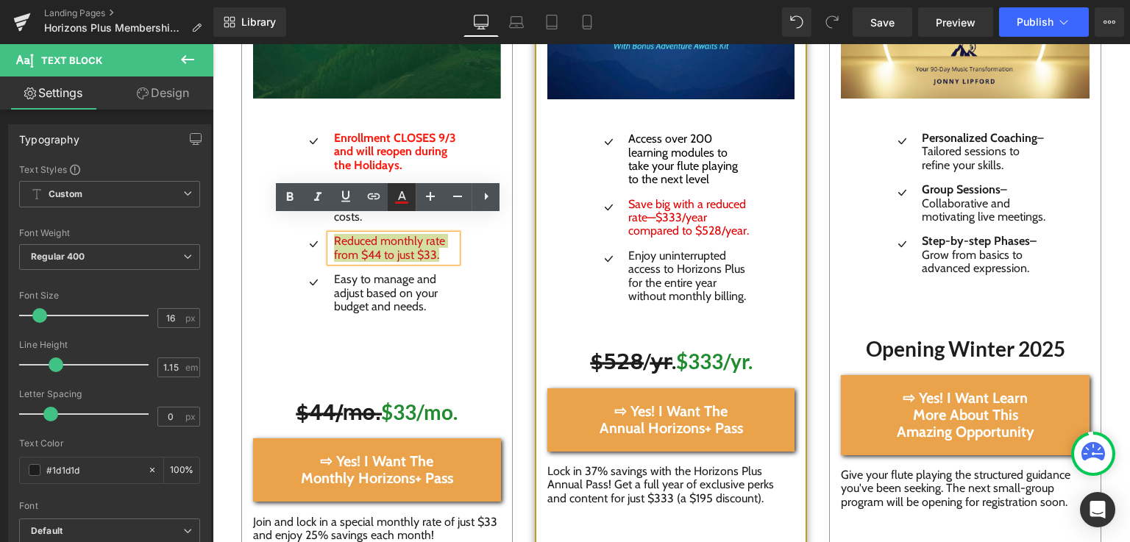
click at [399, 203] on icon at bounding box center [401, 203] width 13 height 2
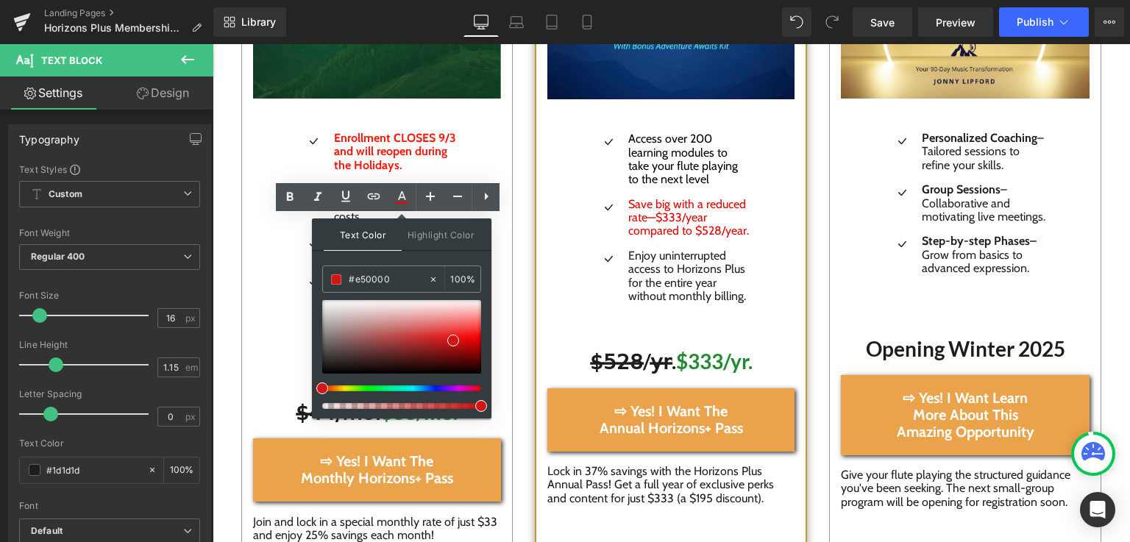
drag, startPoint x: 393, startPoint y: 279, endPoint x: 321, endPoint y: 280, distance: 71.4
click at [321, 280] on div "Text Color Highlight Color #333333 #e50000 100 % transparent 0 %" at bounding box center [401, 318] width 179 height 200
paste input "e50000"
click at [0, 0] on input "#e50000" at bounding box center [0, 0] width 0 height 0
type input "#e50000"
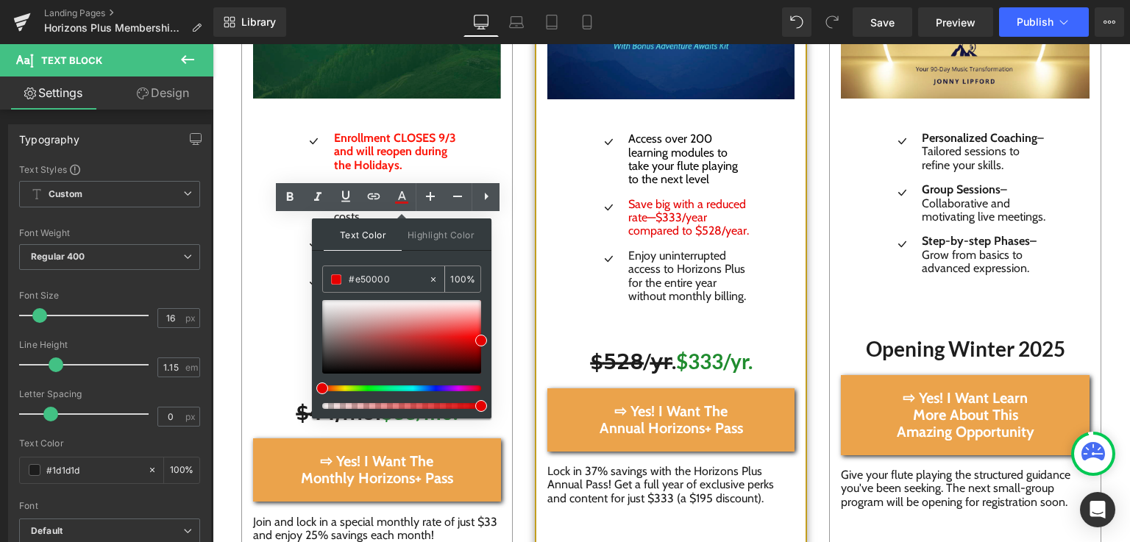
click at [0, 0] on input "#e50000" at bounding box center [0, 0] width 0 height 0
click at [412, 249] on span "Highlight Color" at bounding box center [441, 234] width 78 height 32
click at [387, 243] on span "Text Color" at bounding box center [363, 234] width 78 height 32
click at [290, 324] on div "Icon Enrollment CLOSES 9/3 and will reopen during the Holidays . Text Block Ico…" at bounding box center [377, 250] width 249 height 302
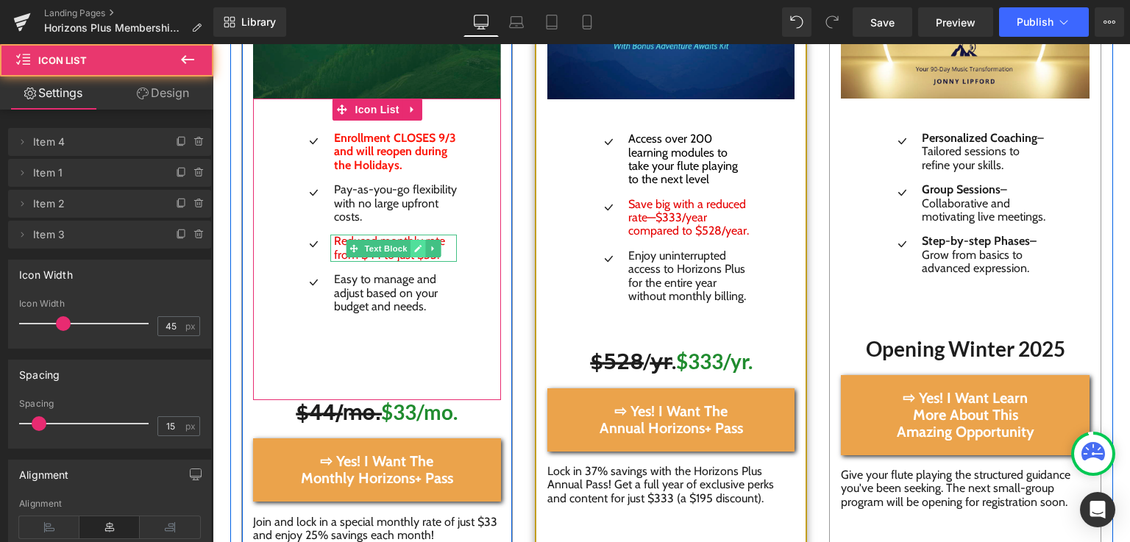
click at [410, 240] on link at bounding box center [417, 249] width 15 height 18
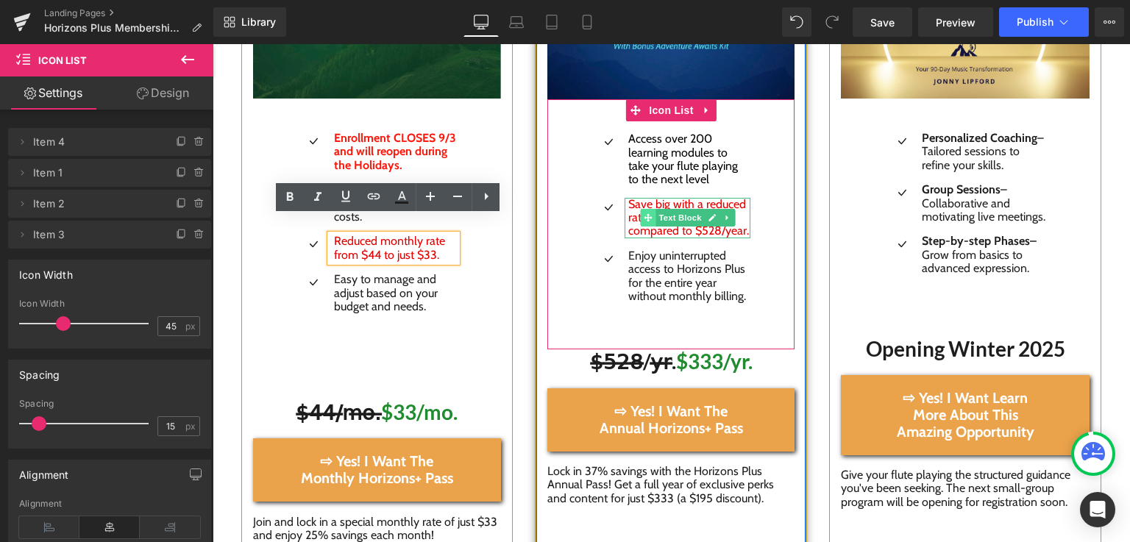
click at [644, 214] on icon at bounding box center [648, 218] width 8 height 8
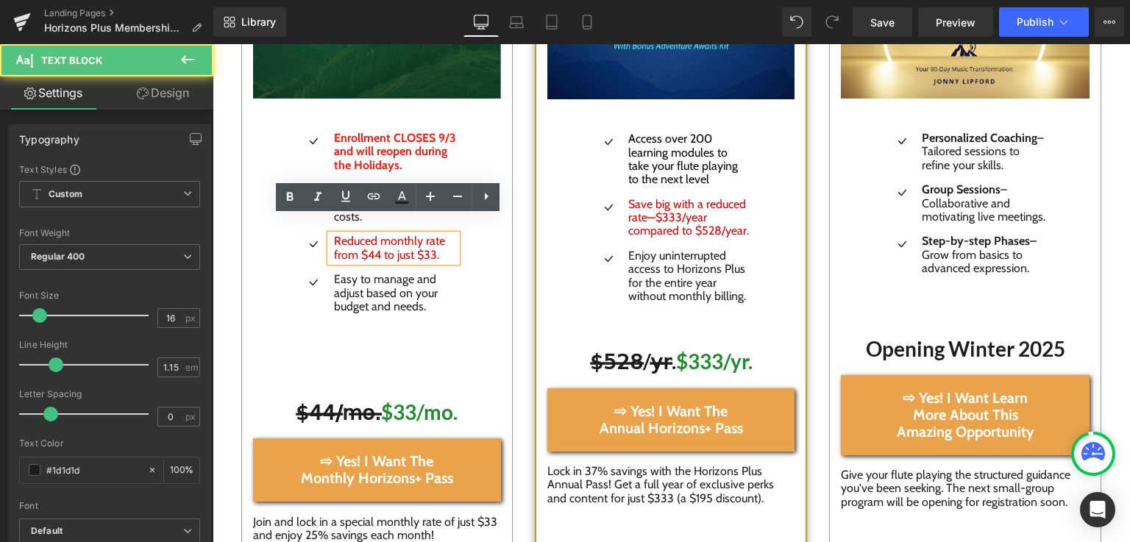
click at [452, 151] on div "Icon Enrollment CLOSES 9/3 and will reopen during the Holidays . Text Block Ico…" at bounding box center [377, 250] width 249 height 302
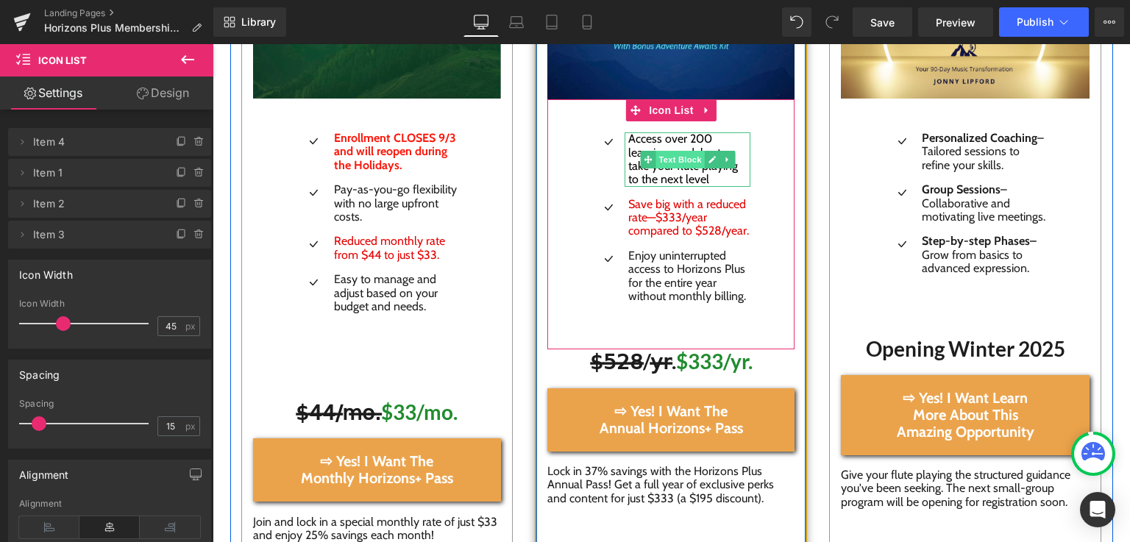
click at [655, 151] on span "Text Block" at bounding box center [679, 160] width 49 height 18
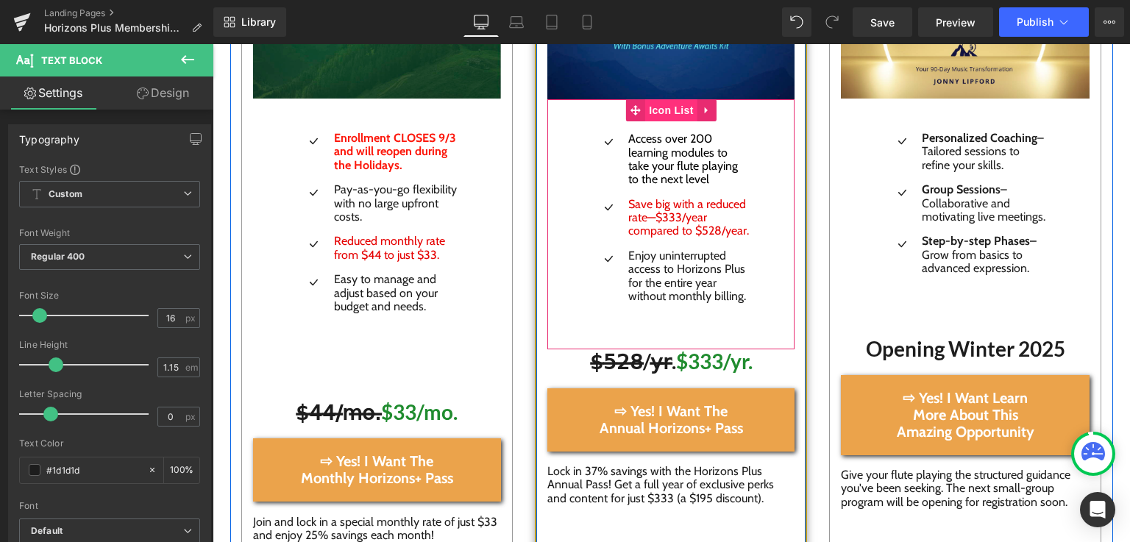
click at [666, 99] on span "Icon List" at bounding box center [670, 110] width 51 height 22
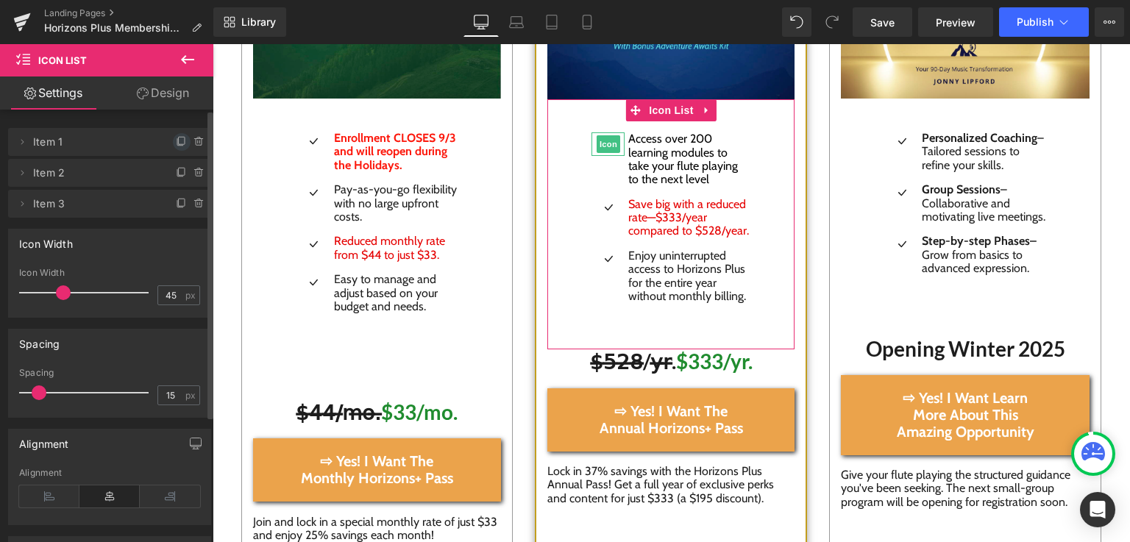
click at [176, 139] on icon at bounding box center [182, 142] width 12 height 12
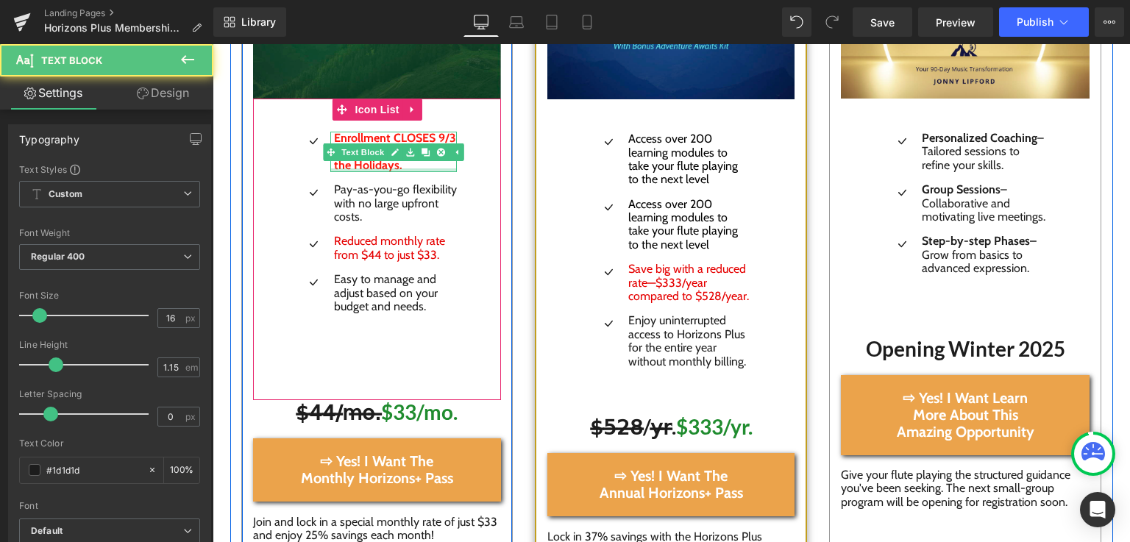
click at [389, 168] on div at bounding box center [393, 170] width 127 height 4
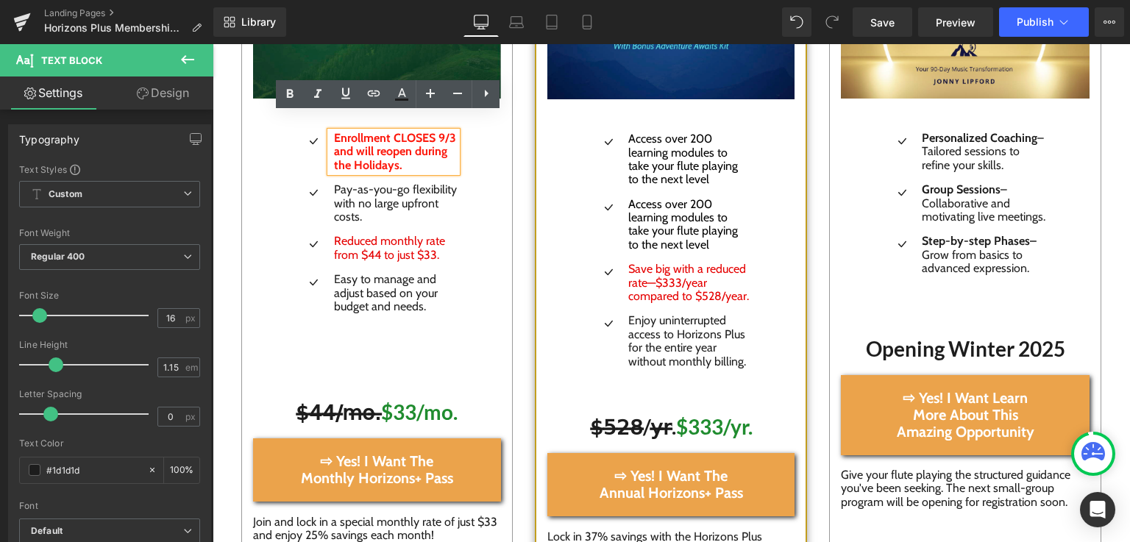
drag, startPoint x: 389, startPoint y: 152, endPoint x: 313, endPoint y: 118, distance: 83.6
click at [330, 132] on div "Enrollment CLOSES 9/3 and will reopen during the Holidays ." at bounding box center [393, 152] width 127 height 40
copy p "Enrollment CLOSES 9/3 and will reopen during the Holidays ."
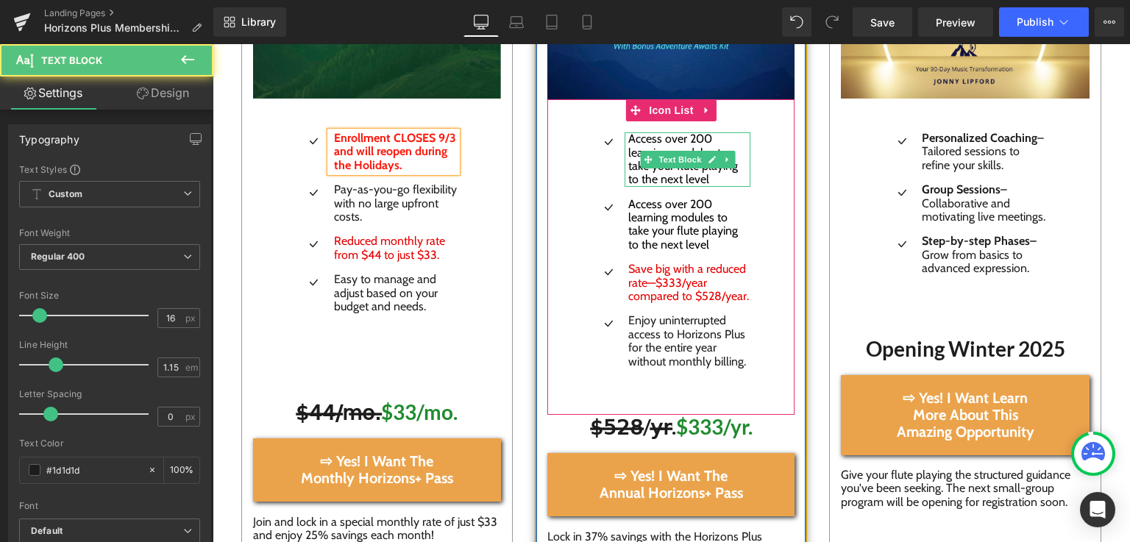
click at [666, 154] on span "Access over 200 learning modules to take your flute playing to the next level" at bounding box center [683, 159] width 110 height 54
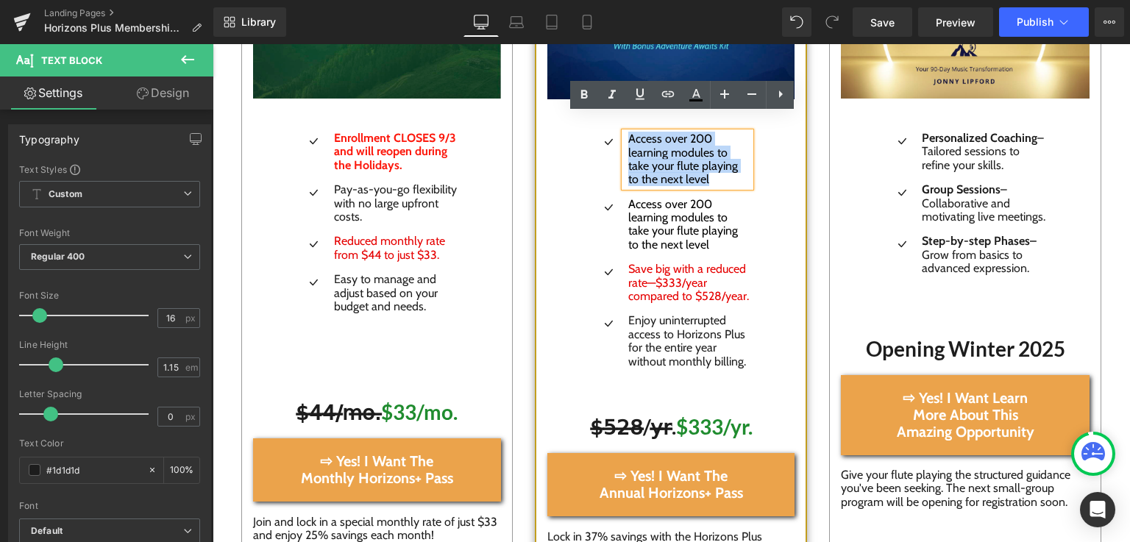
drag, startPoint x: 666, startPoint y: 160, endPoint x: 613, endPoint y: 120, distance: 66.2
click at [628, 132] on p "Access over 200 learning modules to take your flute playing to the next level" at bounding box center [689, 159] width 122 height 54
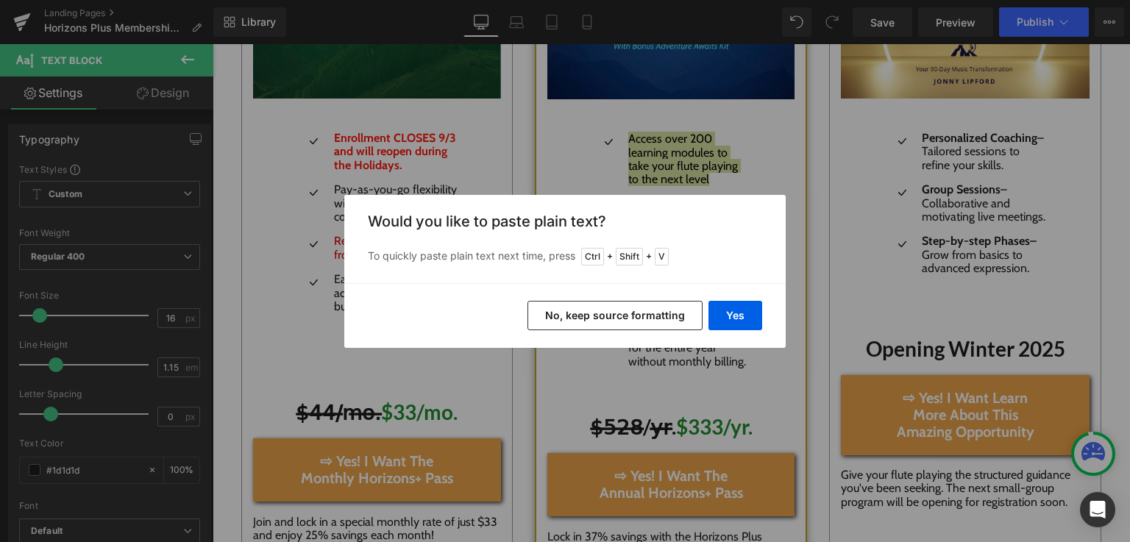
drag, startPoint x: 735, startPoint y: 311, endPoint x: 642, endPoint y: 310, distance: 93.4
click at [642, 310] on div "Yes No, keep source formatting" at bounding box center [564, 315] width 441 height 65
click at [642, 310] on button "No, keep source formatting" at bounding box center [614, 315] width 175 height 29
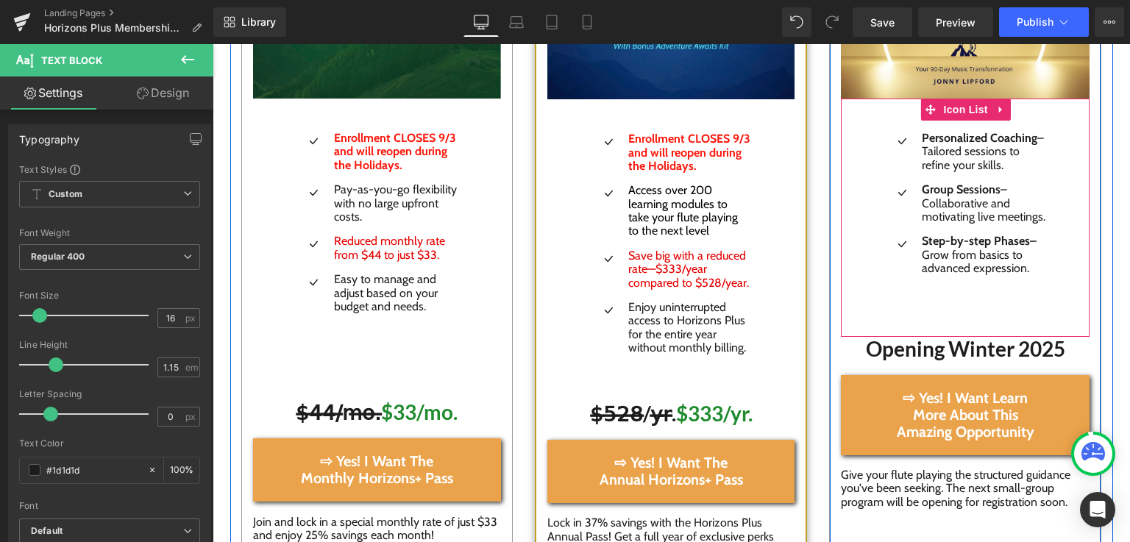
click at [944, 290] on div "Icon Personalized Coaching – Tailored sessions to refine your skills. Text Bloc…" at bounding box center [965, 218] width 249 height 238
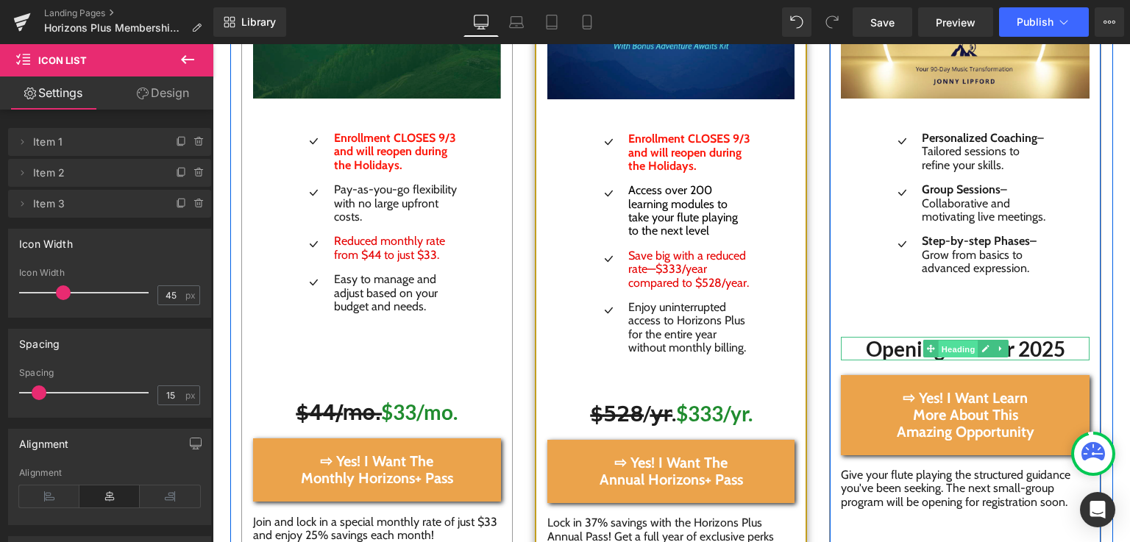
click at [960, 343] on span "Heading" at bounding box center [958, 349] width 40 height 18
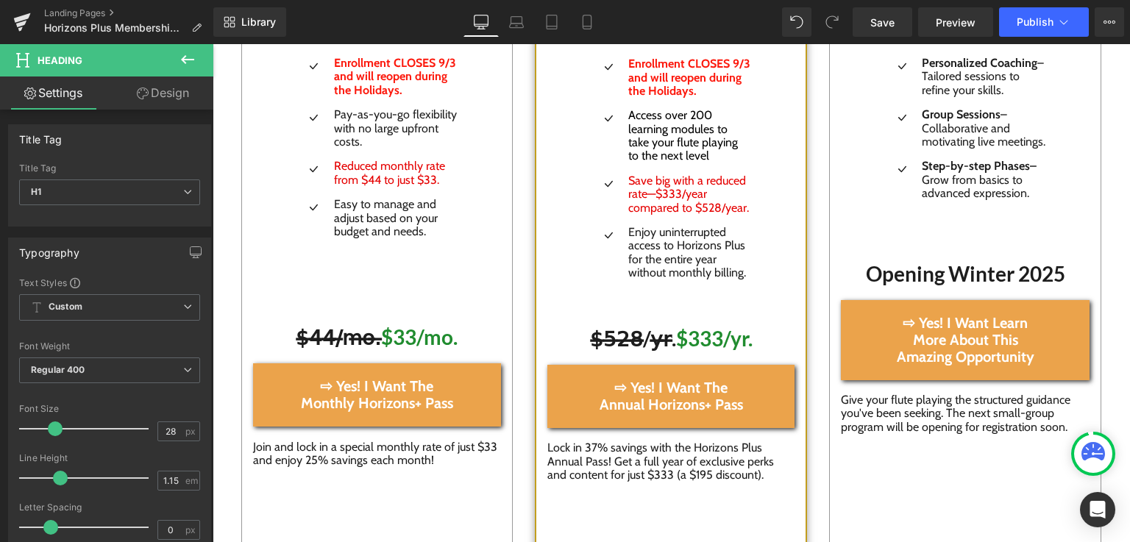
scroll to position [2557, 11]
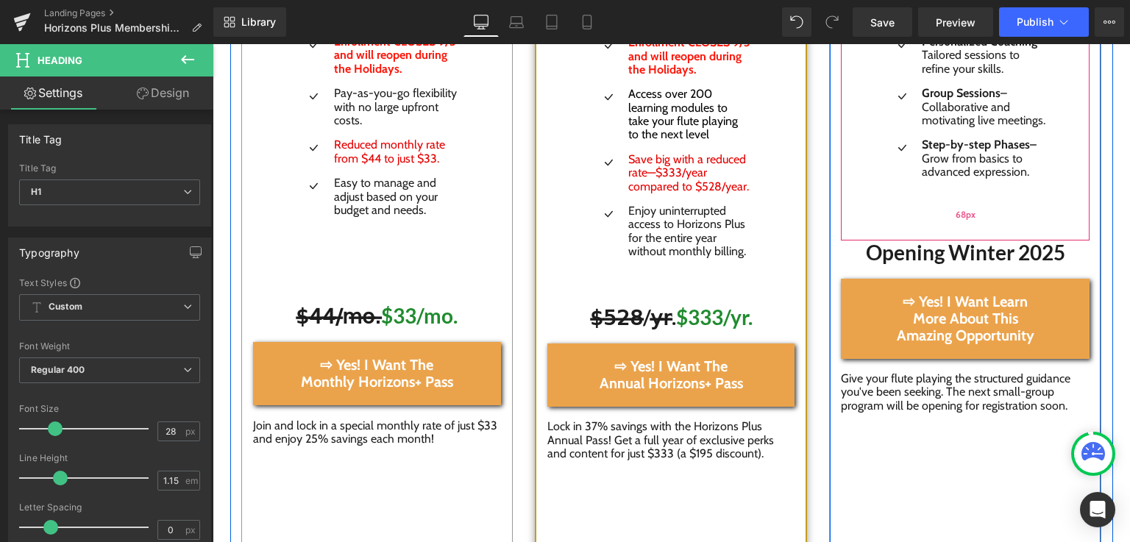
click at [946, 199] on div "68px" at bounding box center [965, 215] width 249 height 50
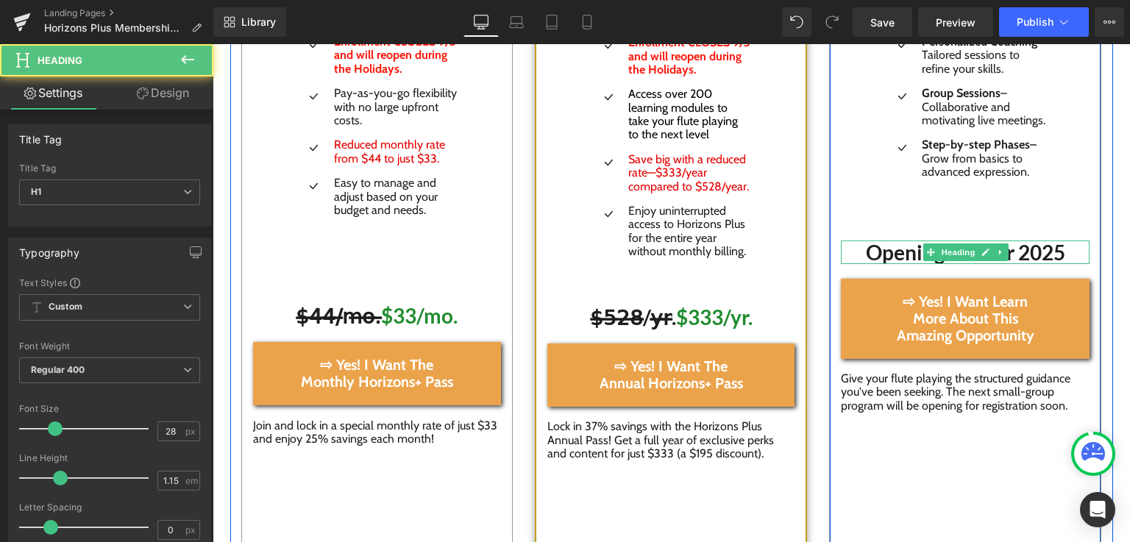
click at [1001, 250] on h1 "Opening Winter 2025" at bounding box center [965, 252] width 249 height 24
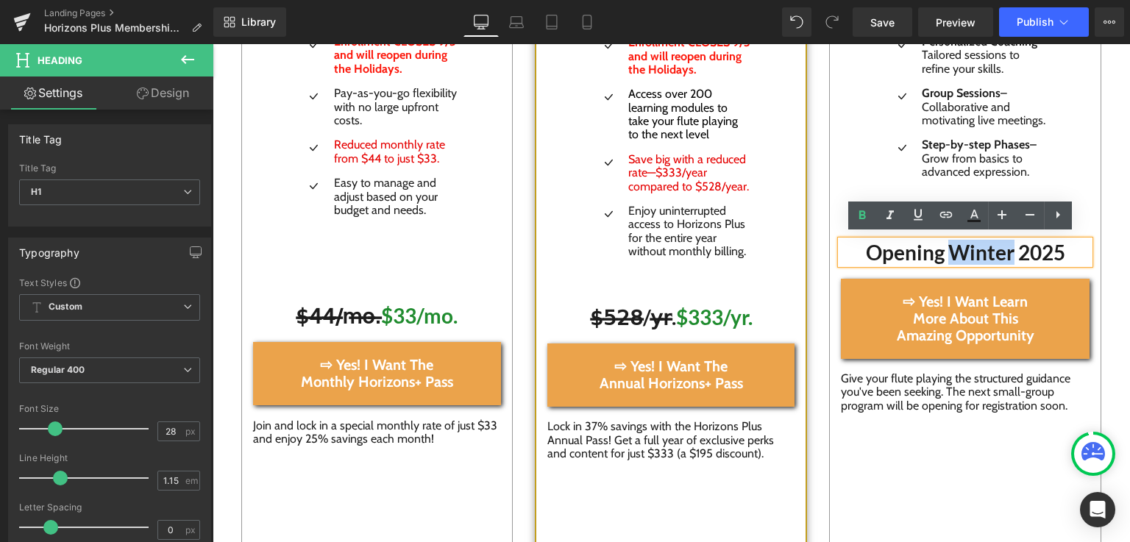
drag, startPoint x: 994, startPoint y: 248, endPoint x: 939, endPoint y: 249, distance: 55.2
click at [939, 249] on h1 "Opening Winter 2025" at bounding box center [965, 252] width 249 height 24
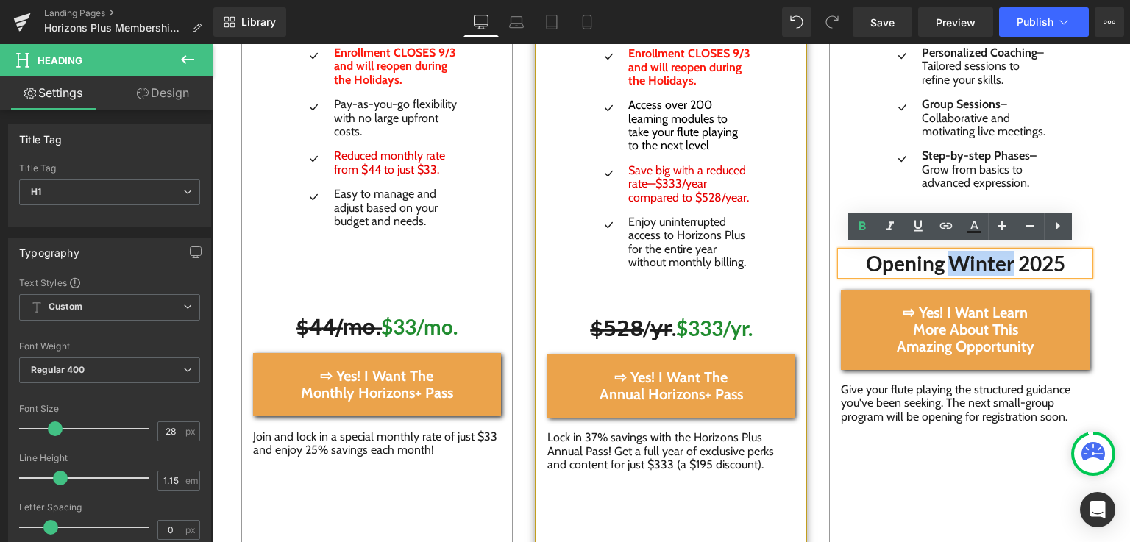
scroll to position [2503, 11]
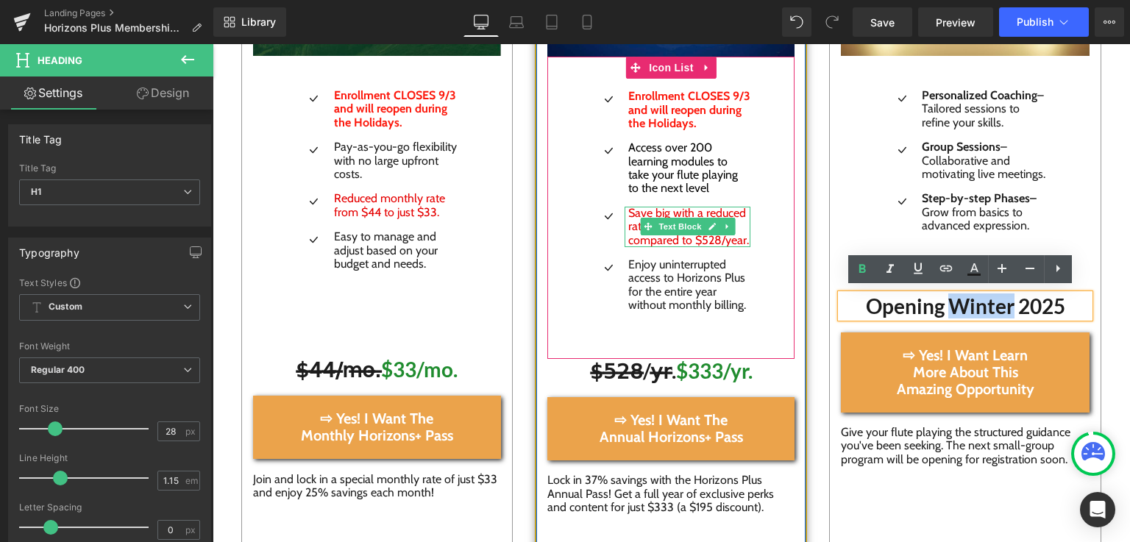
click at [643, 224] on span "Save big with a reduced rate—$333/year compared to $528/year." at bounding box center [688, 226] width 121 height 41
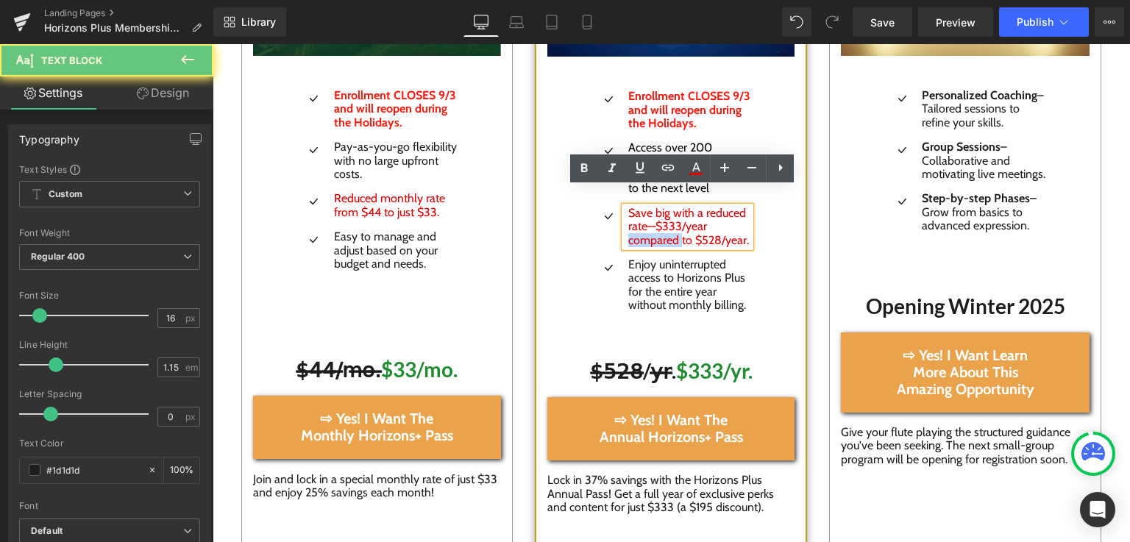
click at [643, 224] on span "Save big with a reduced rate—$333/year compared to $528/year." at bounding box center [688, 226] width 121 height 41
click at [682, 217] on span "Save big with a reduced rate—$333/year compared to $528/year." at bounding box center [688, 226] width 121 height 41
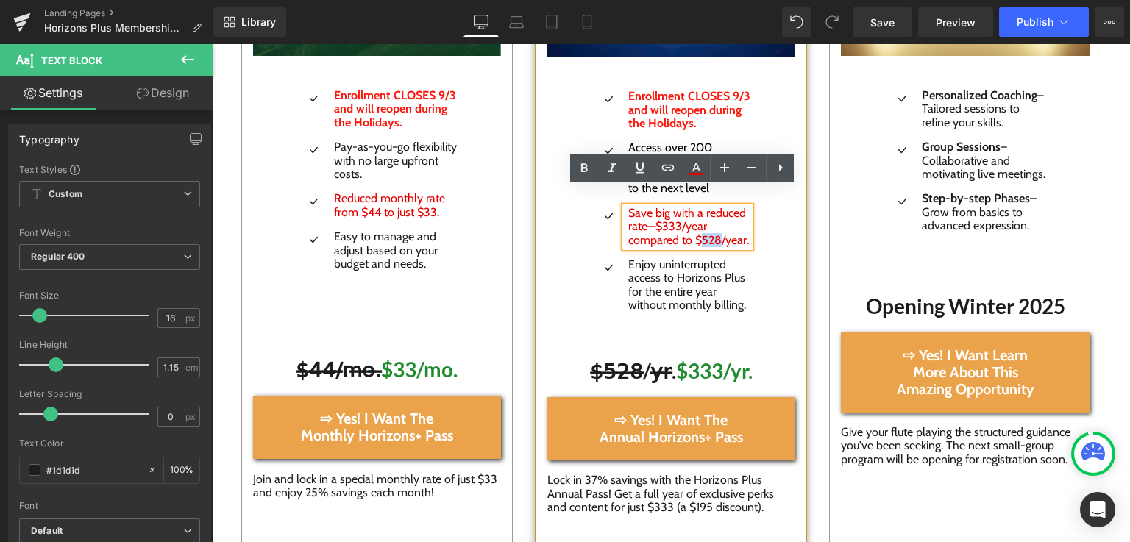
click at [682, 217] on span "Save big with a reduced rate—$333/year compared to $528/year." at bounding box center [688, 226] width 121 height 41
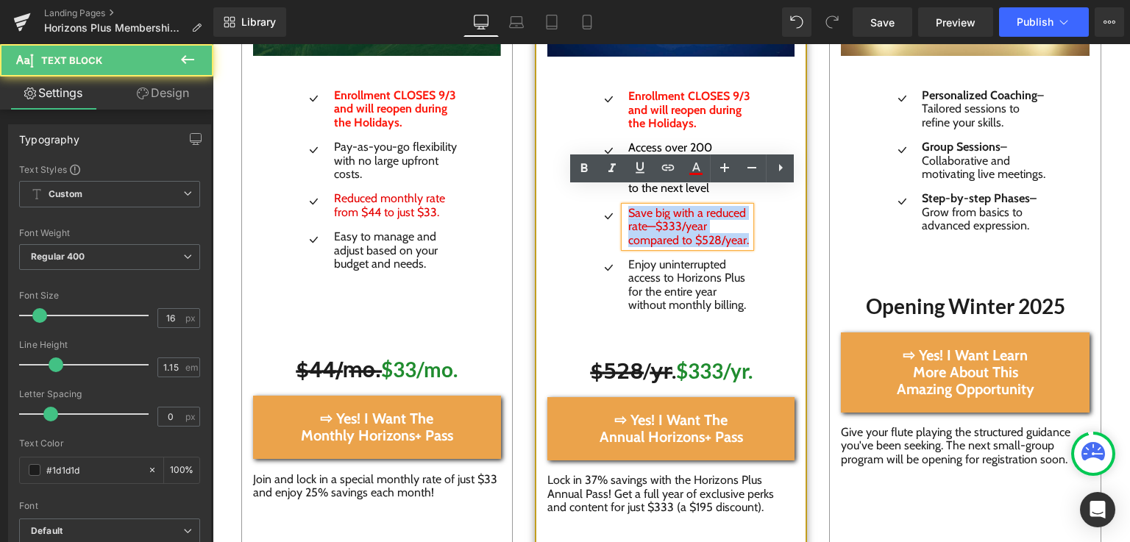
click at [682, 217] on span "Save big with a reduced rate—$333/year compared to $528/year." at bounding box center [688, 226] width 121 height 41
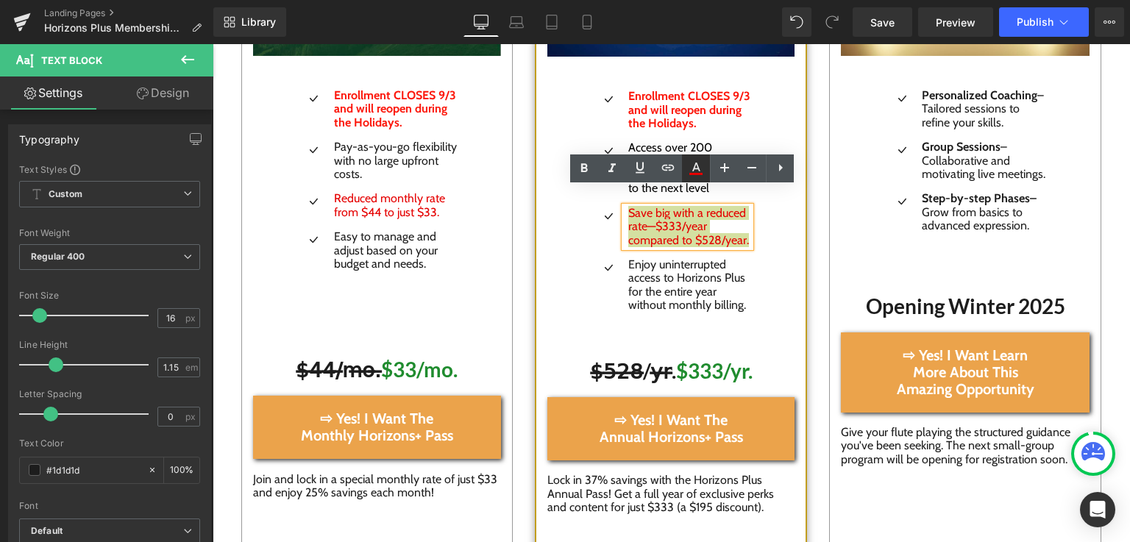
click at [697, 168] on icon at bounding box center [696, 169] width 18 height 18
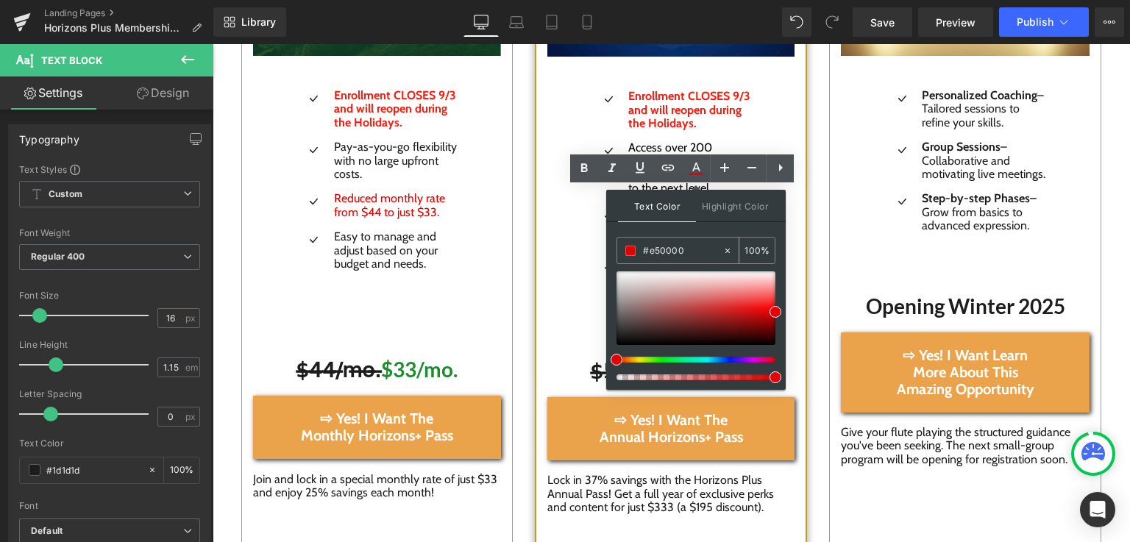
drag, startPoint x: 699, startPoint y: 252, endPoint x: 637, endPoint y: 247, distance: 61.9
click at [0, 0] on div "#e50000" at bounding box center [0, 0] width 0 height 0
paste input "Enrollment CLOSES 9/3 and will reopen during the Holidays."
type input "Enrollment CLOSES 9/3 and will reopen during the Holidays."
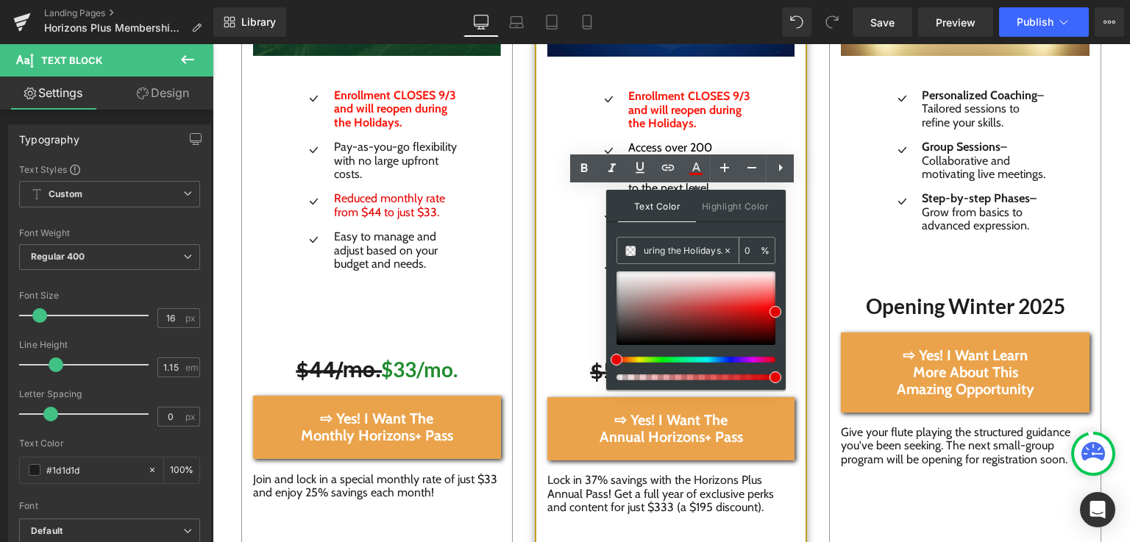
type input "Enrollment CLOSES 9/3 and will reopen during the Holidays."
click at [0, 0] on div "Enrollment CLOSES 9/3 and will reopen during the Holidays." at bounding box center [0, 0] width 0 height 0
click at [547, 305] on div "Icon Enrollment CLOSES 9/3 and will reopen during the Holidays . Text Block Ico…" at bounding box center [670, 208] width 247 height 302
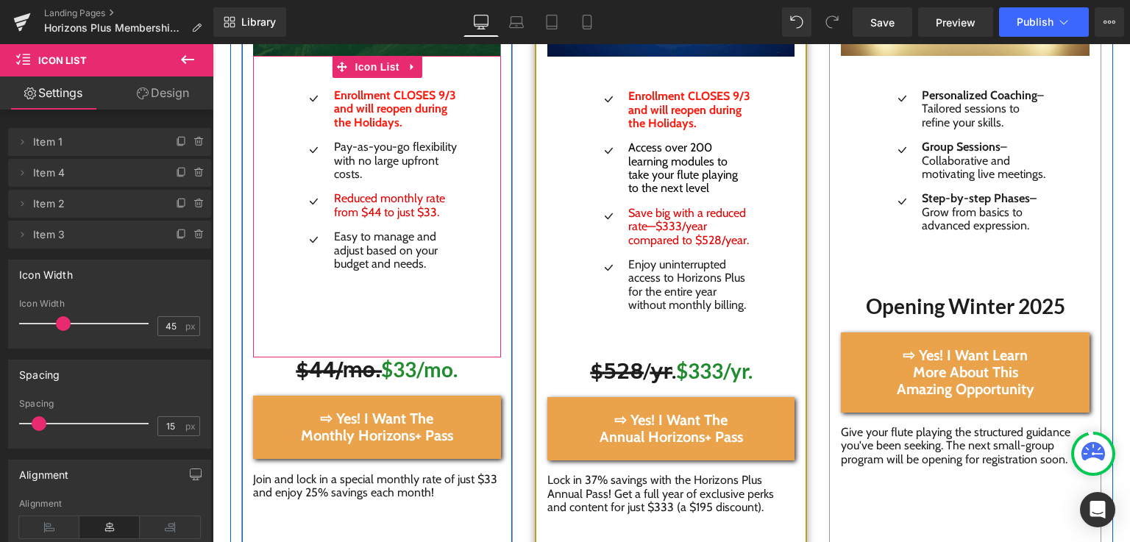
click at [388, 202] on ul "Icon Enrollment CLOSES 9/3 and will reopen during the Holidays . Text Block Ico…" at bounding box center [377, 185] width 160 height 193
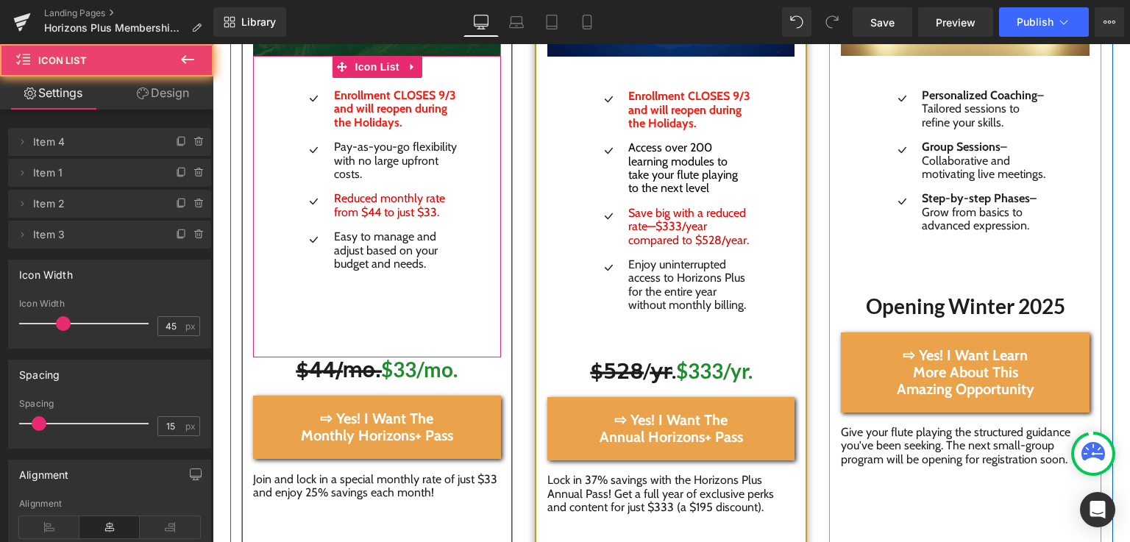
click at [388, 202] on ul "Icon Enrollment CLOSES 9/3 and will reopen during the Holidays . Text Block Ico…" at bounding box center [377, 185] width 160 height 193
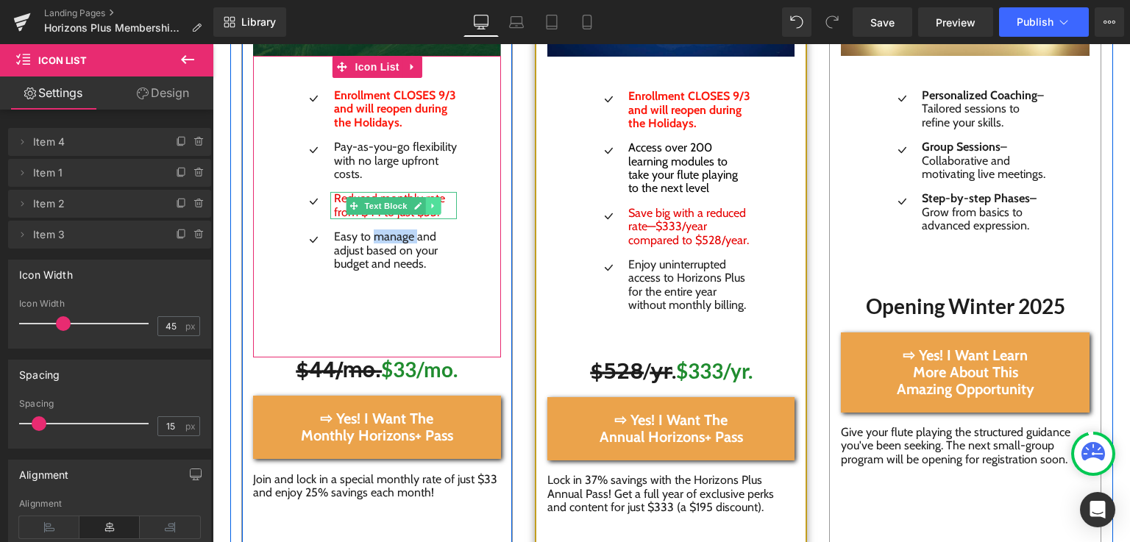
click at [429, 202] on icon at bounding box center [433, 206] width 8 height 9
click at [418, 197] on link at bounding box center [425, 206] width 15 height 18
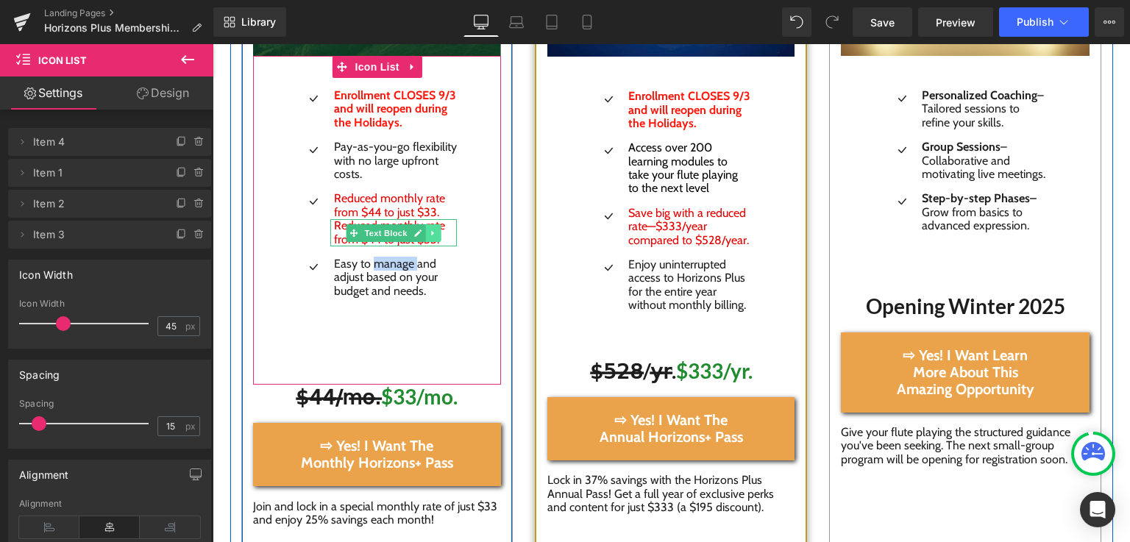
click at [429, 229] on icon at bounding box center [433, 233] width 8 height 9
click at [433, 224] on link at bounding box center [440, 233] width 15 height 18
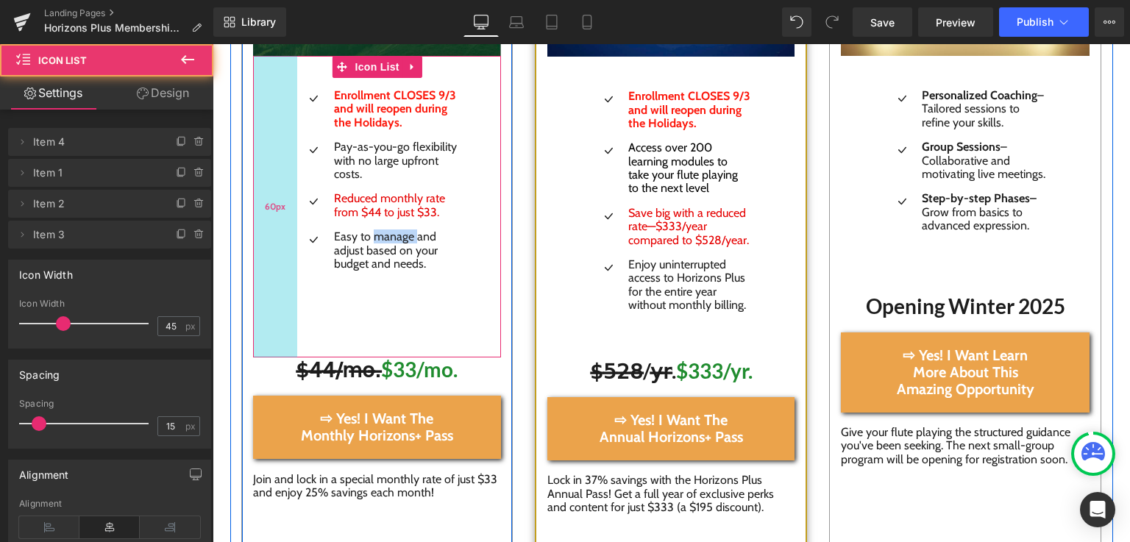
click at [260, 201] on div "60px" at bounding box center [275, 207] width 44 height 302
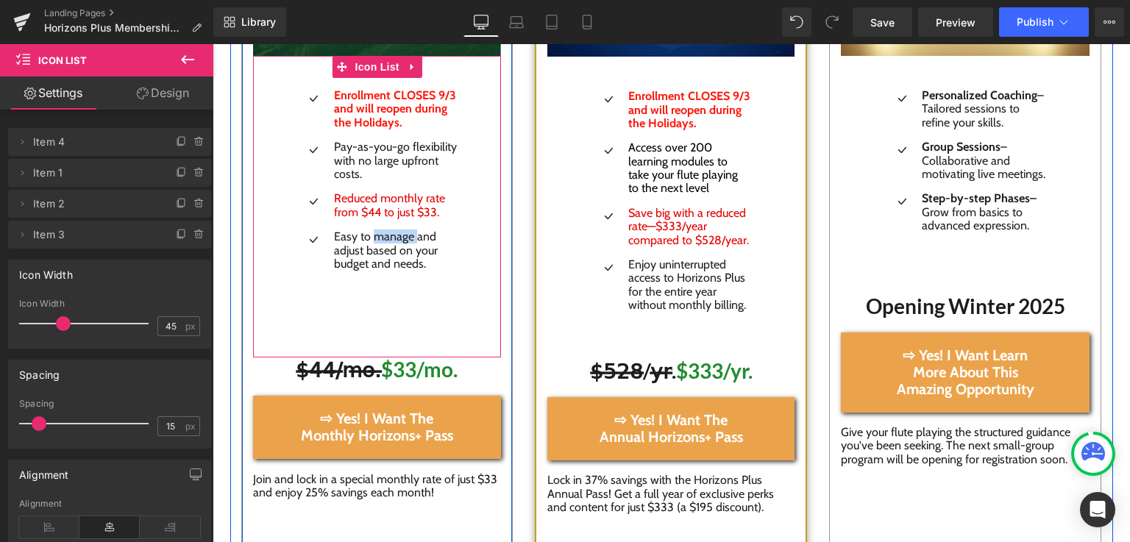
click at [213, 44] on div at bounding box center [213, 44] width 0 height 0
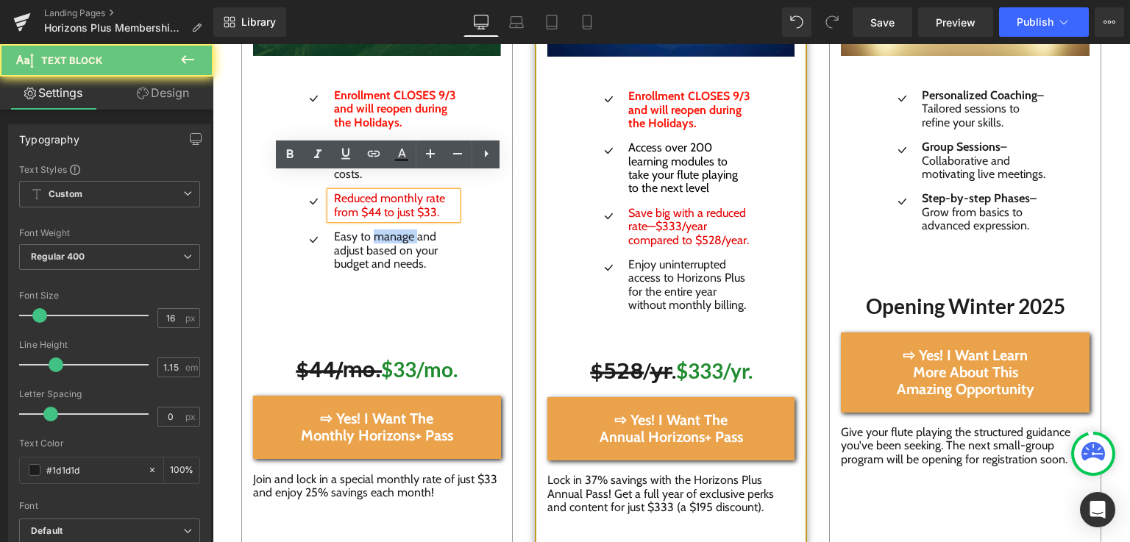
click at [396, 201] on span "Reduced monthly rate from $44 to just $33." at bounding box center [389, 204] width 111 height 27
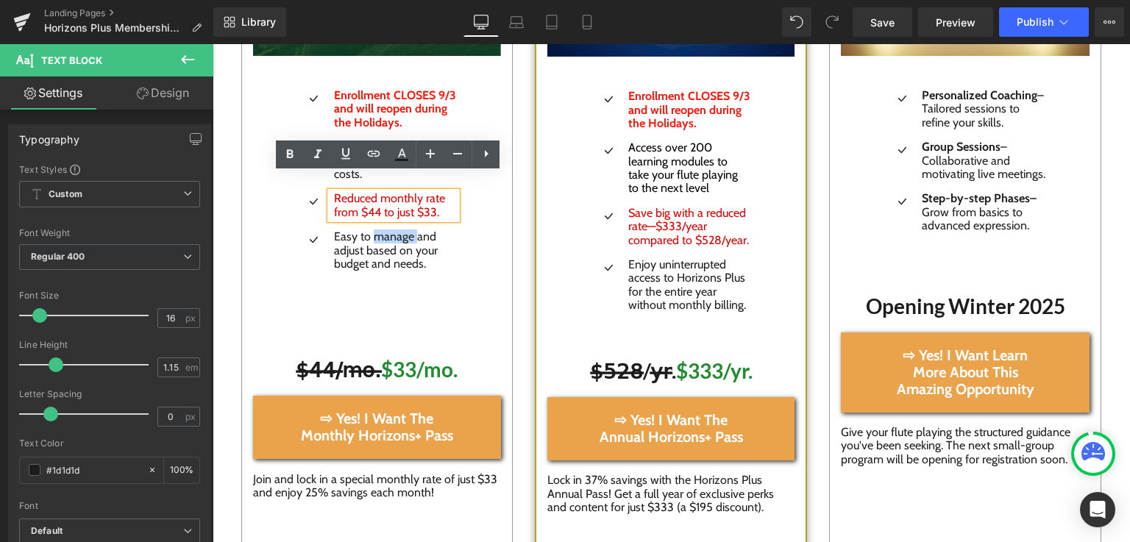
click at [471, 265] on div "Icon Enrollment CLOSES 9/3 and will reopen during the Holidays . Text Block Ico…" at bounding box center [377, 207] width 249 height 302
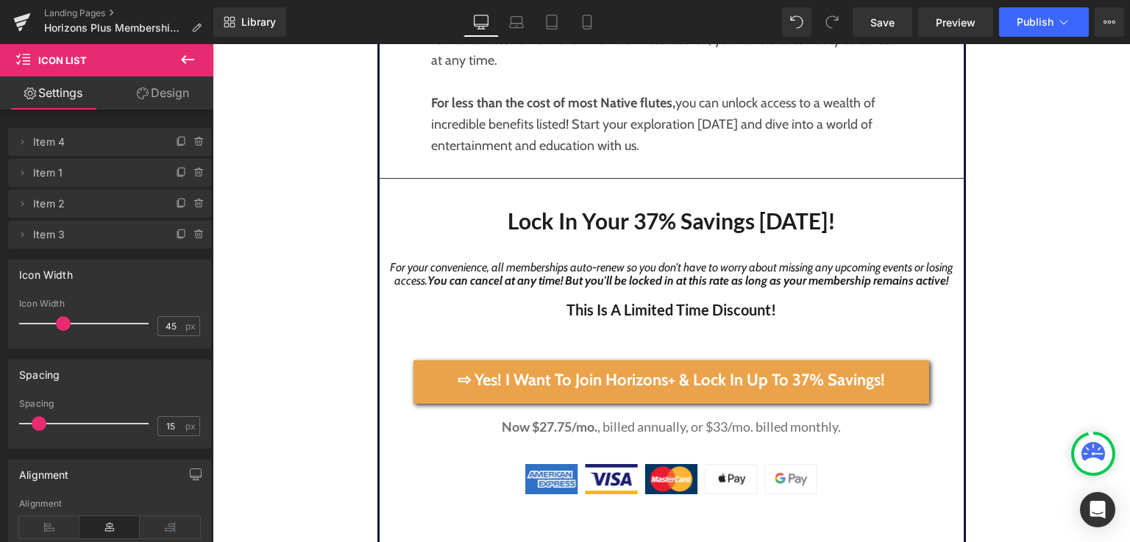
scroll to position [4258, 11]
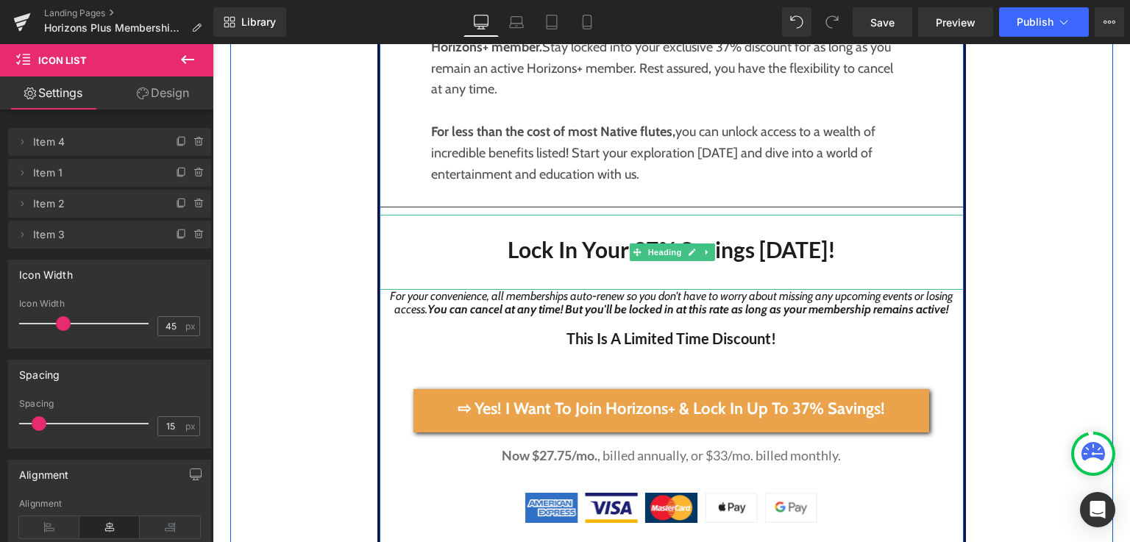
click at [807, 237] on h4 "Lock In Your 37% Savings [DATE]!" at bounding box center [671, 250] width 584 height 26
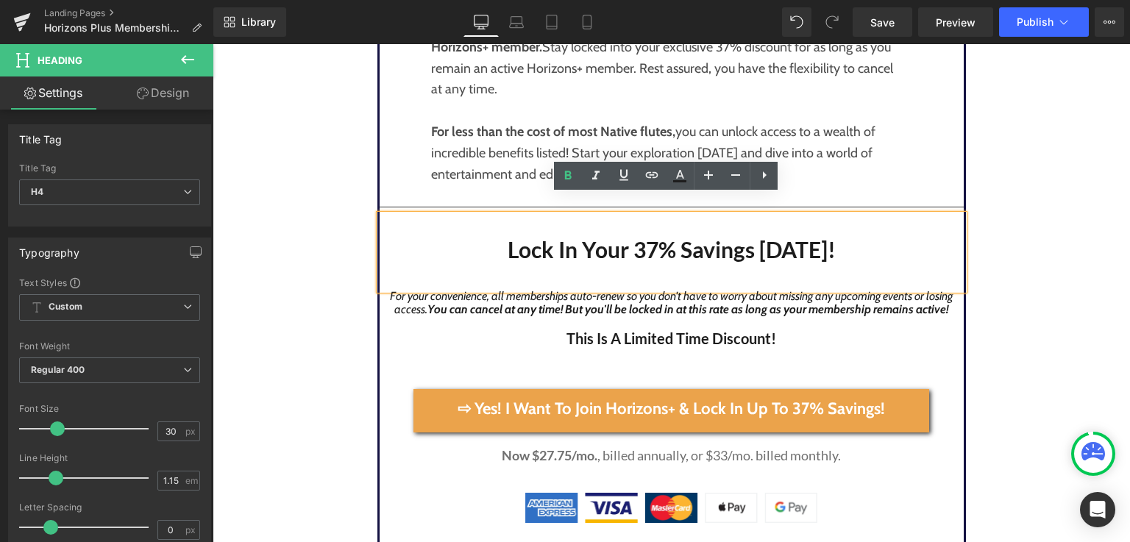
click at [837, 240] on h4 "Lock In Your 37% Savings [DATE]!" at bounding box center [671, 250] width 584 height 26
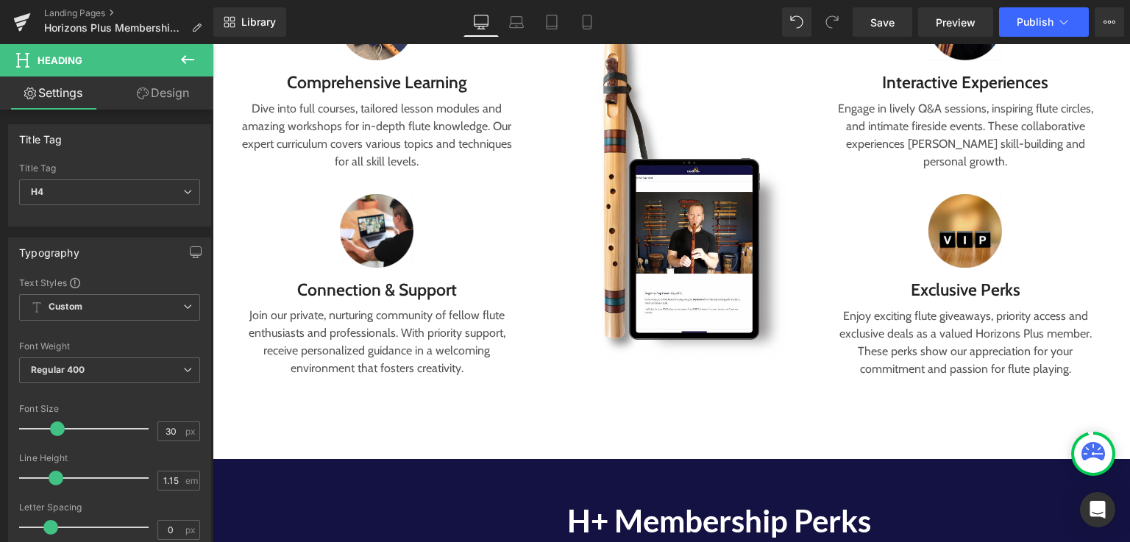
scroll to position [0, 0]
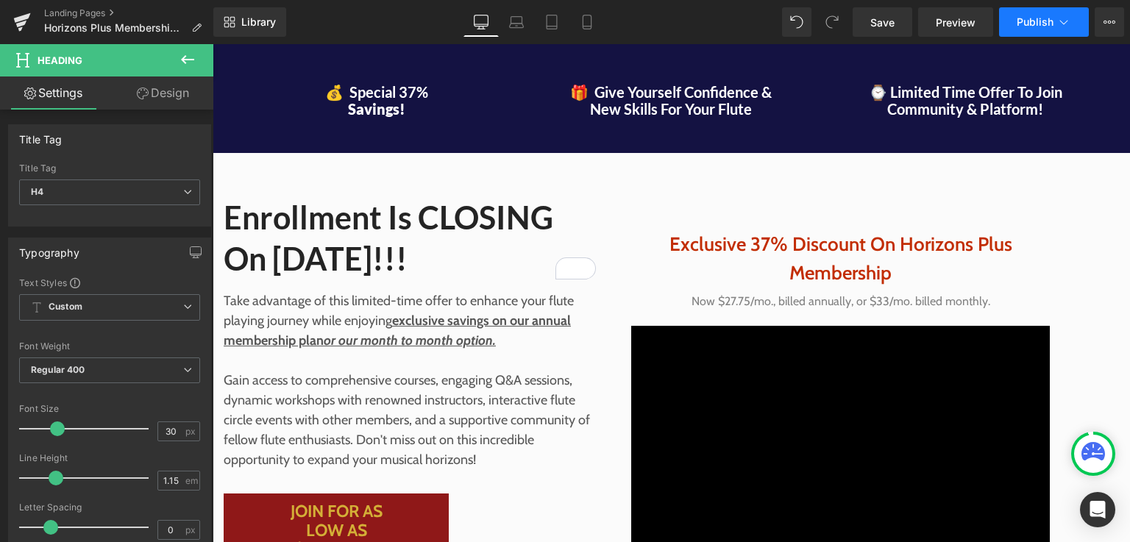
click at [1025, 22] on span "Publish" at bounding box center [1034, 22] width 37 height 12
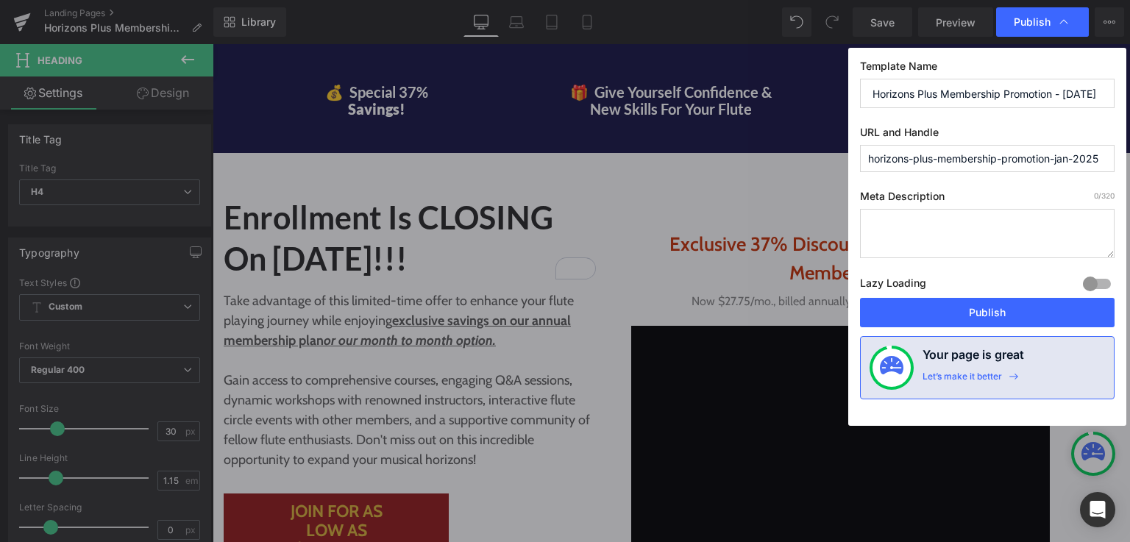
click at [962, 154] on input "horizons-plus-membership-promotion-jan-2025" at bounding box center [987, 158] width 254 height 27
drag, startPoint x: 983, startPoint y: 307, endPoint x: 185, endPoint y: 11, distance: 851.0
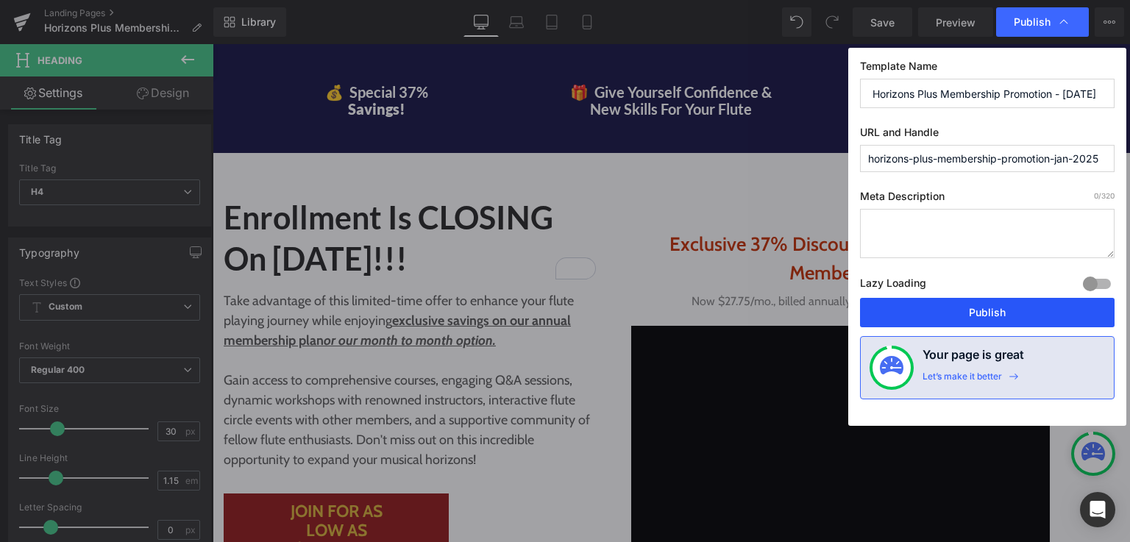
click at [983, 307] on button "Publish" at bounding box center [987, 312] width 254 height 29
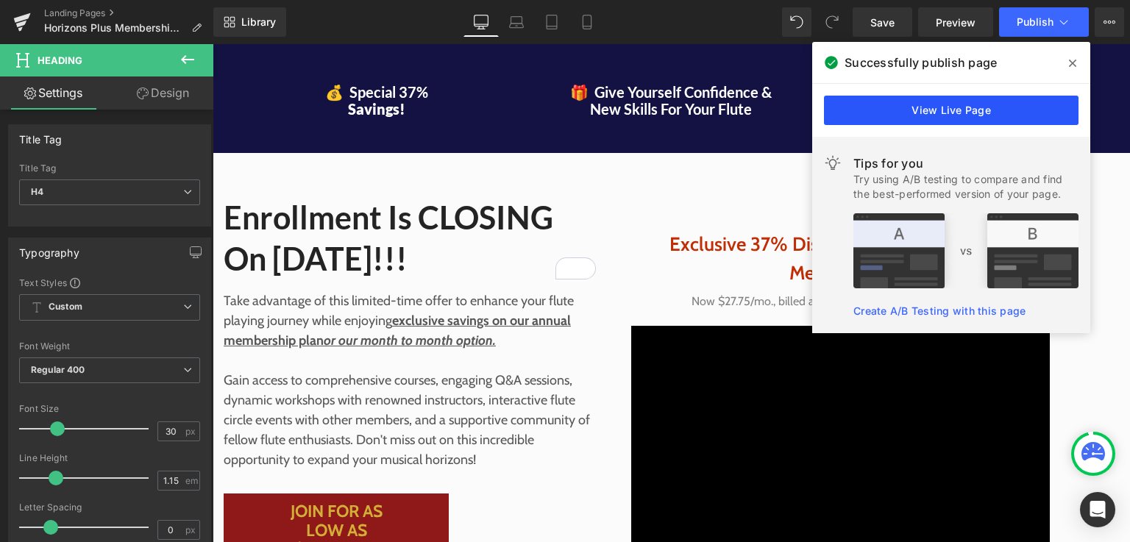
click at [989, 105] on link "View Live Page" at bounding box center [951, 110] width 254 height 29
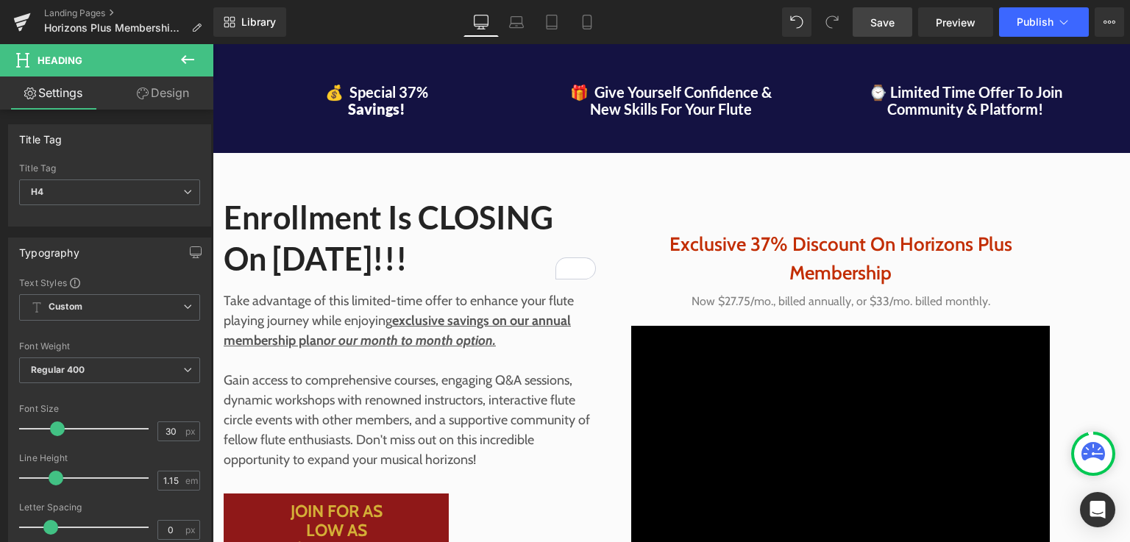
click at [875, 24] on span "Save" at bounding box center [882, 22] width 24 height 15
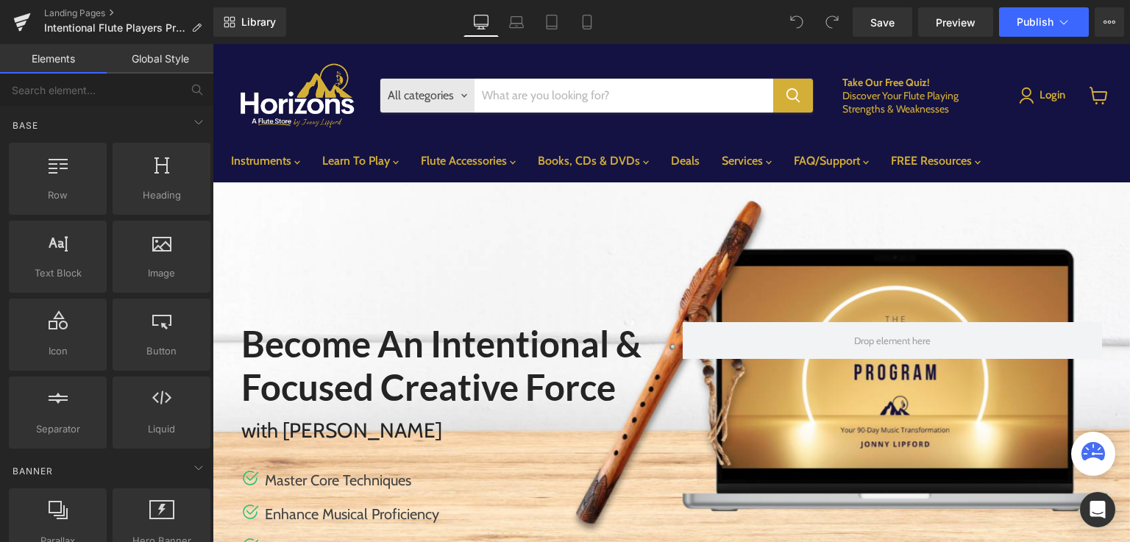
scroll to position [8695, 906]
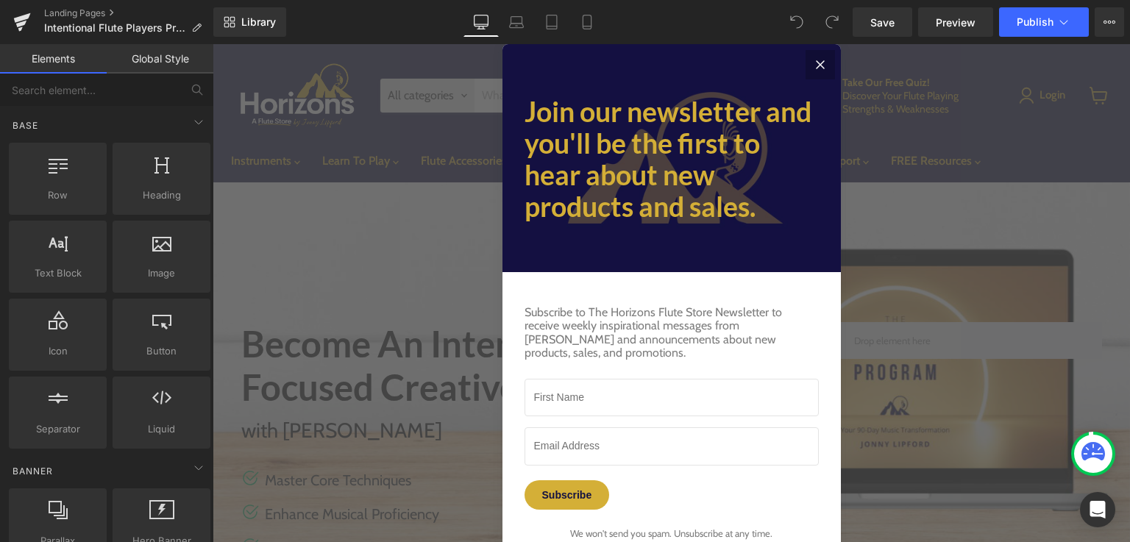
click at [811, 68] on icon "Close" at bounding box center [820, 65] width 18 height 18
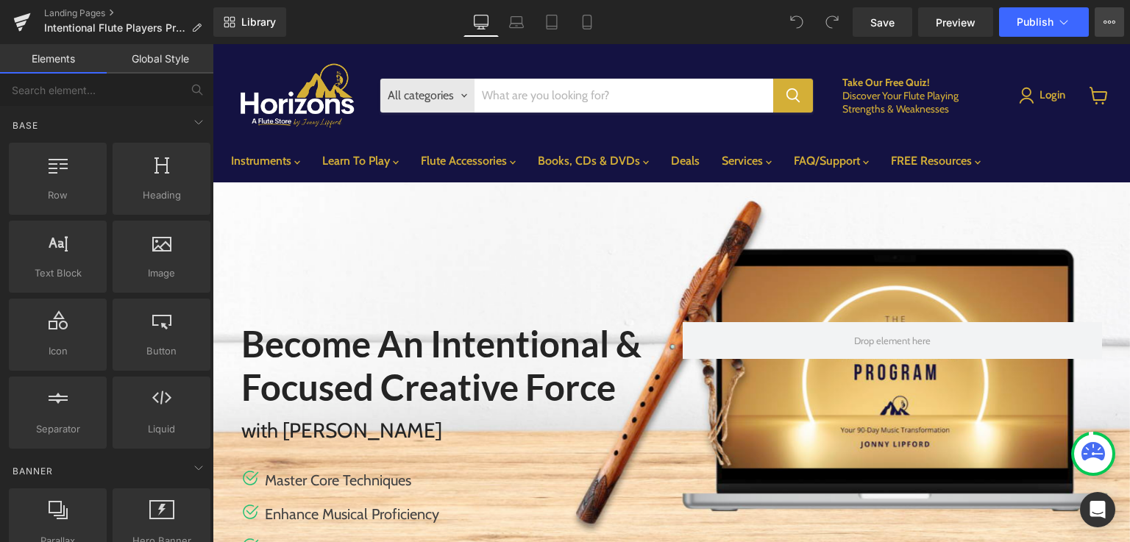
click at [1105, 27] on icon at bounding box center [1109, 22] width 12 height 12
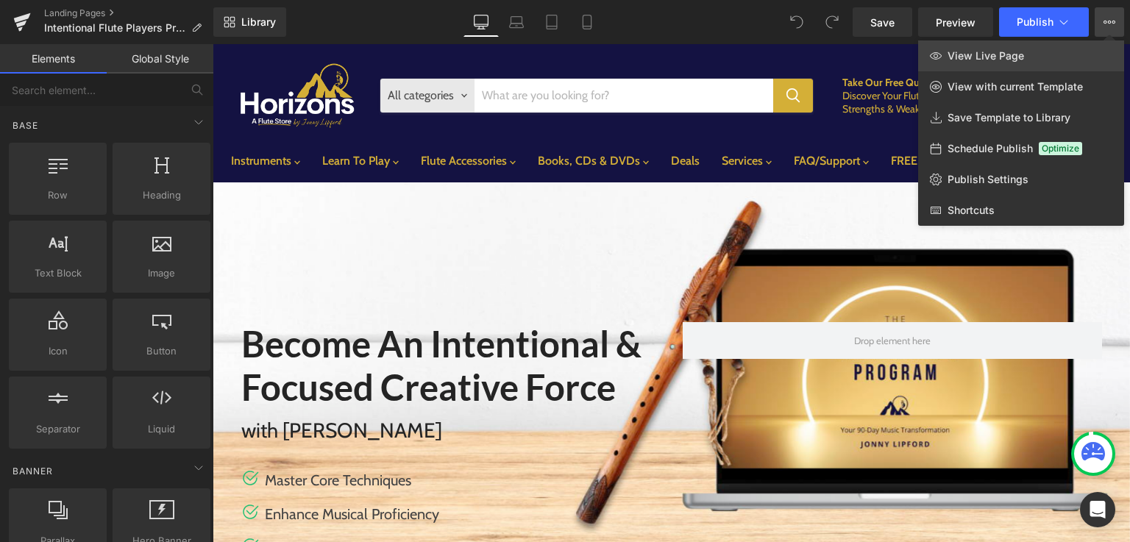
click at [969, 54] on span "View Live Page" at bounding box center [985, 55] width 76 height 13
